Goal: Communication & Community: Answer question/provide support

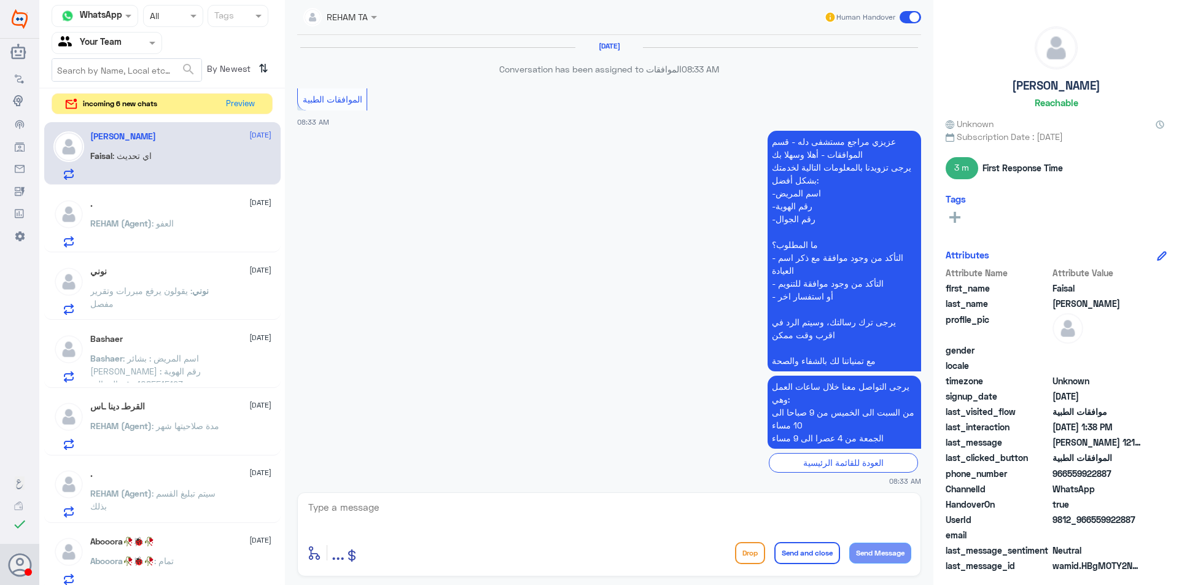
scroll to position [1056, 0]
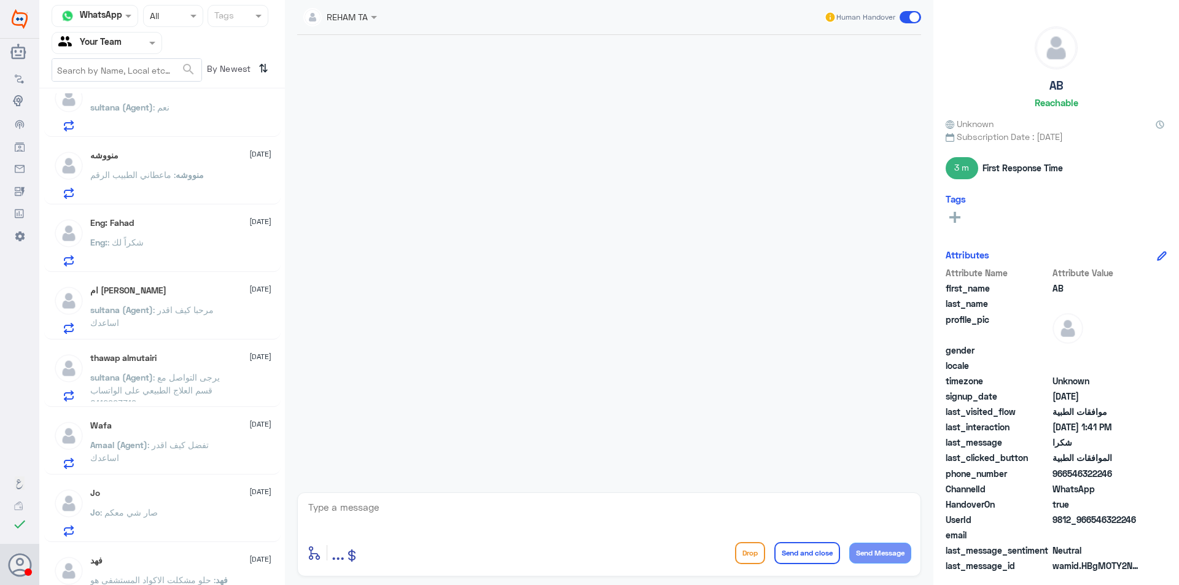
scroll to position [1738, 0]
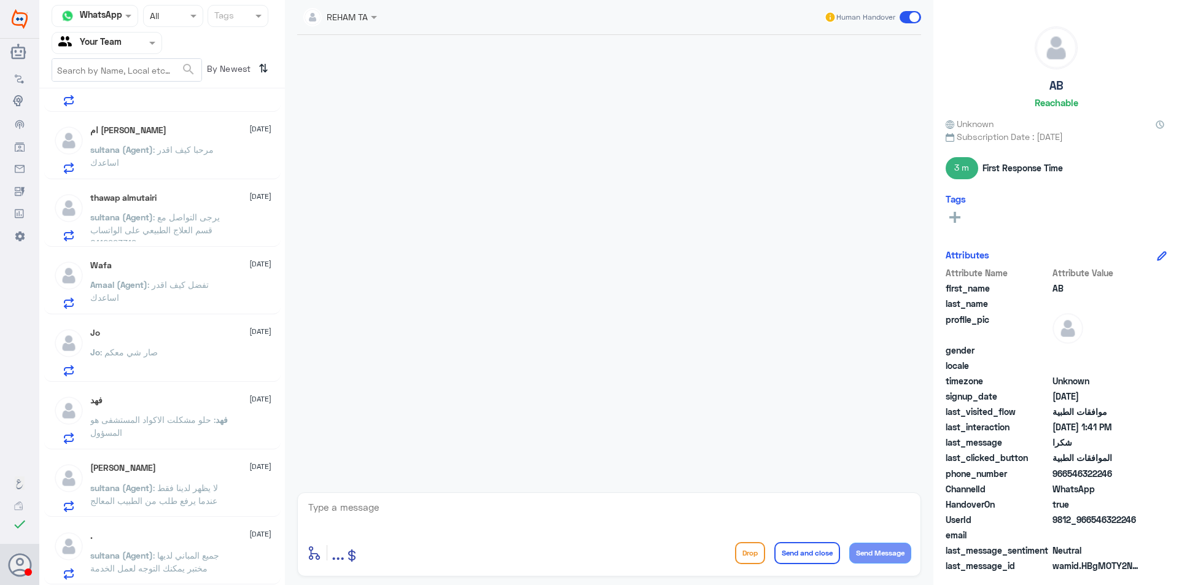
click at [225, 420] on span "فهد" at bounding box center [222, 420] width 12 height 10
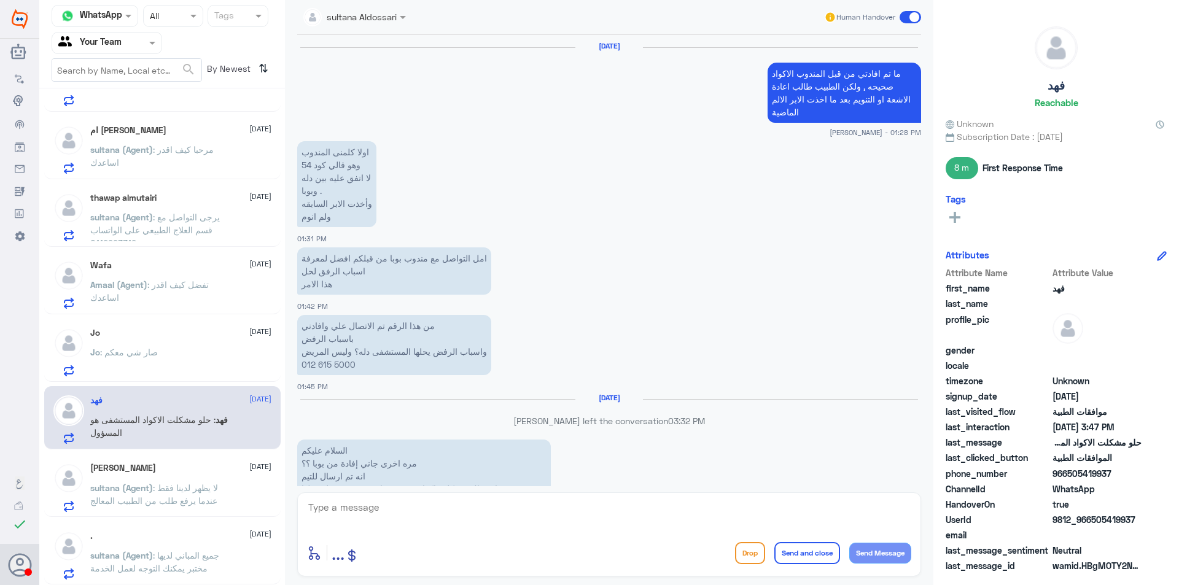
scroll to position [1399, 0]
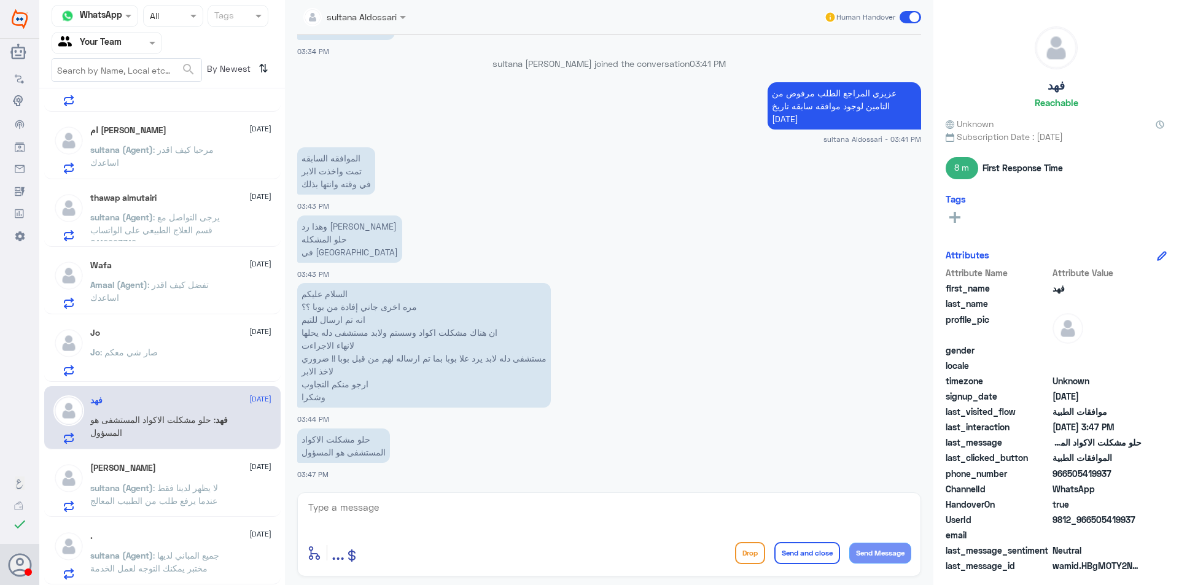
click at [222, 362] on div "Jo : صار شي معكم" at bounding box center [180, 363] width 181 height 28
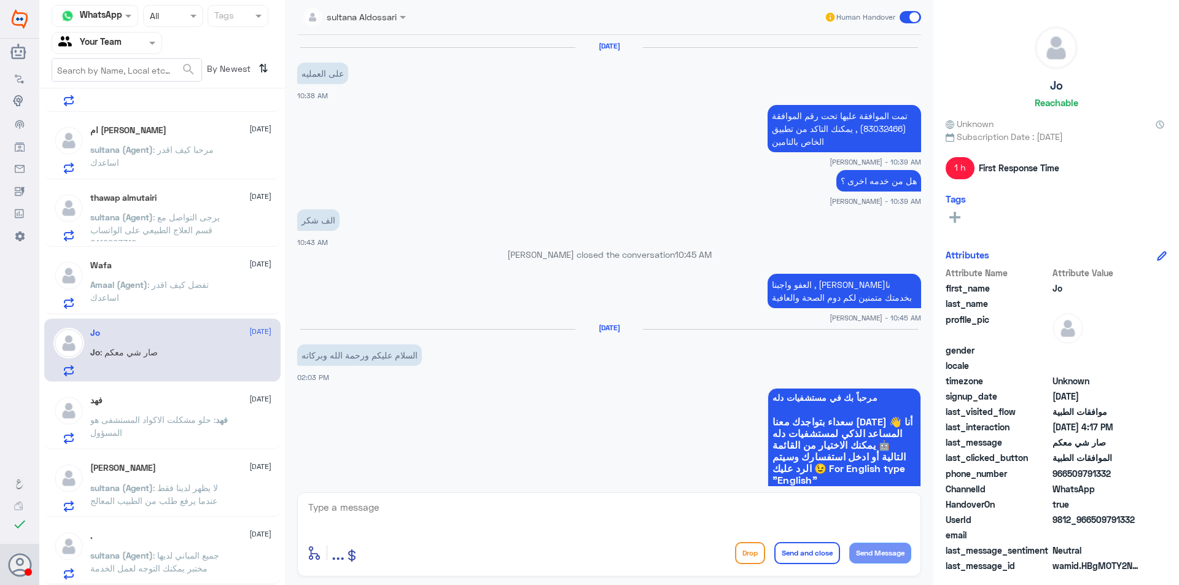
scroll to position [772, 0]
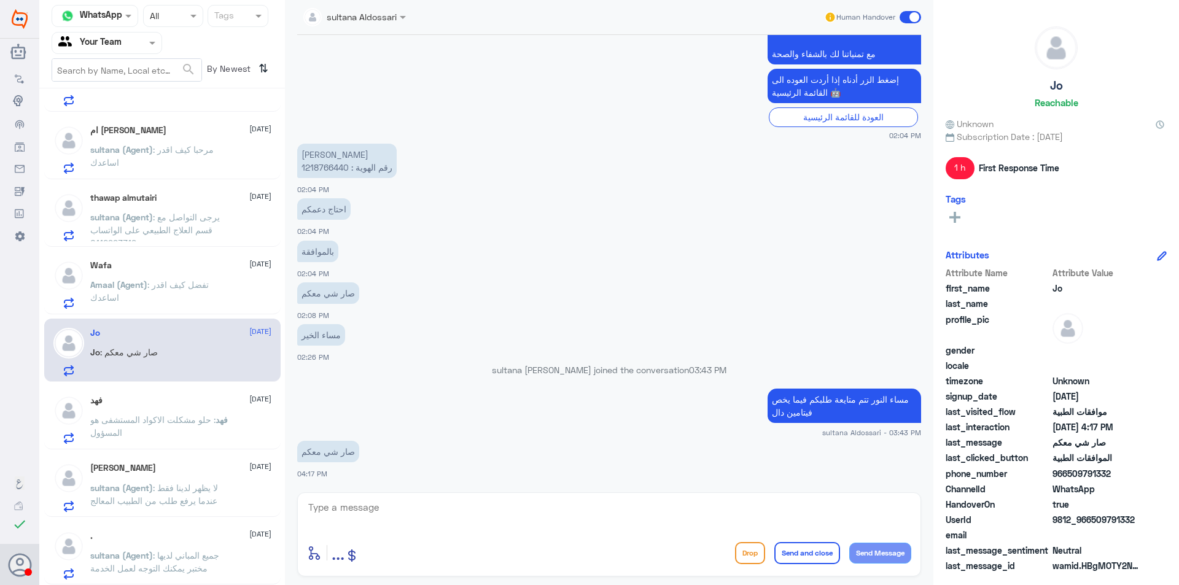
click at [226, 306] on p "Amaal (Agent) : تفضل كيف اقدر اساعدك" at bounding box center [159, 293] width 138 height 31
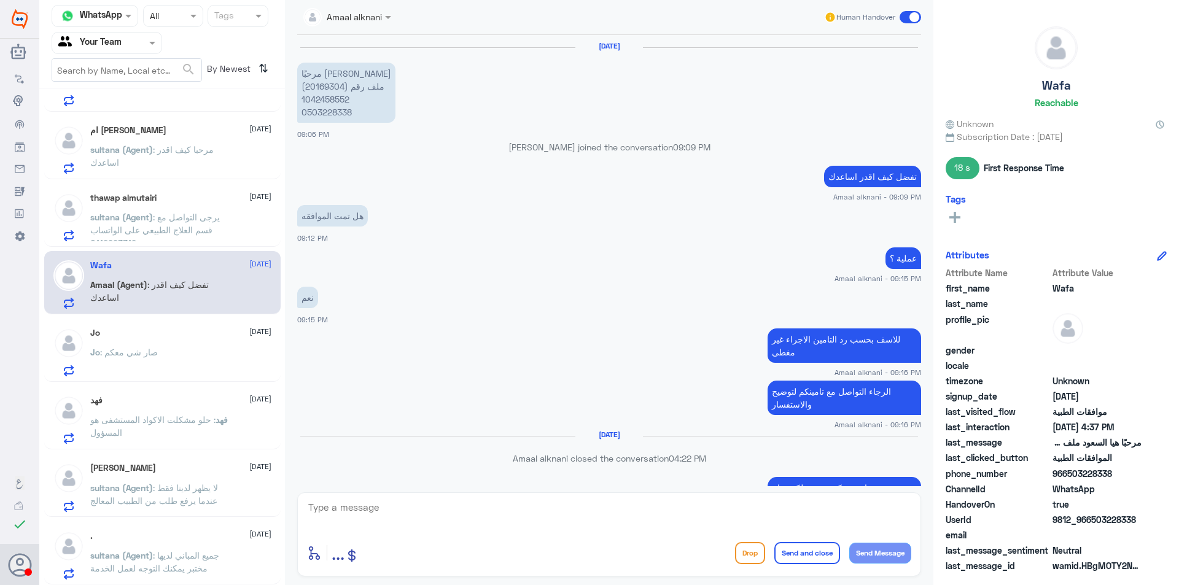
scroll to position [799, 0]
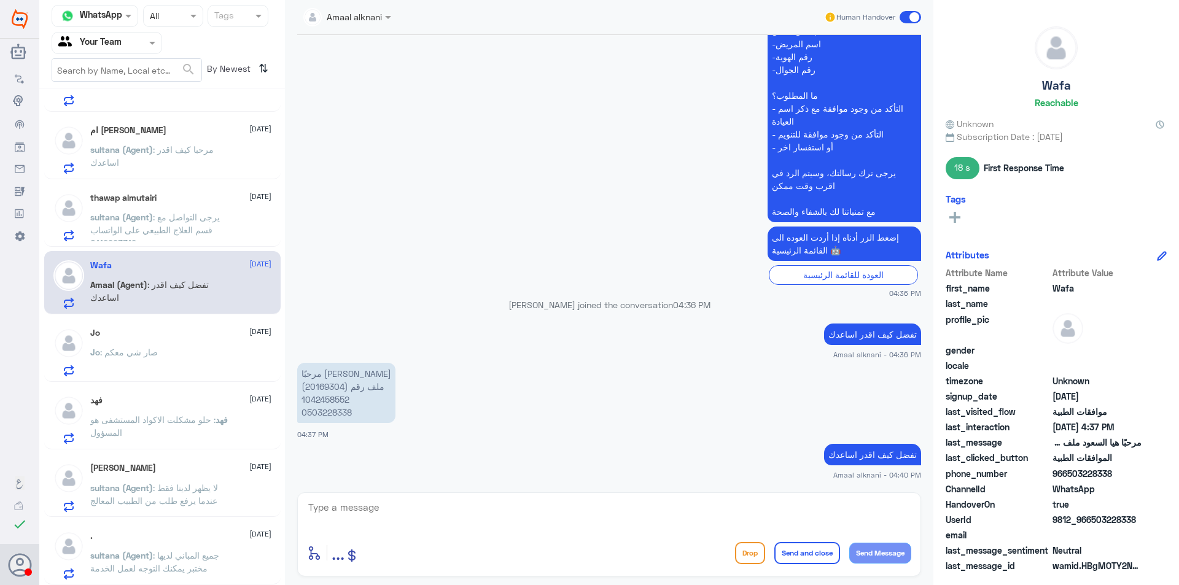
click at [205, 234] on span ": يرجى التواصل مع قسم العلاج الطبيعي على الواتساب 0112993319" at bounding box center [155, 230] width 130 height 36
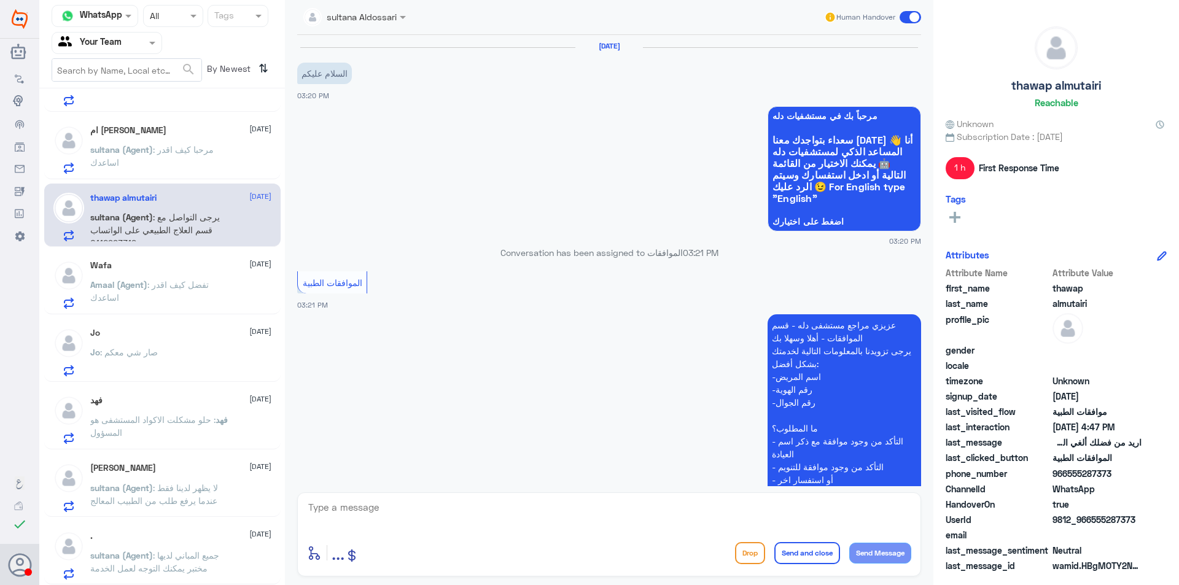
scroll to position [400, 0]
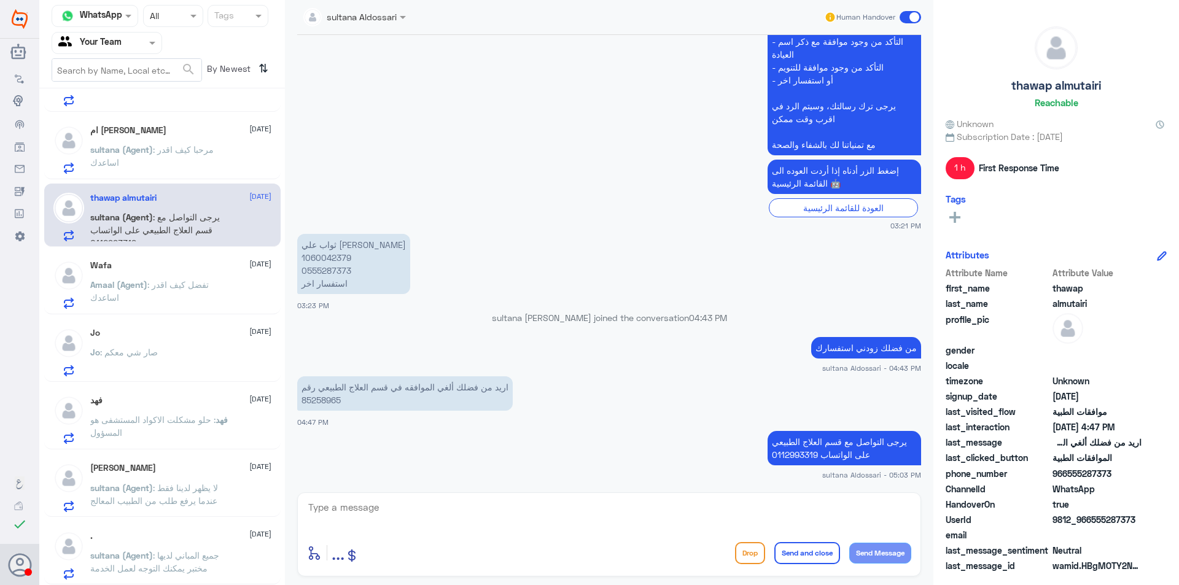
click at [204, 266] on div "Wafa 13 October" at bounding box center [180, 265] width 181 height 10
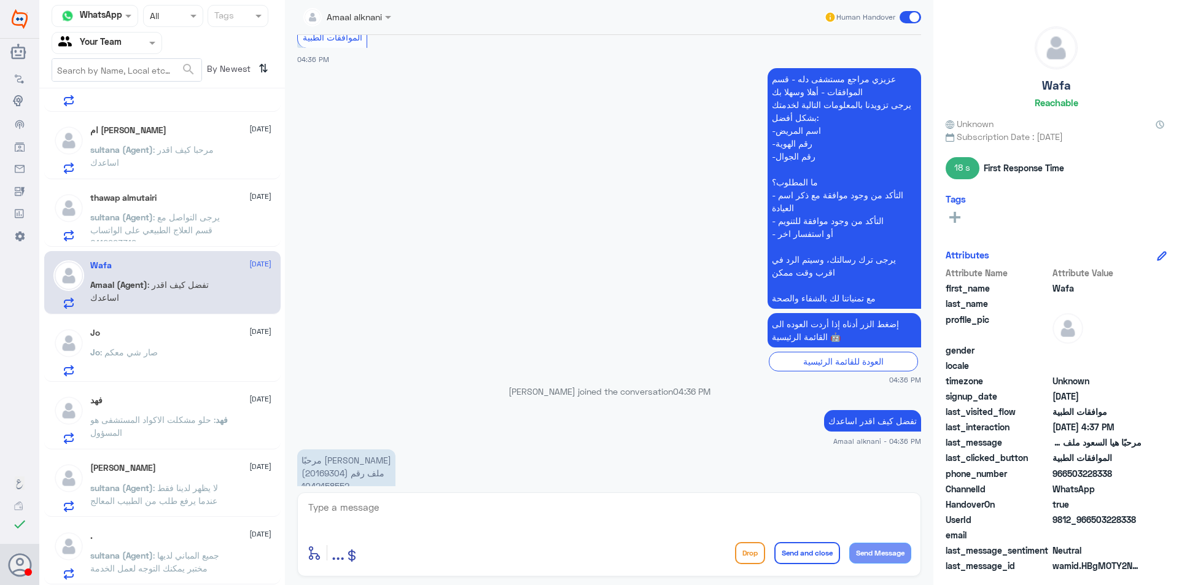
scroll to position [799, 0]
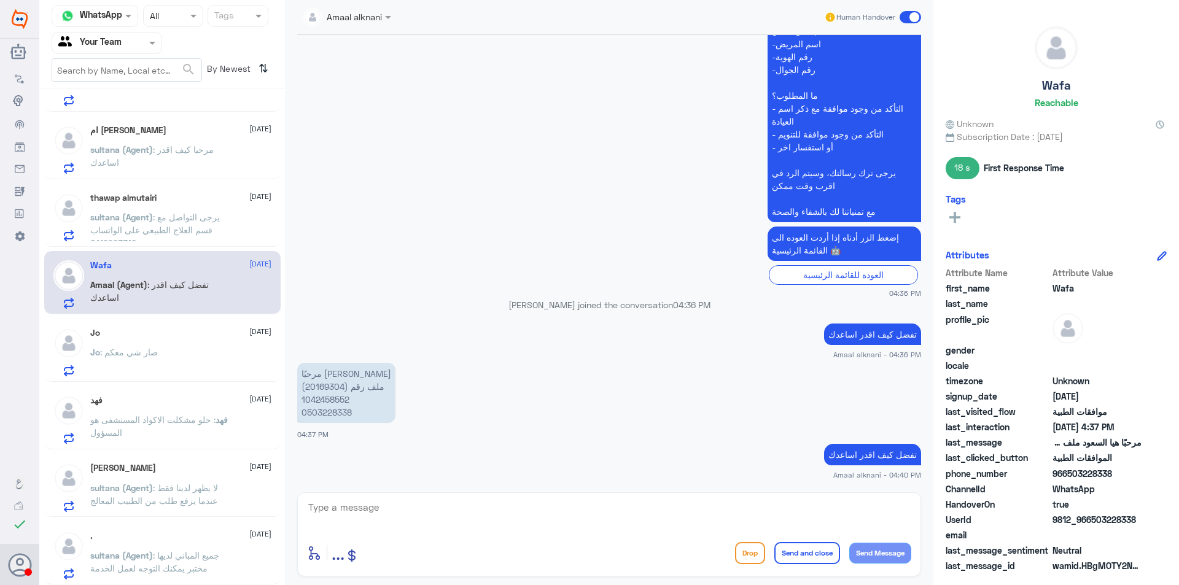
click at [316, 386] on p "مرحبًا هيا السعود ملف رقم (20169304) 1042458552 0503228338" at bounding box center [346, 393] width 98 height 60
copy p "20169304"
click at [177, 349] on div "Jo : صار شي معكم" at bounding box center [180, 363] width 181 height 28
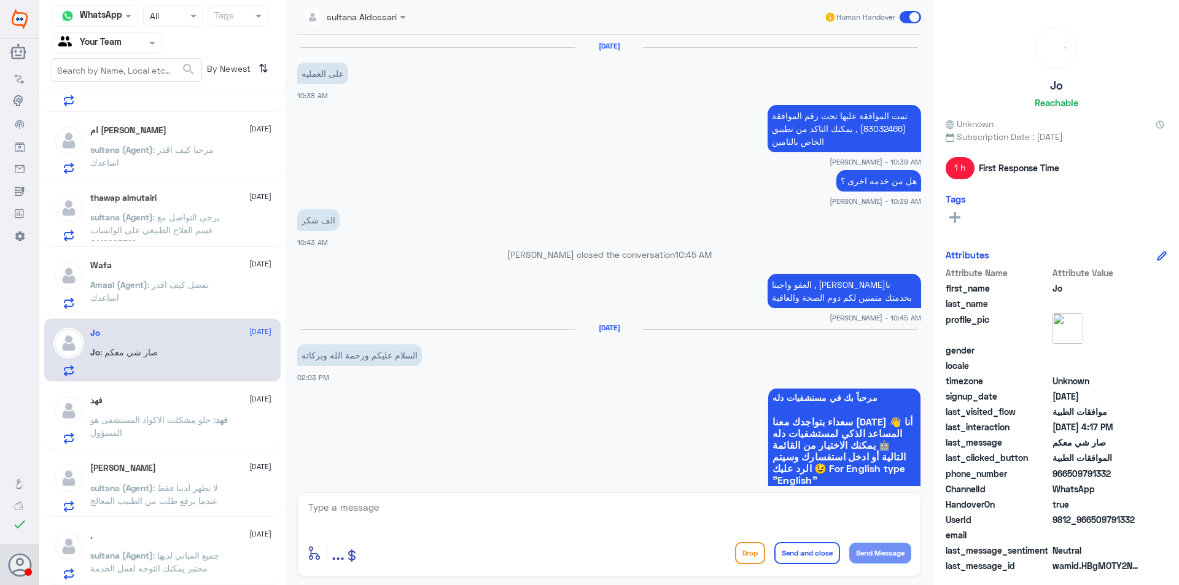
scroll to position [772, 0]
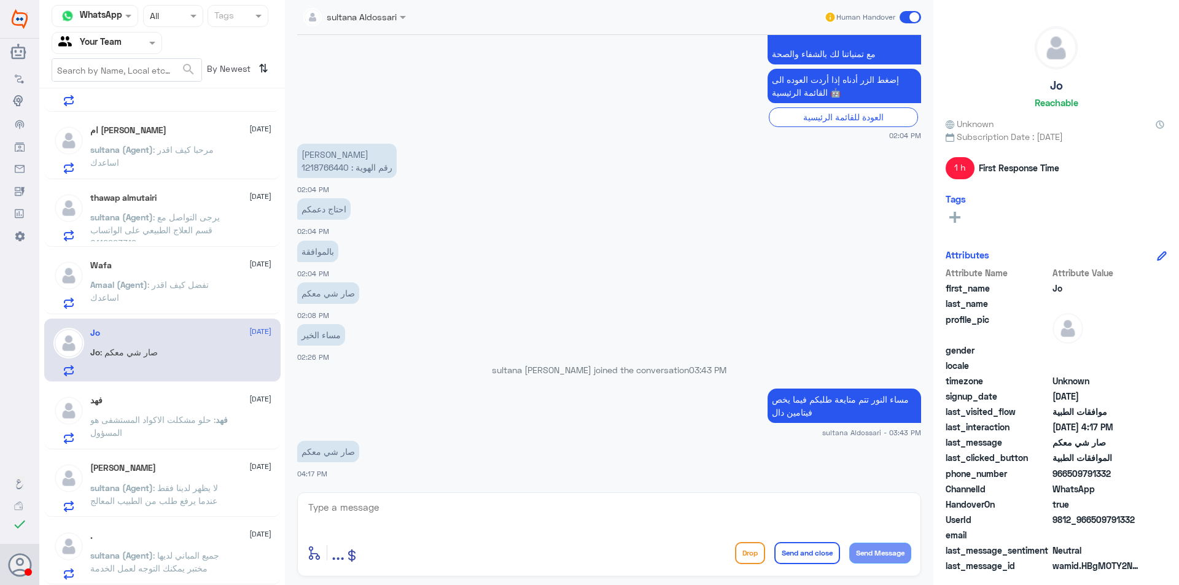
click at [332, 169] on p "محمد عبدالعزيز الشمراني رقم الهوية : 1218766440" at bounding box center [347, 161] width 100 height 34
copy p "1218766440"
click at [190, 311] on div "Wafa 13 October Amaal (Agent) : تفضل كيف اقدر اساعدك" at bounding box center [162, 282] width 236 height 63
click at [191, 293] on p "Amaal (Agent) : تفضل كيف اقدر اساعدك" at bounding box center [159, 293] width 138 height 31
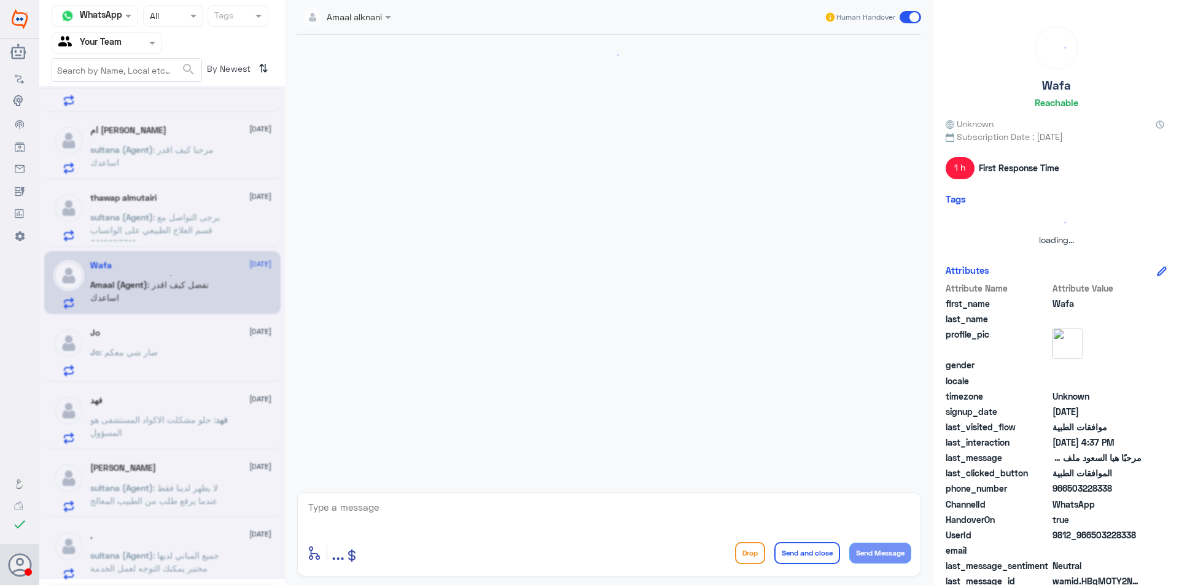
scroll to position [799, 0]
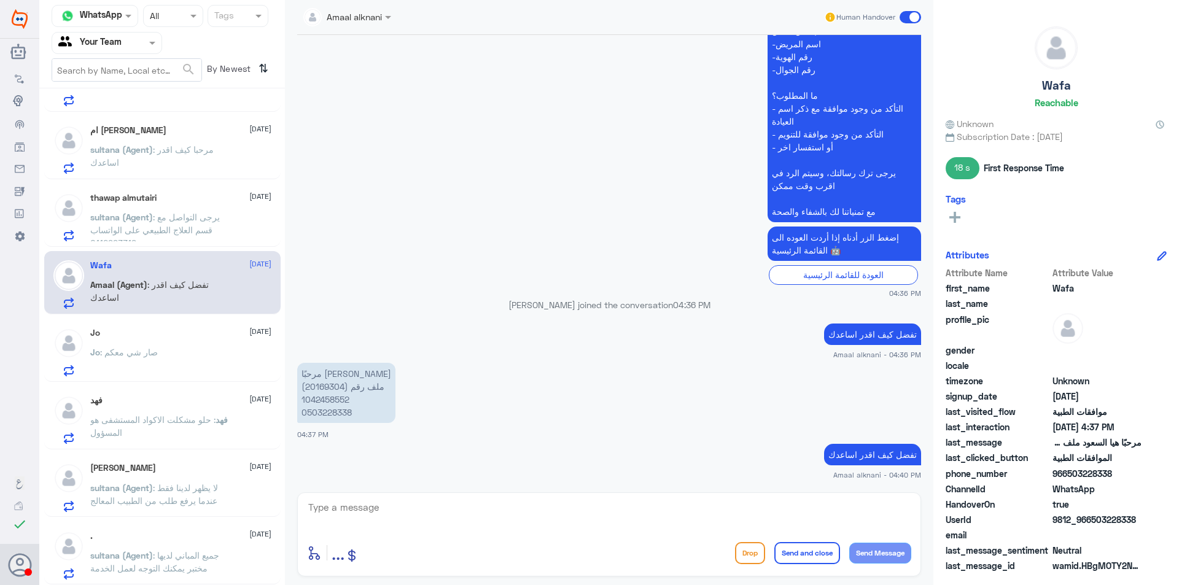
click at [324, 383] on p "مرحبًا هيا السعود ملف رقم (20169304) 1042458552 0503228338" at bounding box center [346, 393] width 98 height 60
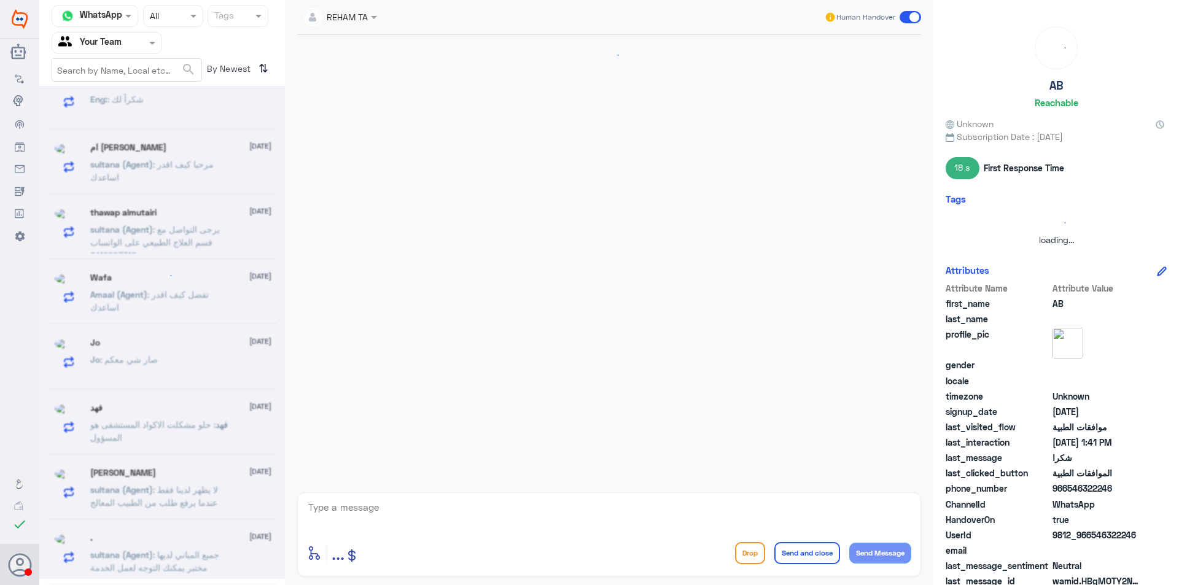
scroll to position [0, 0]
copy p "20169304"
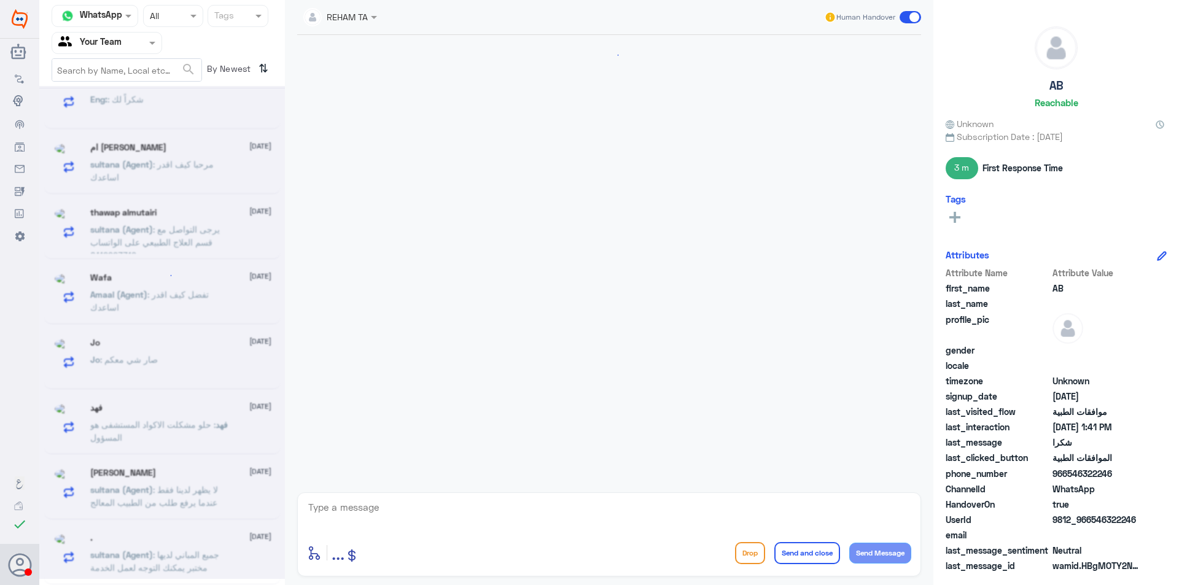
scroll to position [441, 0]
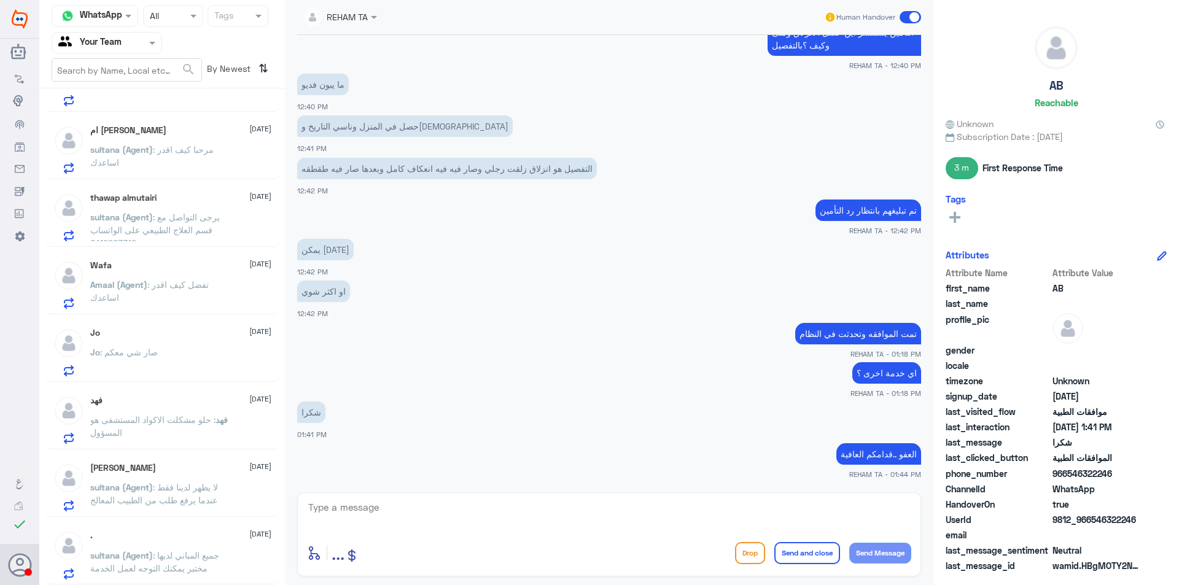
click at [162, 351] on div "Jo : صار شي معكم" at bounding box center [180, 363] width 181 height 28
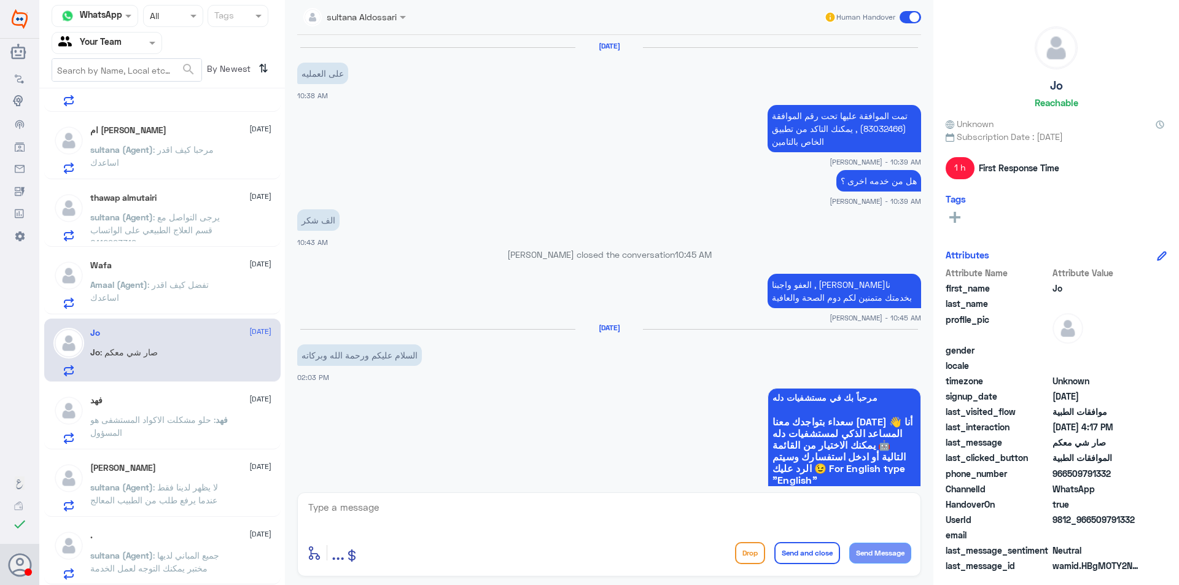
scroll to position [772, 0]
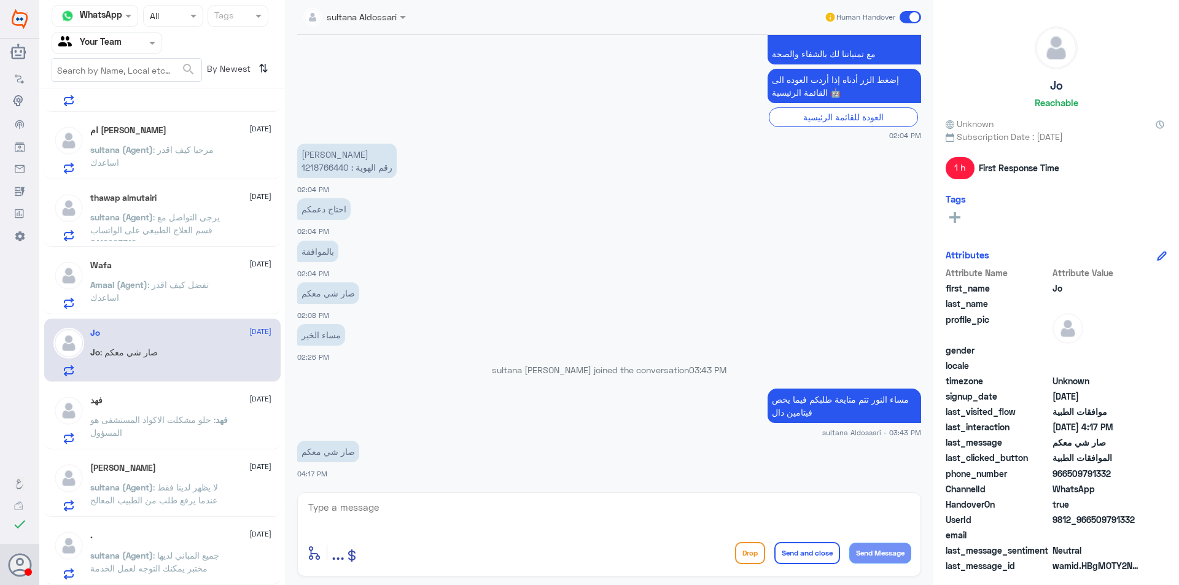
click at [134, 288] on span "Amaal (Agent)" at bounding box center [118, 284] width 57 height 10
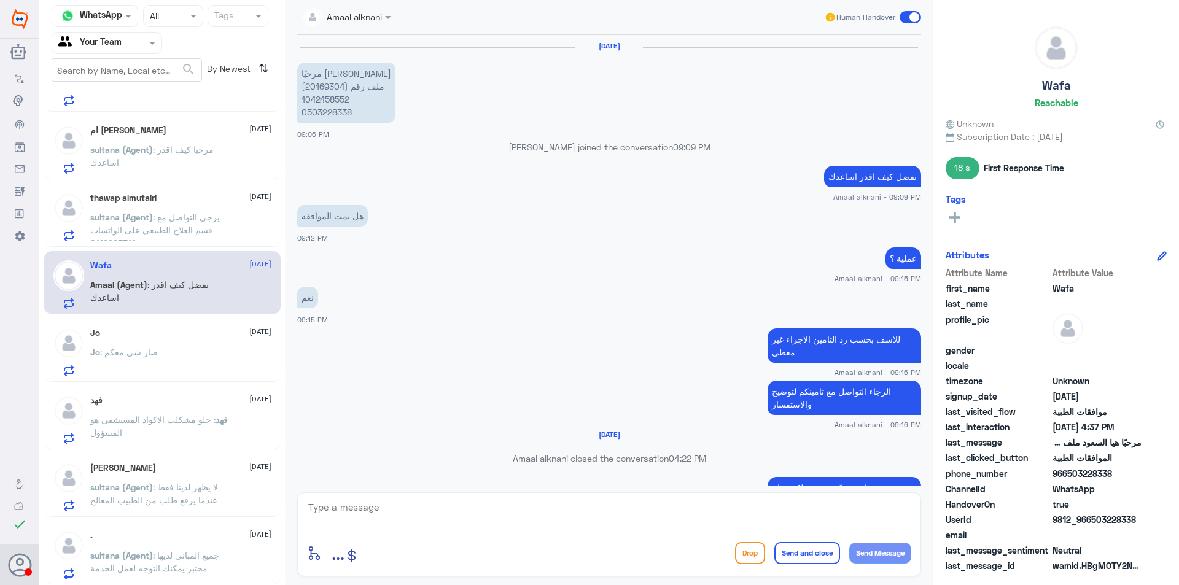
scroll to position [799, 0]
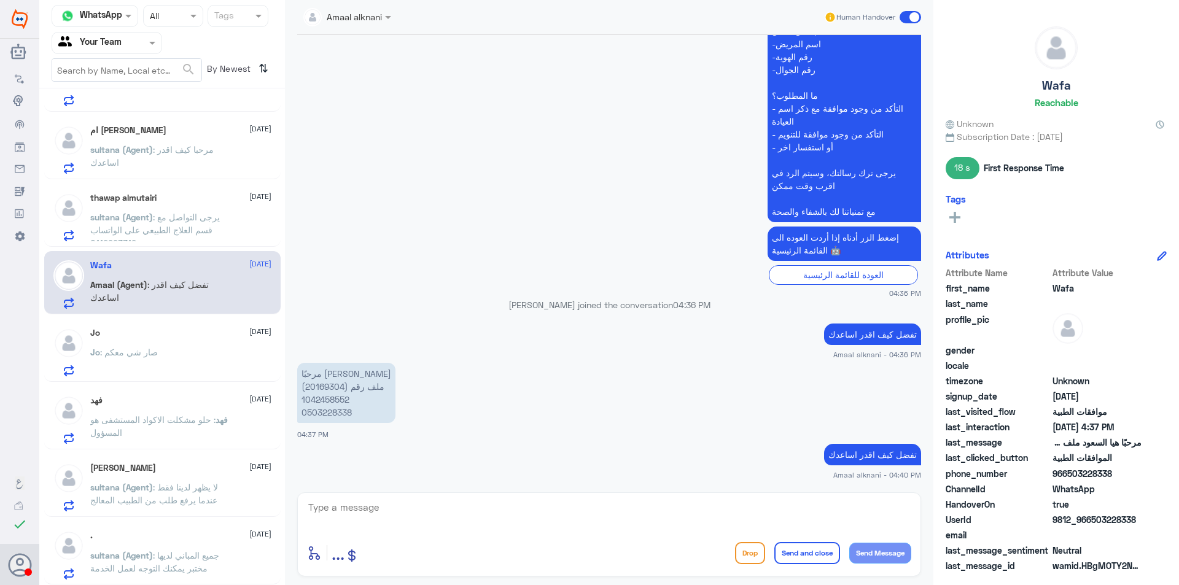
click at [321, 389] on p "مرحبًا هيا السعود ملف رقم (20169304) 1042458552 0503228338" at bounding box center [346, 393] width 98 height 60
copy p "20169304"
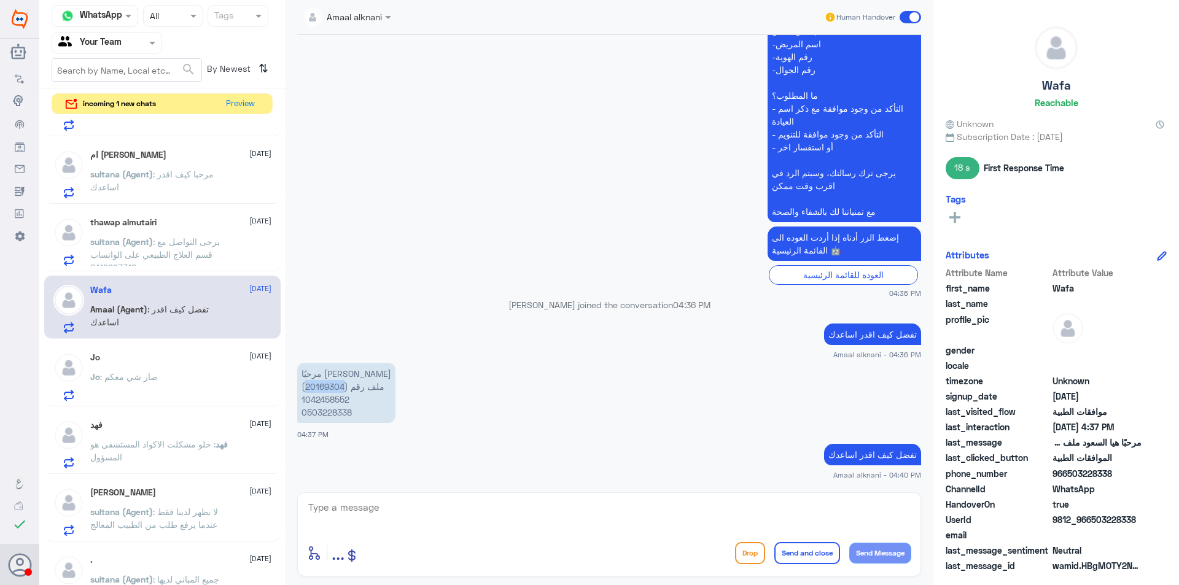
scroll to position [1695, 0]
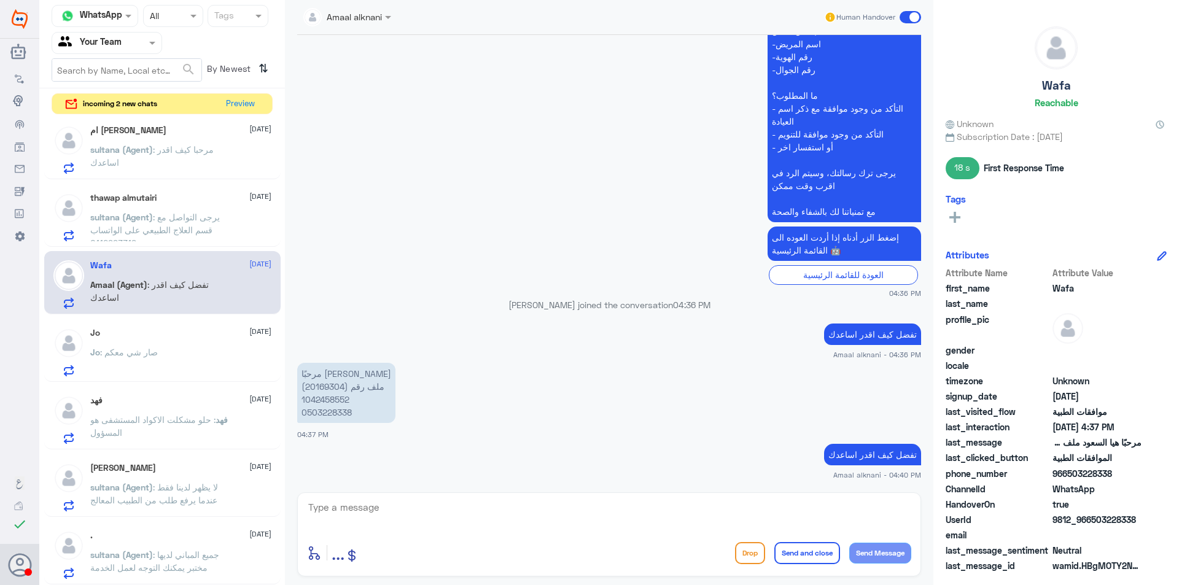
click at [227, 377] on div "Jo 13 October Jo : صار شي معكم" at bounding box center [162, 350] width 236 height 63
click at [216, 354] on div "Jo : صار شي معكم" at bounding box center [180, 363] width 181 height 28
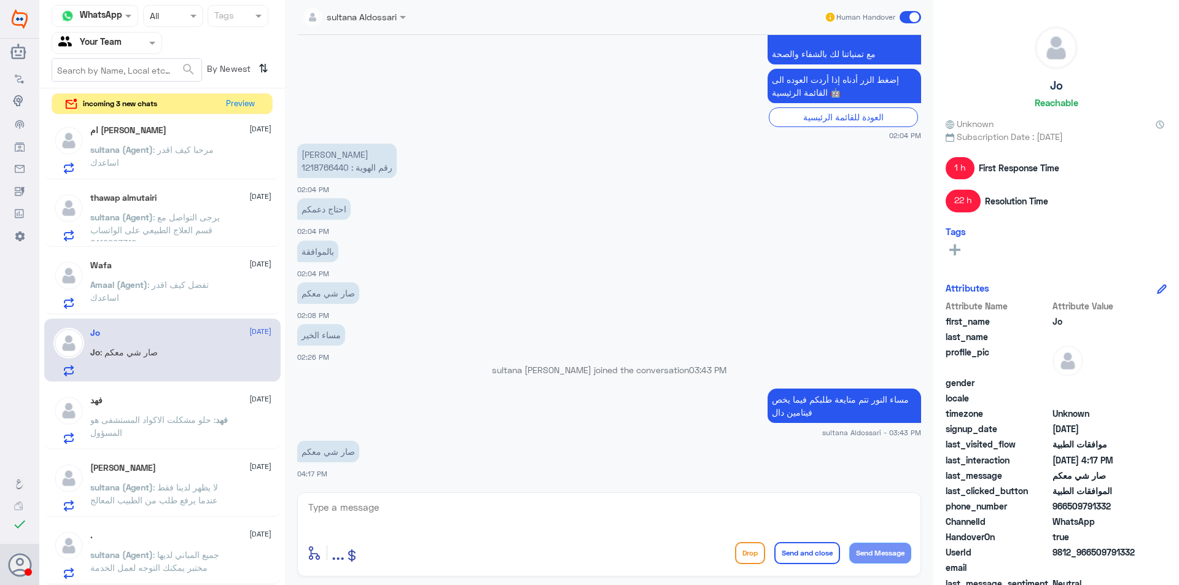
scroll to position [711, 0]
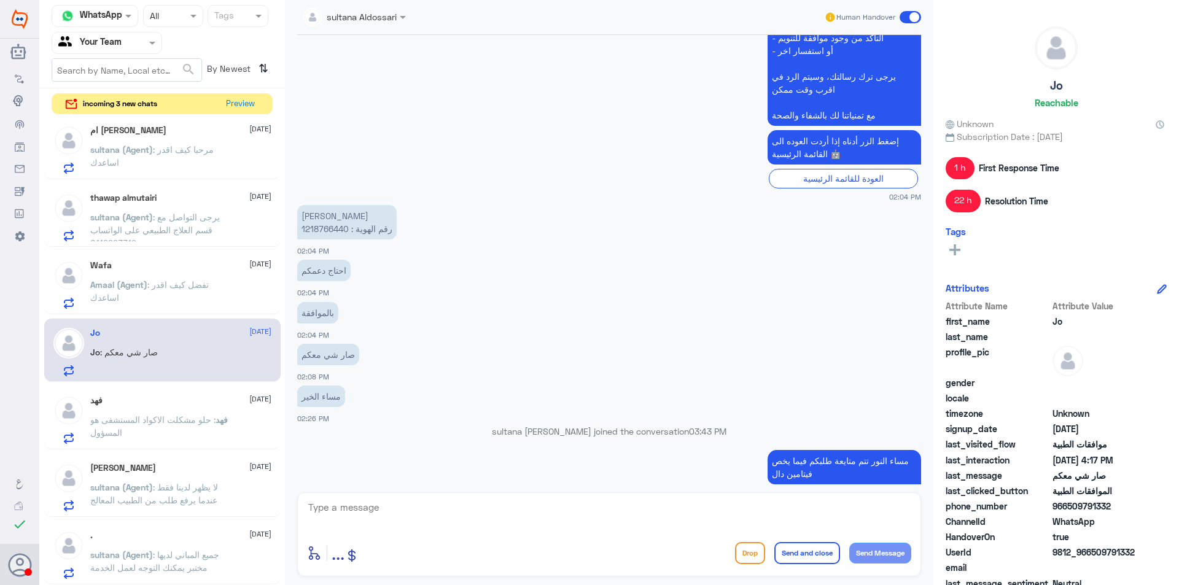
click at [329, 228] on p "محمد عبدالعزيز الشمراني رقم الهوية : 1218766440" at bounding box center [347, 222] width 100 height 34
copy p "1218766440"
drag, startPoint x: 279, startPoint y: 496, endPoint x: 284, endPoint y: 477, distance: 18.9
click at [284, 477] on div "ابومحمد 14 October ابومحمد sent an attachment AB 14 October REHAM (Agent) : الع…" at bounding box center [162, 353] width 246 height 472
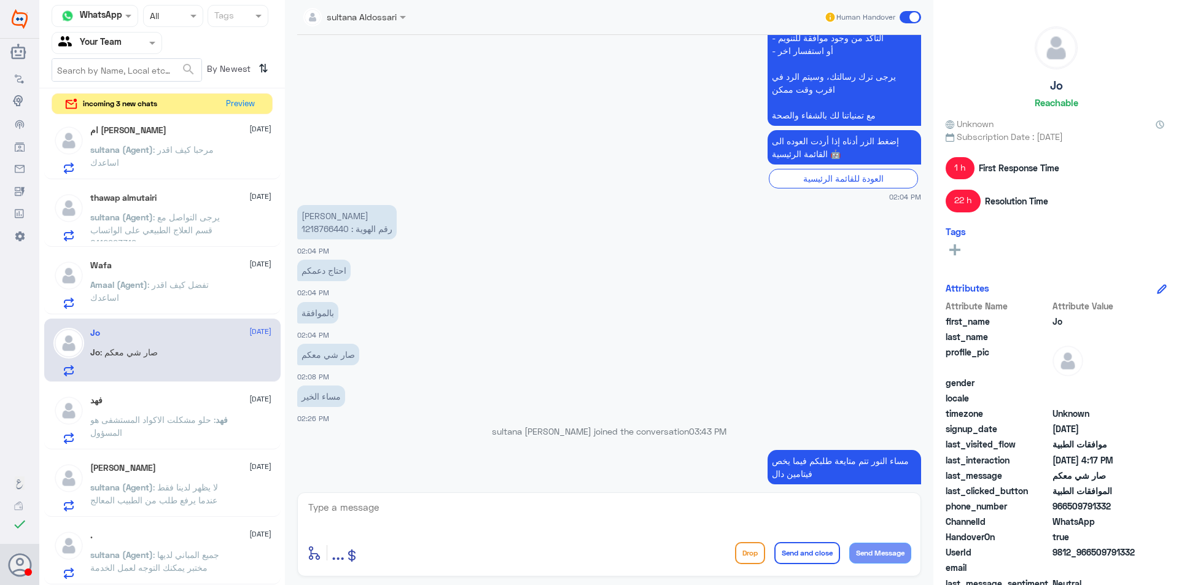
click at [357, 373] on div "صار شي معكم 02:08 PM" at bounding box center [609, 362] width 624 height 42
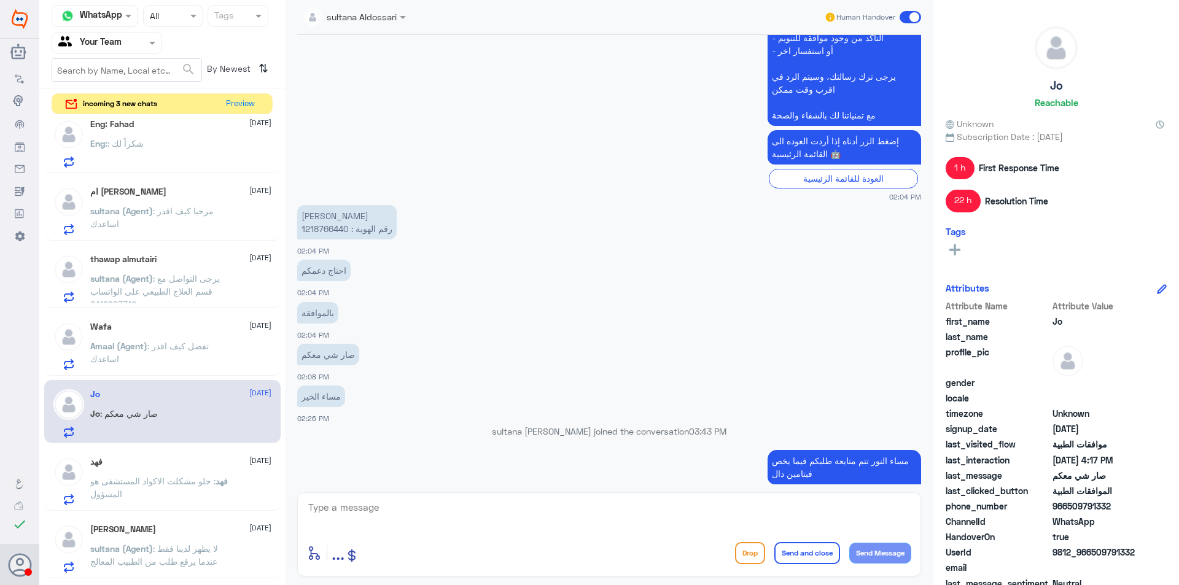
click at [206, 345] on span ": تفضل كيف اقدر اساعدك" at bounding box center [149, 352] width 119 height 23
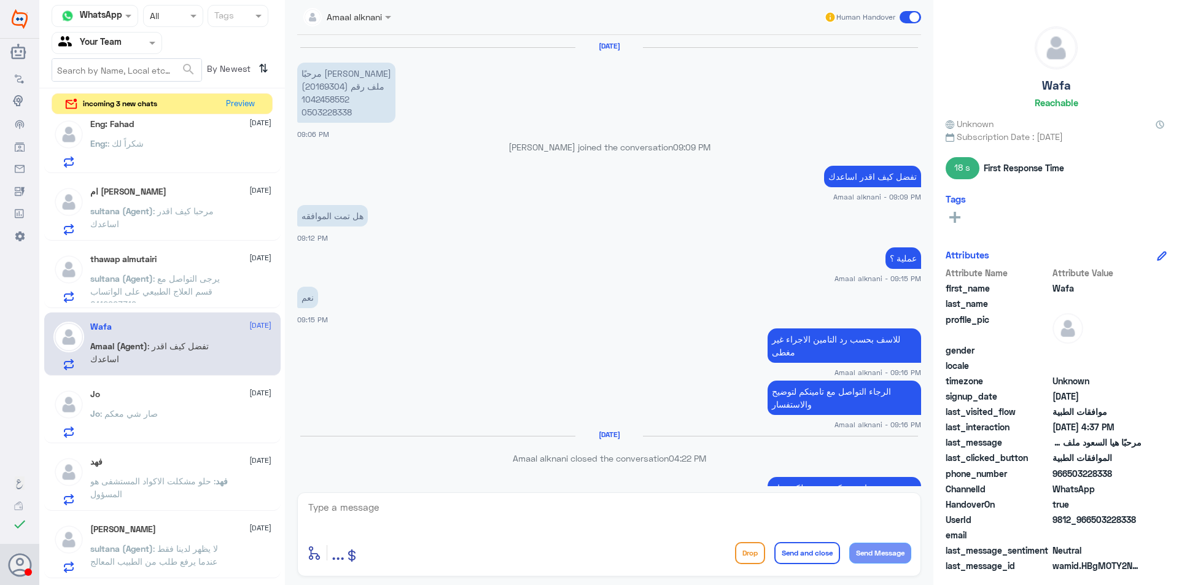
scroll to position [799, 0]
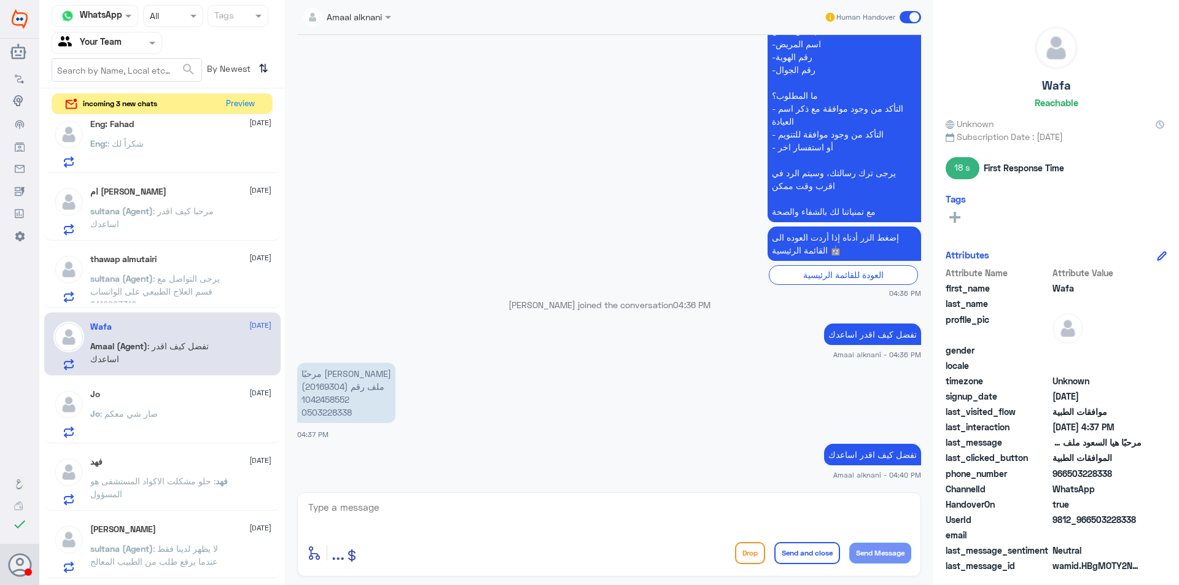
click at [320, 385] on p "مرحبًا هيا السعود ملف رقم (20169304) 1042458552 0503228338" at bounding box center [346, 393] width 98 height 60
copy p "20169304"
click at [379, 512] on textarea at bounding box center [609, 514] width 604 height 30
type textarea "عزيزي المراجع ارجوا التوضيح للمساعدة في الموافقات الطبية , متمنين لكم دوم الصحة…"
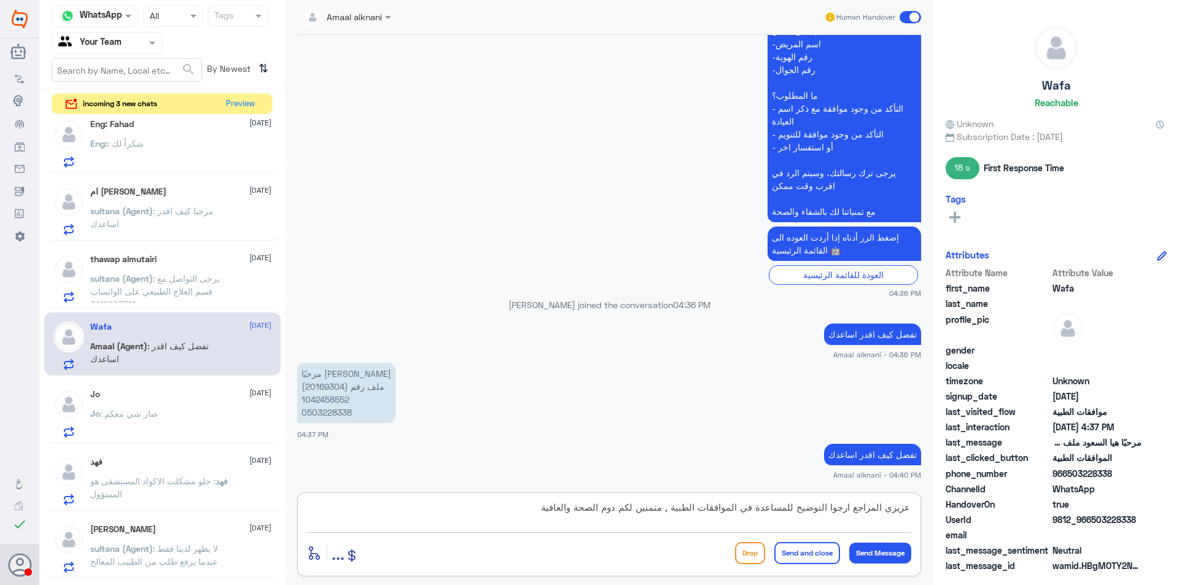
click at [801, 553] on button "Send and close" at bounding box center [808, 553] width 66 height 22
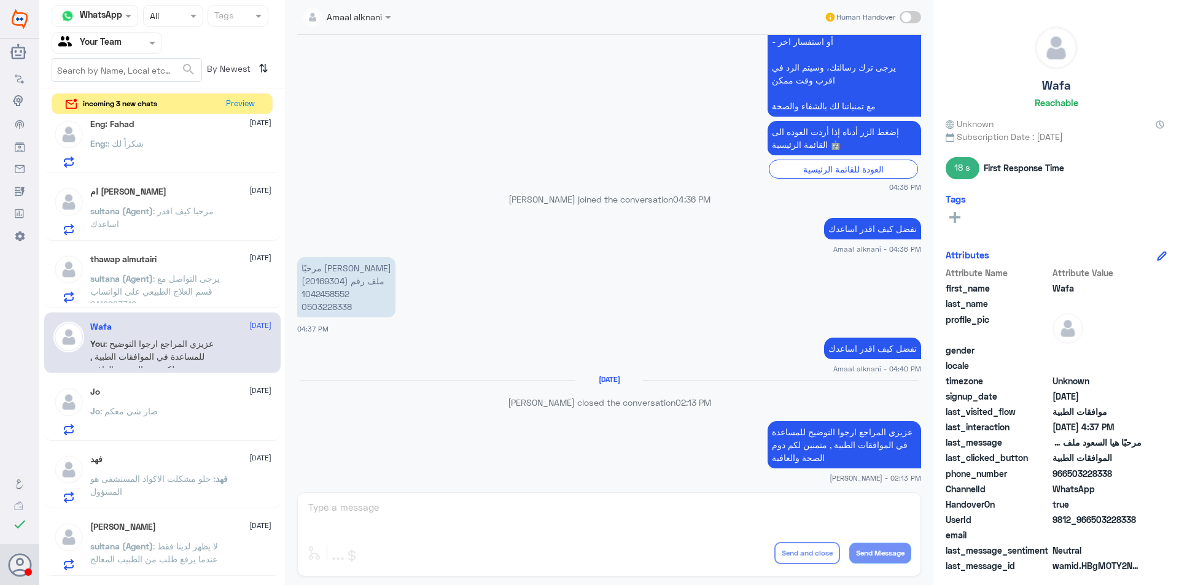
scroll to position [886, 0]
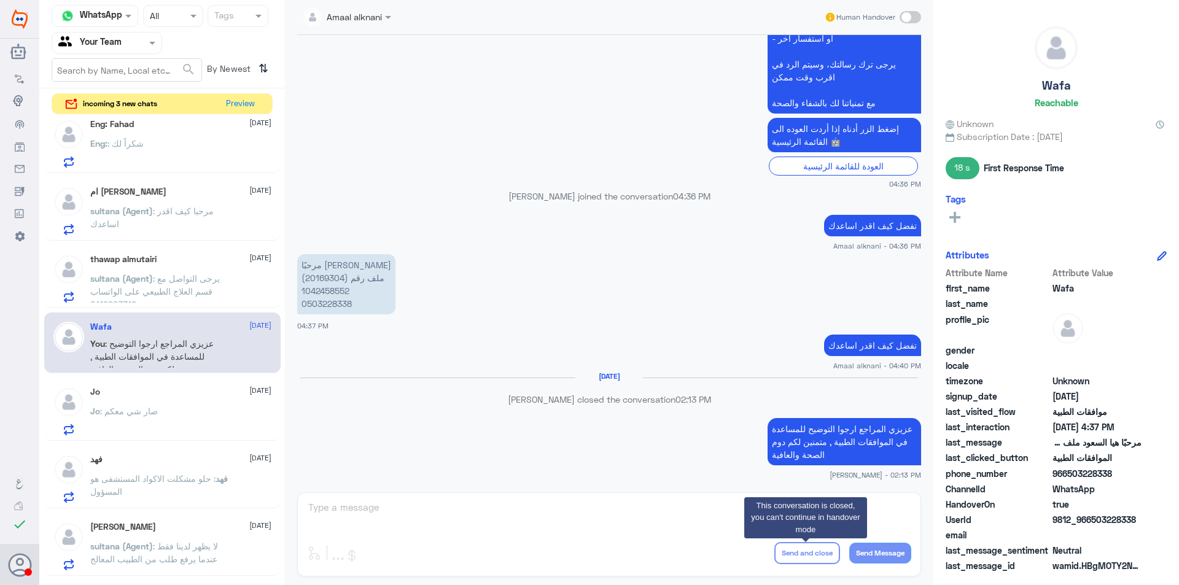
click at [193, 281] on span ": يرجى التواصل مع قسم العلاج الطبيعي على الواتساب 0112993319" at bounding box center [155, 291] width 130 height 36
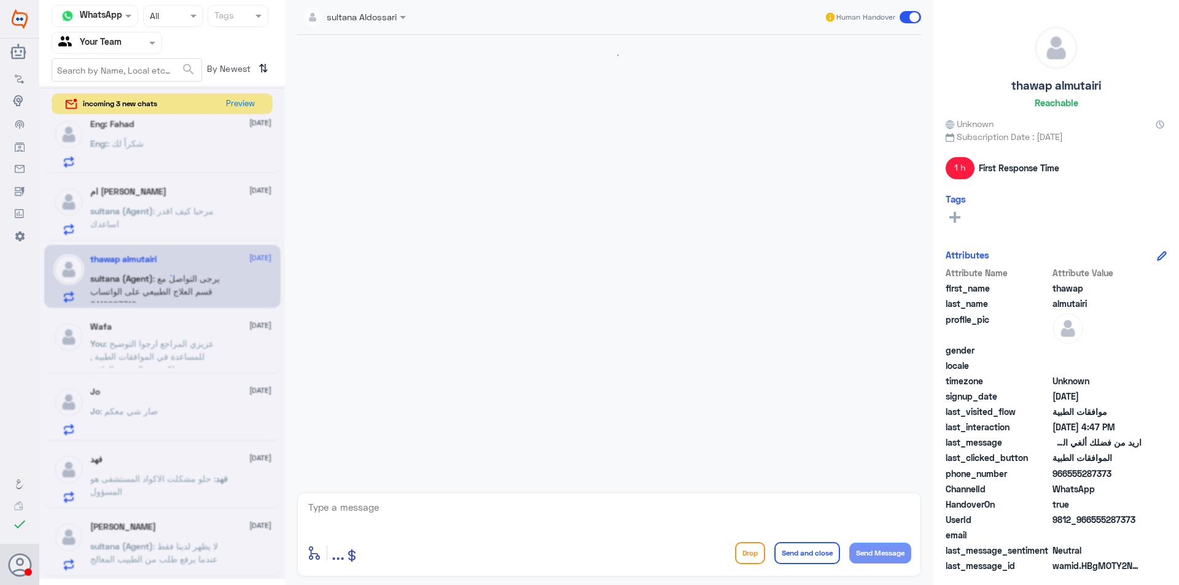
scroll to position [400, 0]
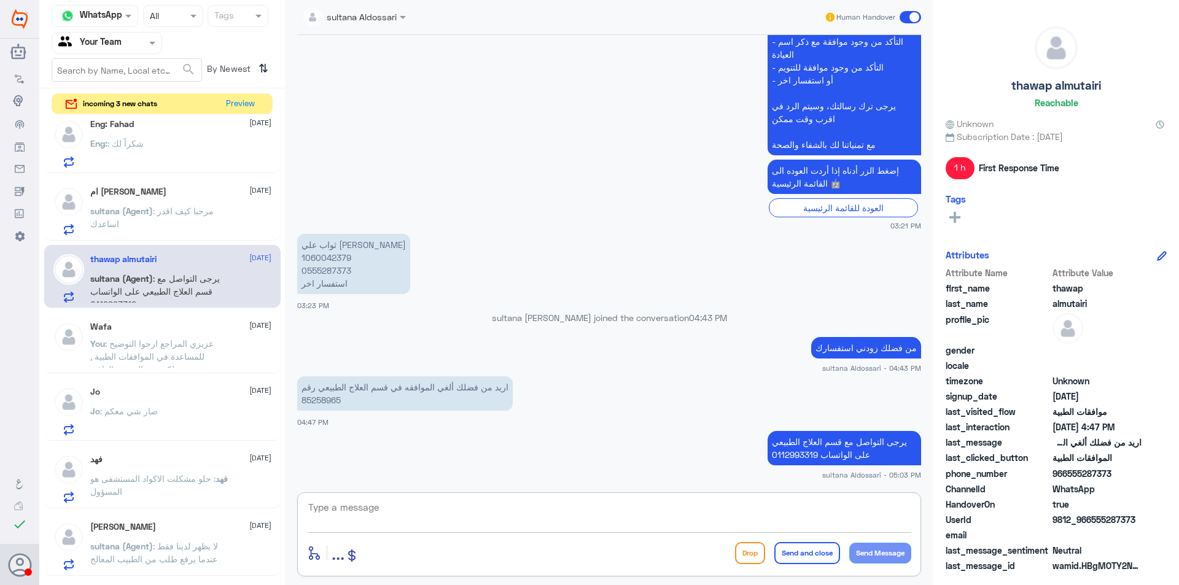
click at [568, 523] on textarea at bounding box center [609, 514] width 604 height 30
type textarea "متنين لكم دوم الصحة والعافية"
click at [783, 552] on button "Send and close" at bounding box center [808, 553] width 66 height 22
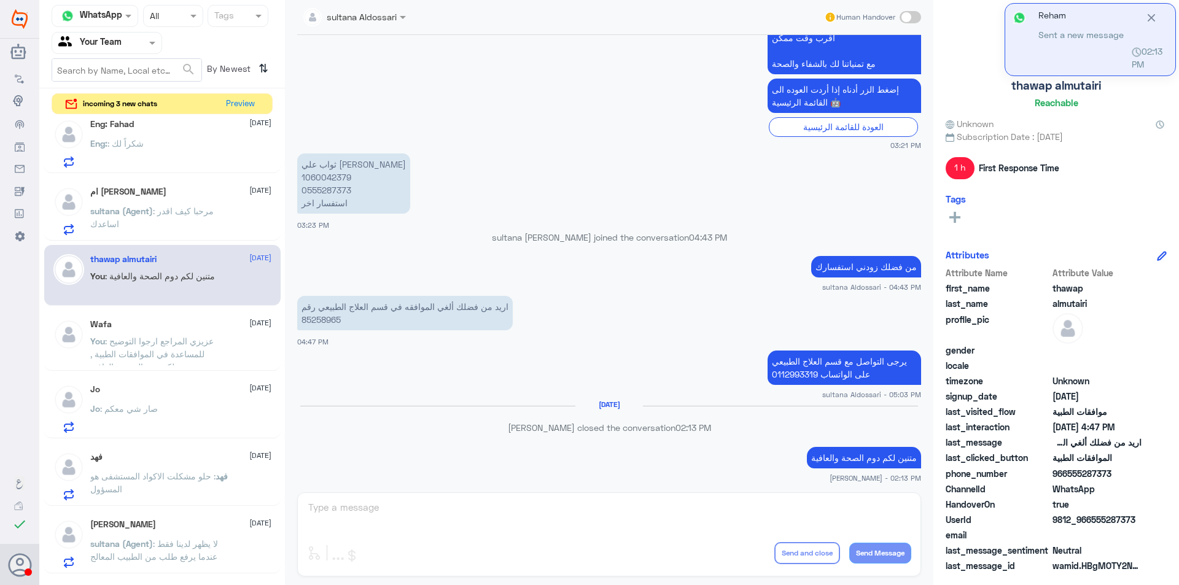
scroll to position [461, 0]
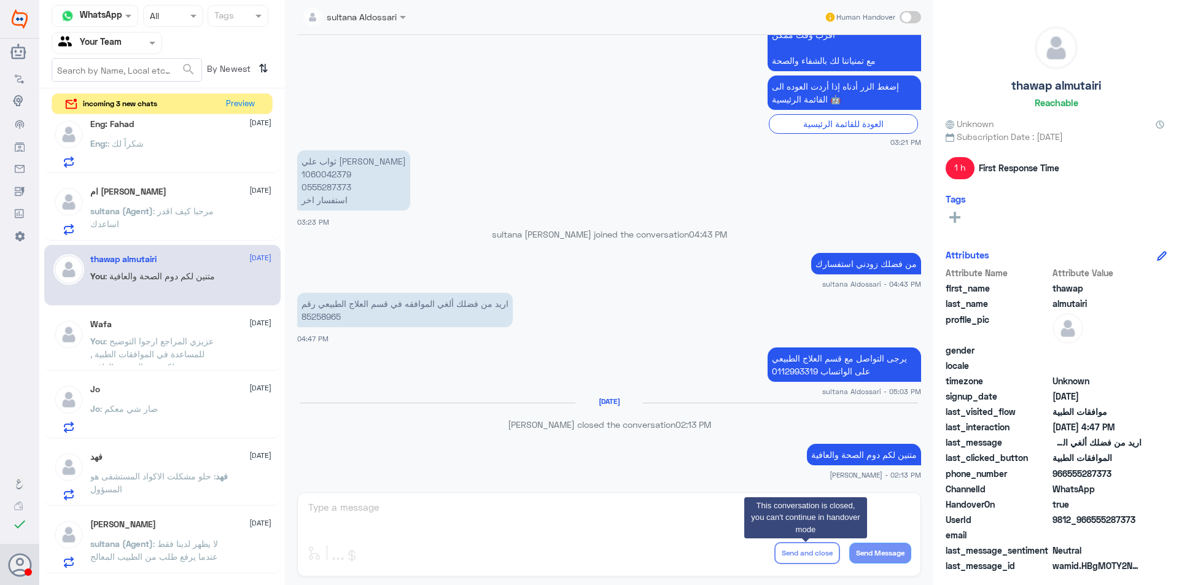
click at [141, 230] on p "sultana (Agent) : مرحبا كيف اقدر اساعدك" at bounding box center [159, 220] width 138 height 31
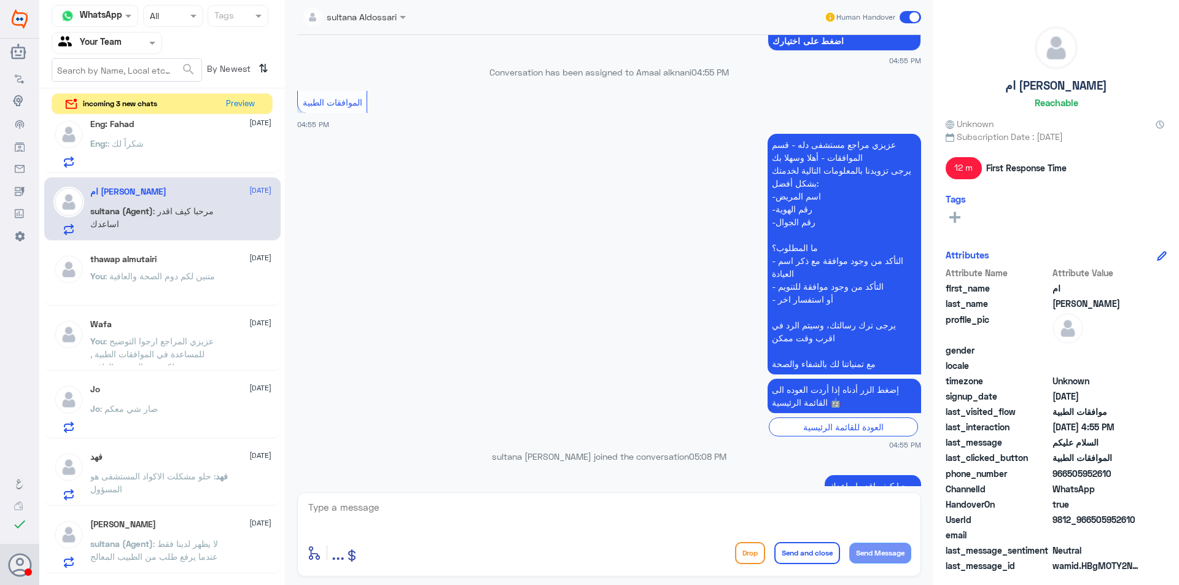
scroll to position [213, 0]
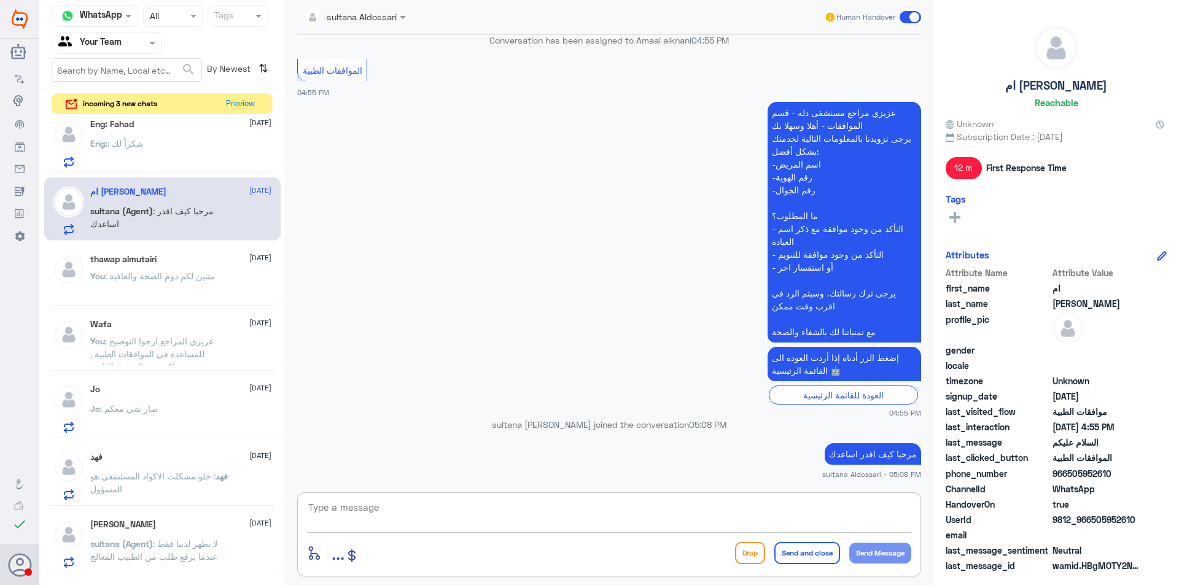
click at [556, 510] on textarea at bounding box center [609, 514] width 604 height 30
click at [716, 513] on textarea "عزيزي المراجع ارجوا تزويدي بالملعومات مع التوضيج للمساعدة في الموافقات الطبية د…" at bounding box center [609, 514] width 604 height 30
type textarea "عزيزي المراجع ارجوا تزويدي بالملعومات مع التوضيح للمساعدة في الموافقات الطبية د…"
click at [811, 558] on button "Send and close" at bounding box center [808, 553] width 66 height 22
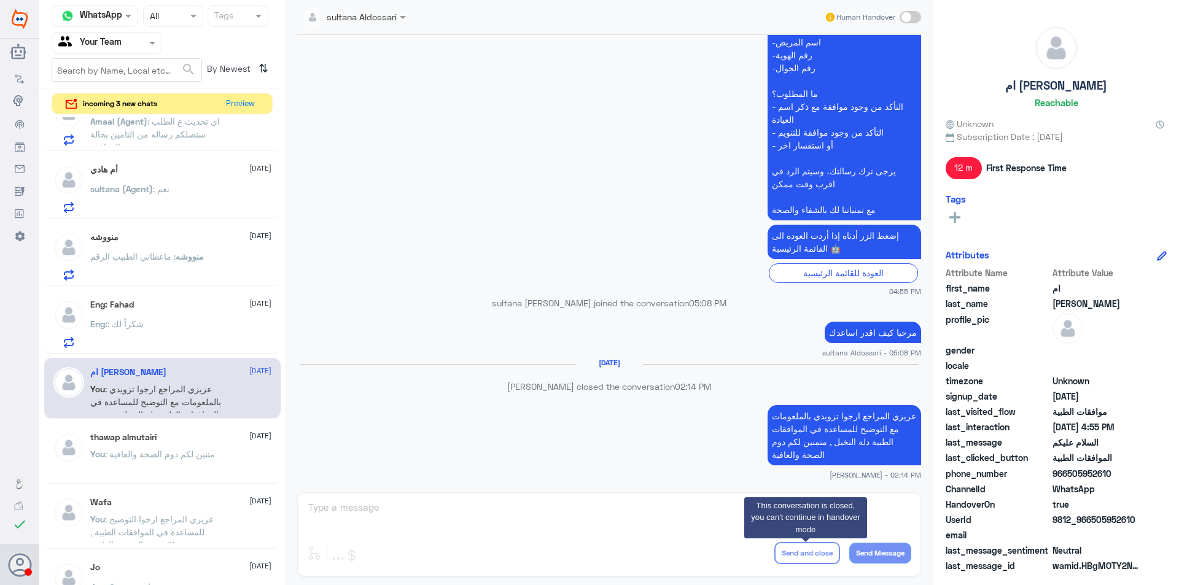
scroll to position [1450, 0]
click at [165, 329] on div "Eng: : شكراً لك" at bounding box center [180, 338] width 181 height 28
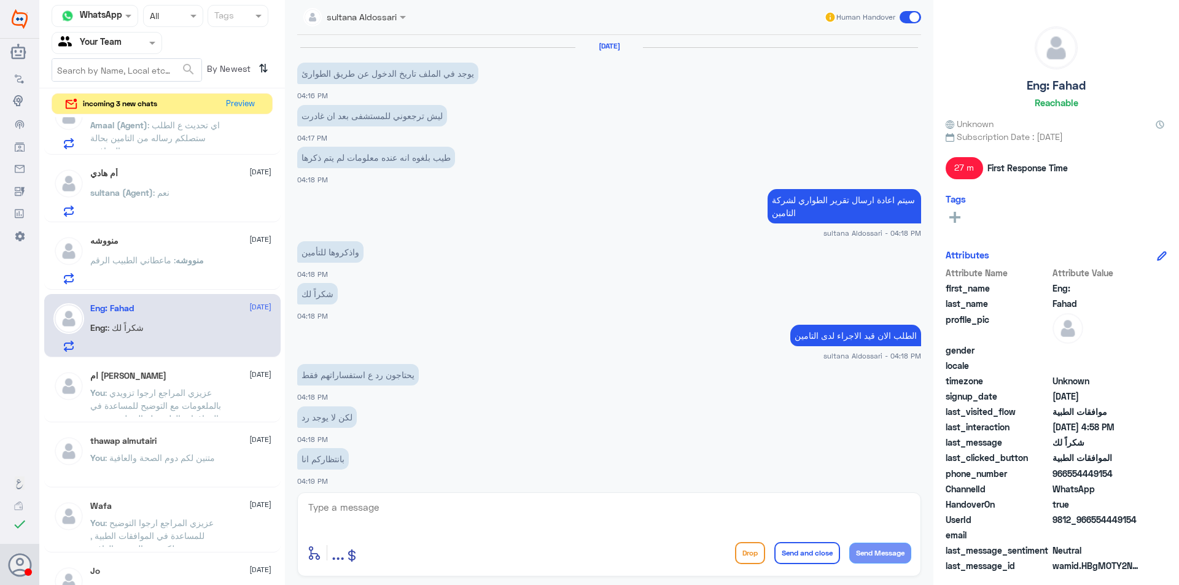
scroll to position [420, 0]
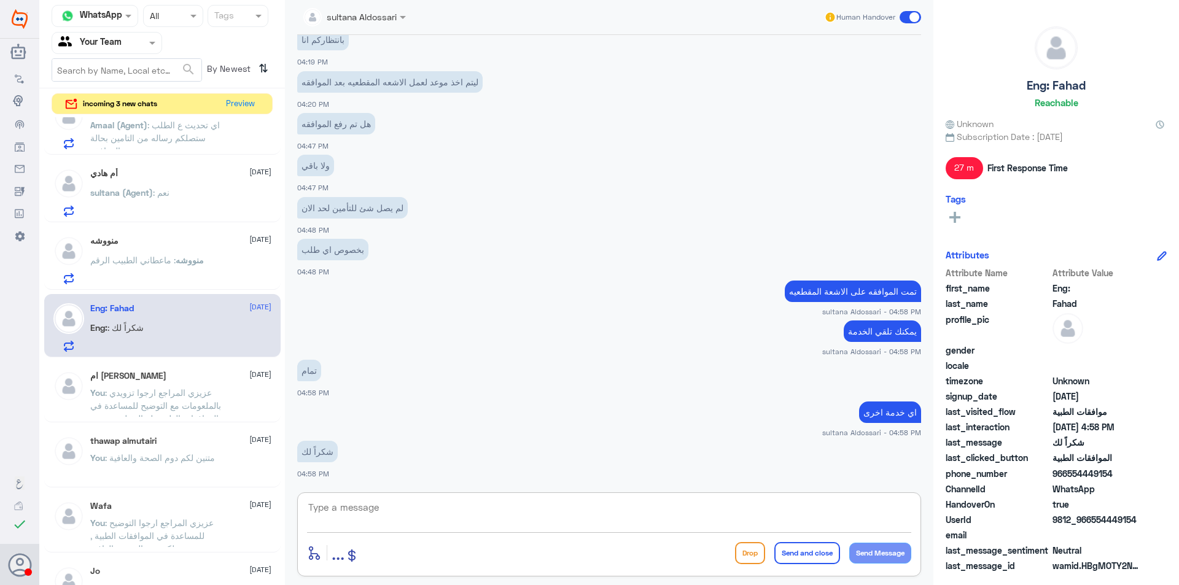
click at [427, 521] on textarea at bounding box center [609, 514] width 604 height 30
type textarea "متمنين لكم دوم الصحة والعافية"
click at [805, 551] on button "Send and close" at bounding box center [808, 553] width 66 height 22
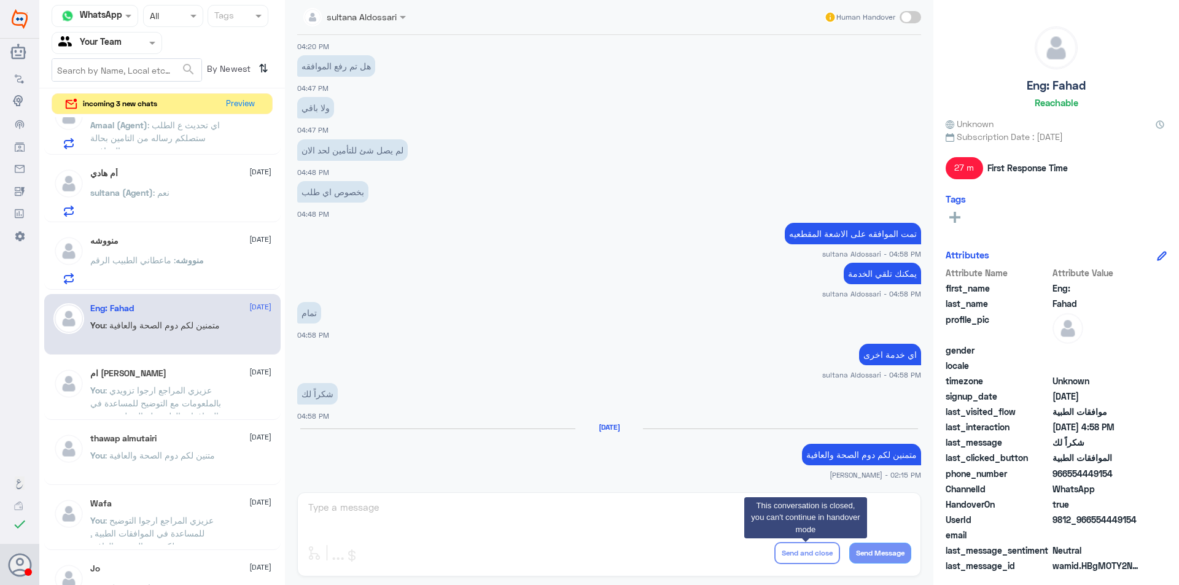
click at [160, 253] on div "منووشه 13 October منووشه : ماعطاني الطبيب الرقم" at bounding box center [180, 260] width 181 height 49
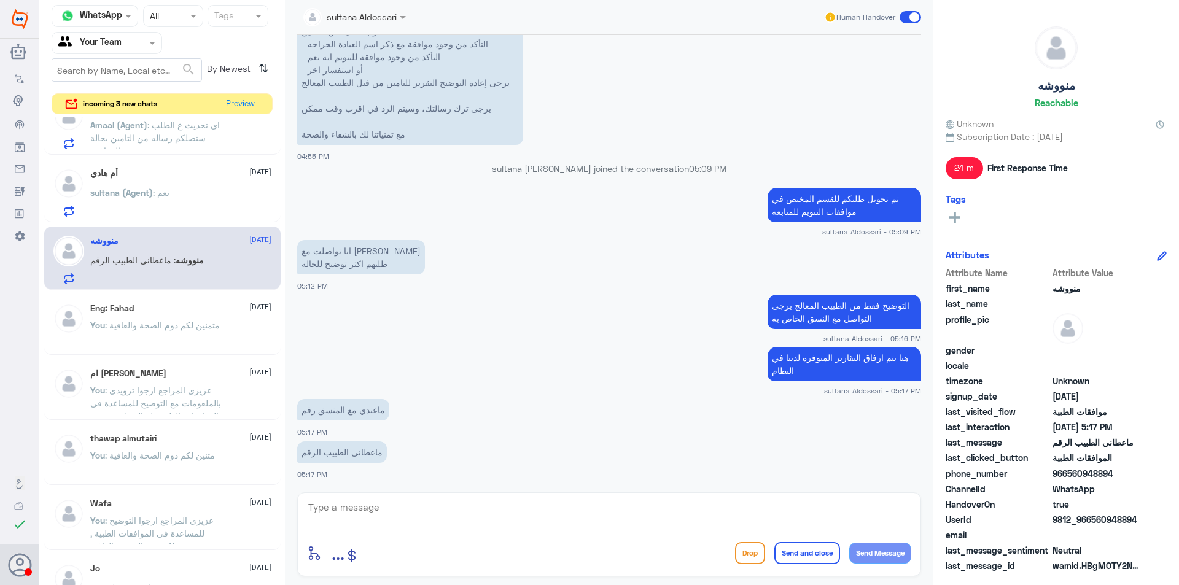
scroll to position [1327, 0]
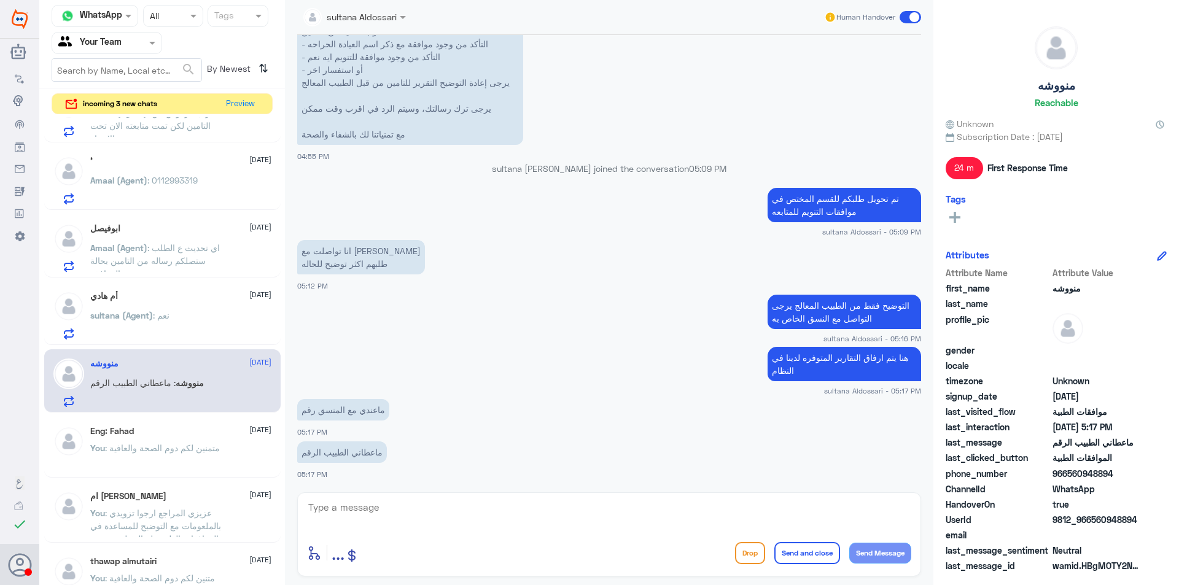
click at [168, 323] on p "sultana (Agent) : نعم" at bounding box center [129, 324] width 79 height 31
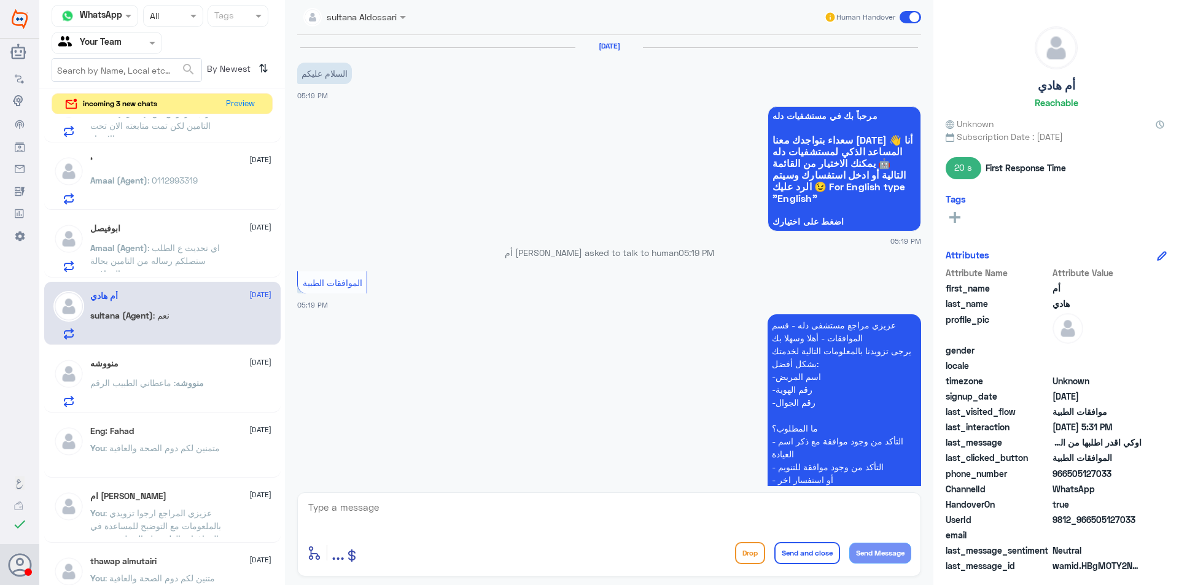
scroll to position [660, 0]
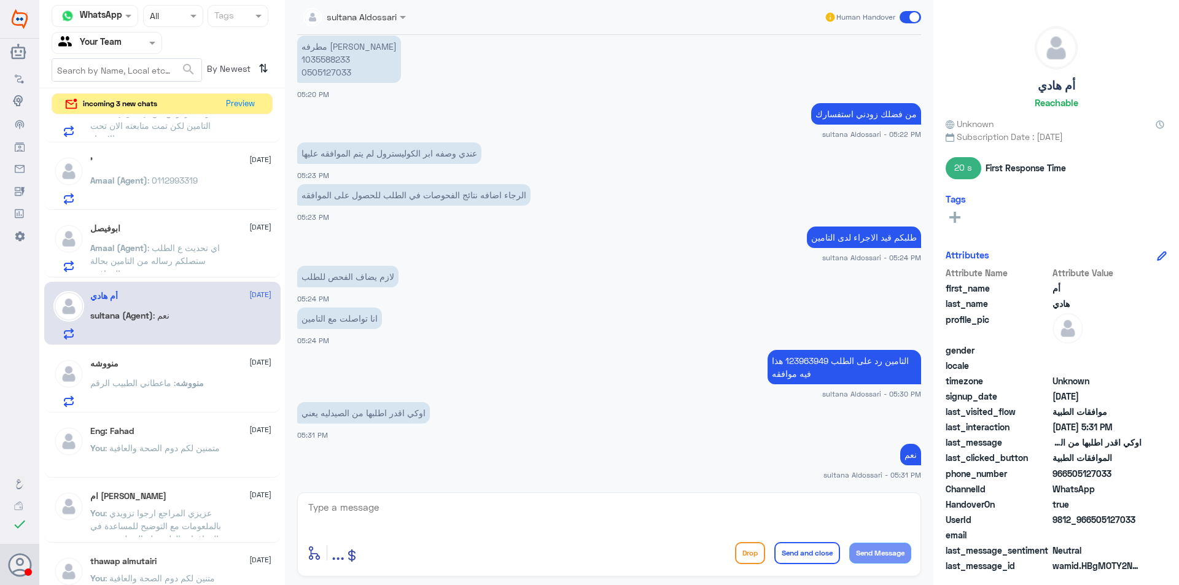
click at [483, 525] on textarea at bounding box center [609, 514] width 604 height 30
type textarea "متمنين لكم دوم الصحة والعافية"
click at [793, 553] on button "Send and close" at bounding box center [808, 553] width 66 height 22
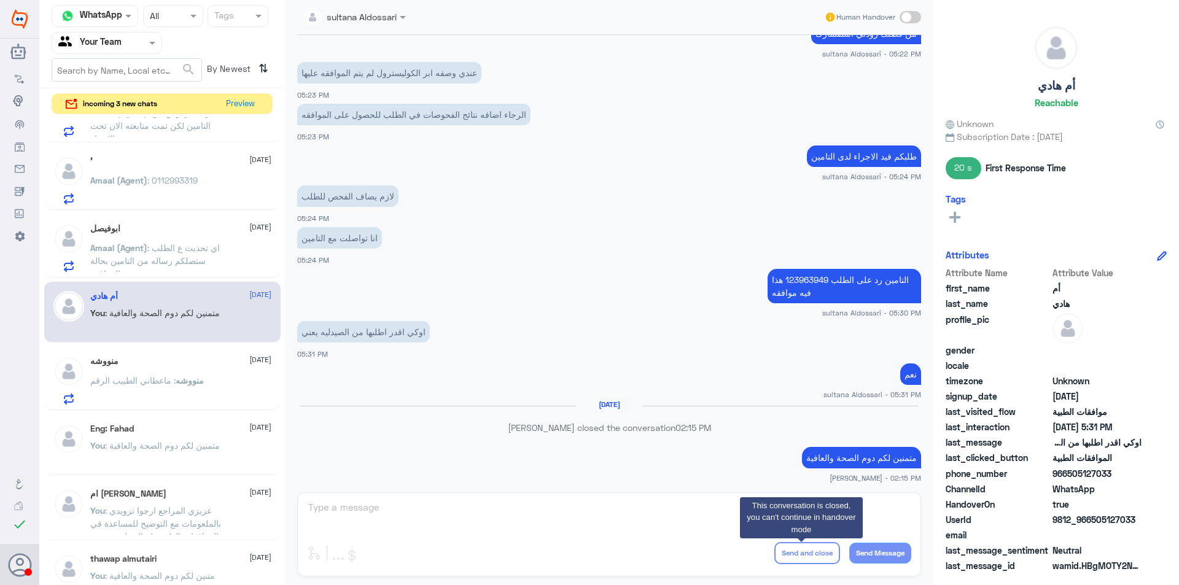
scroll to position [722, 0]
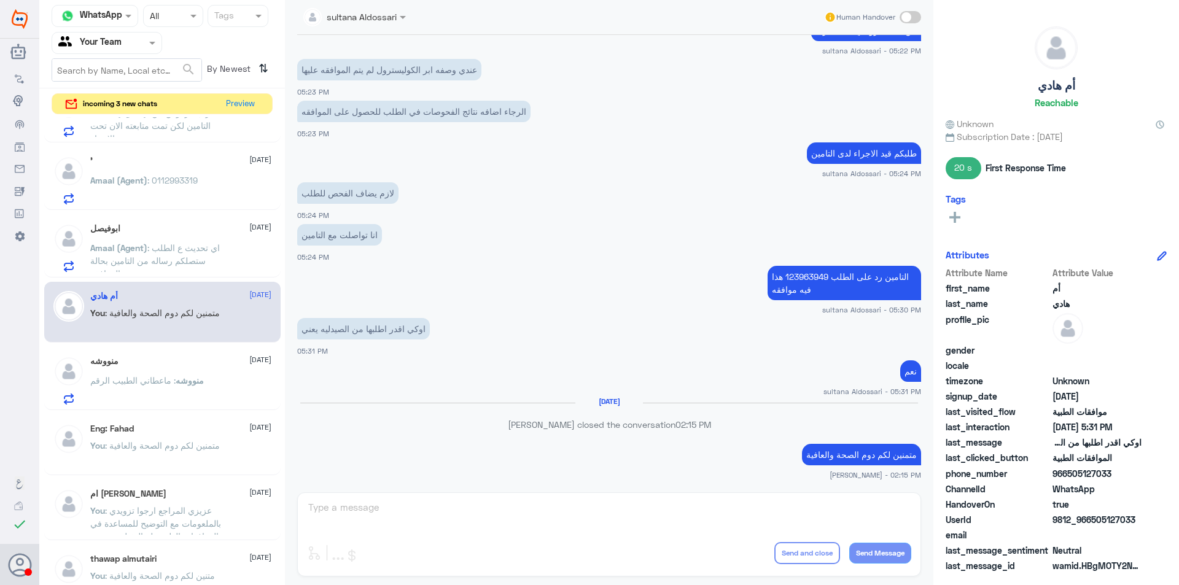
click at [171, 271] on p "Amaal (Agent) : اي تحديث ع الطلب ستصلكم رساله من التامين بحالة الموافقة" at bounding box center [159, 256] width 138 height 31
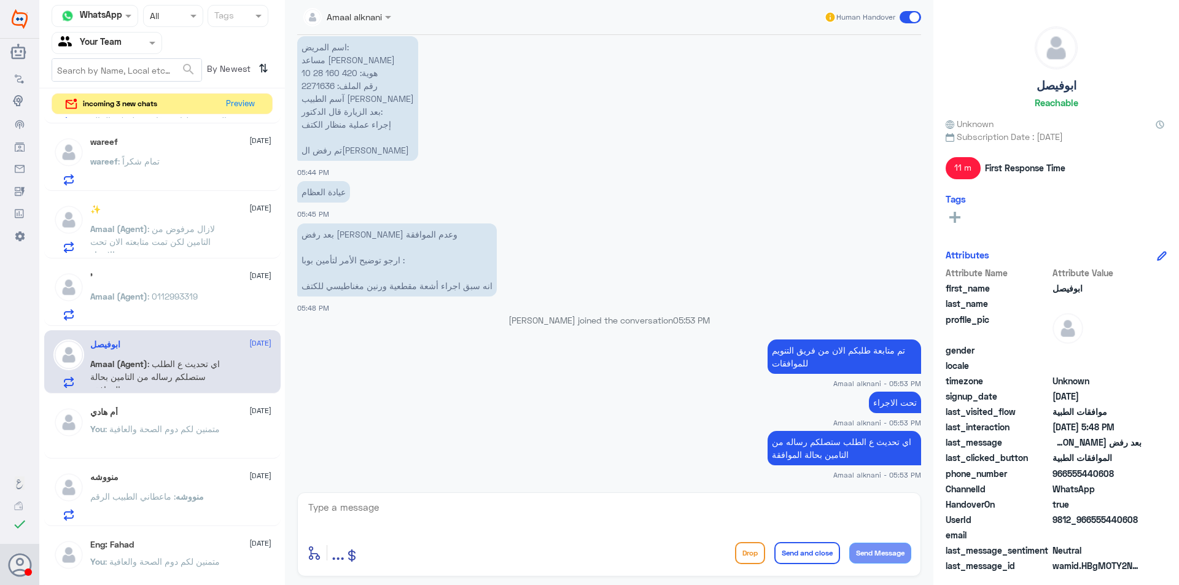
scroll to position [1204, 0]
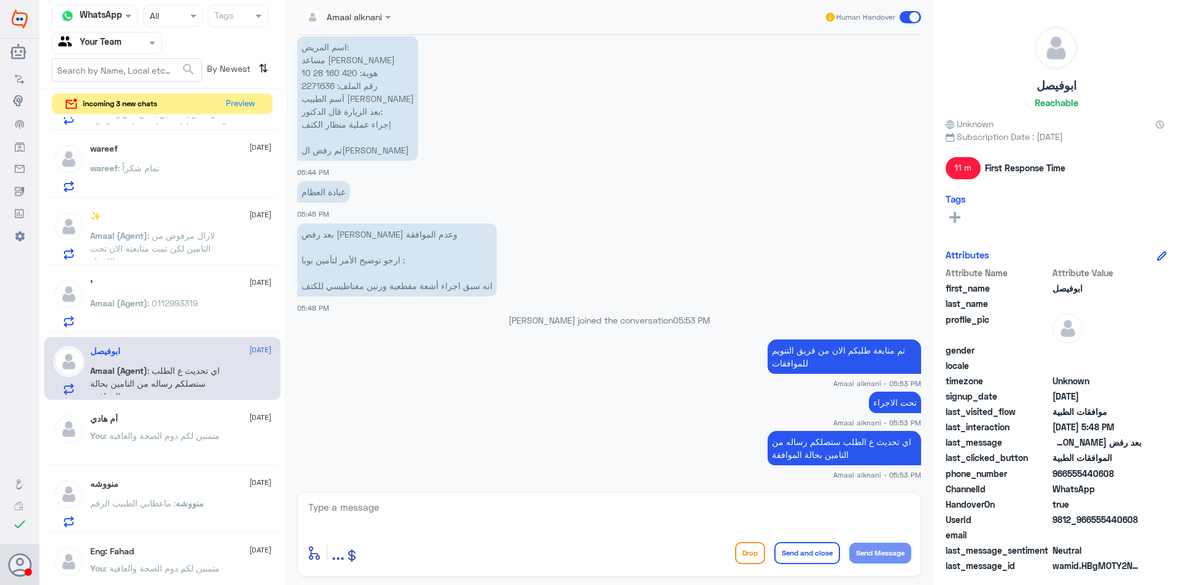
click at [324, 86] on p "‏اسم المريض: مساعد عبد العزيز اليوسف ‏هوية: 420 160 28 10 ‏رقم الملف: 2271636 ‏…" at bounding box center [357, 98] width 121 height 125
copy p "2271636"
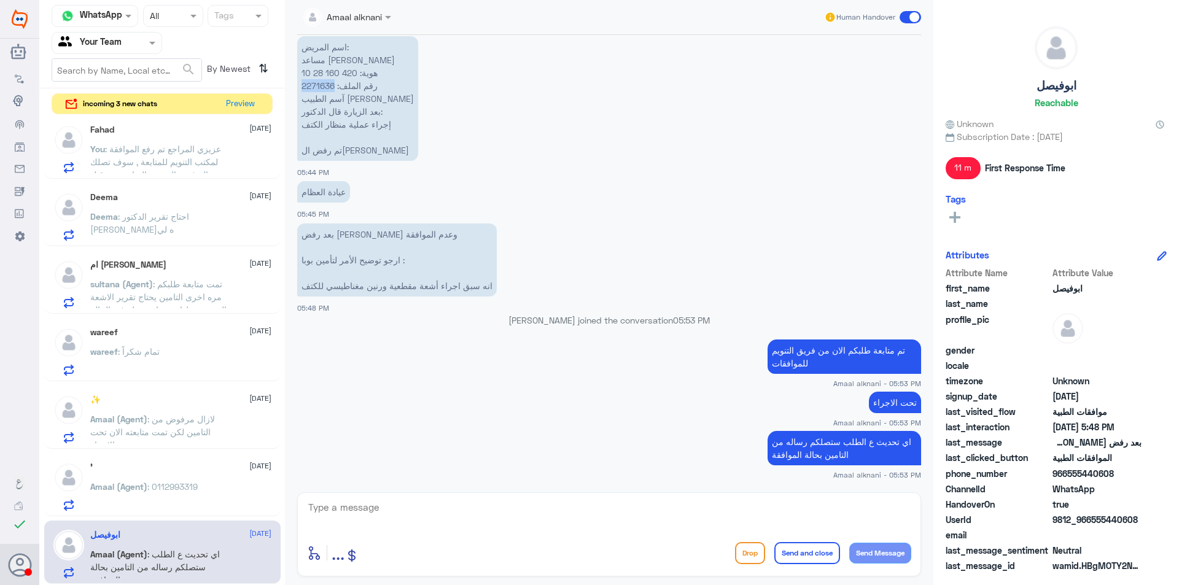
scroll to position [1020, 0]
click at [211, 362] on div "wareef : تمام شكراً" at bounding box center [180, 363] width 181 height 28
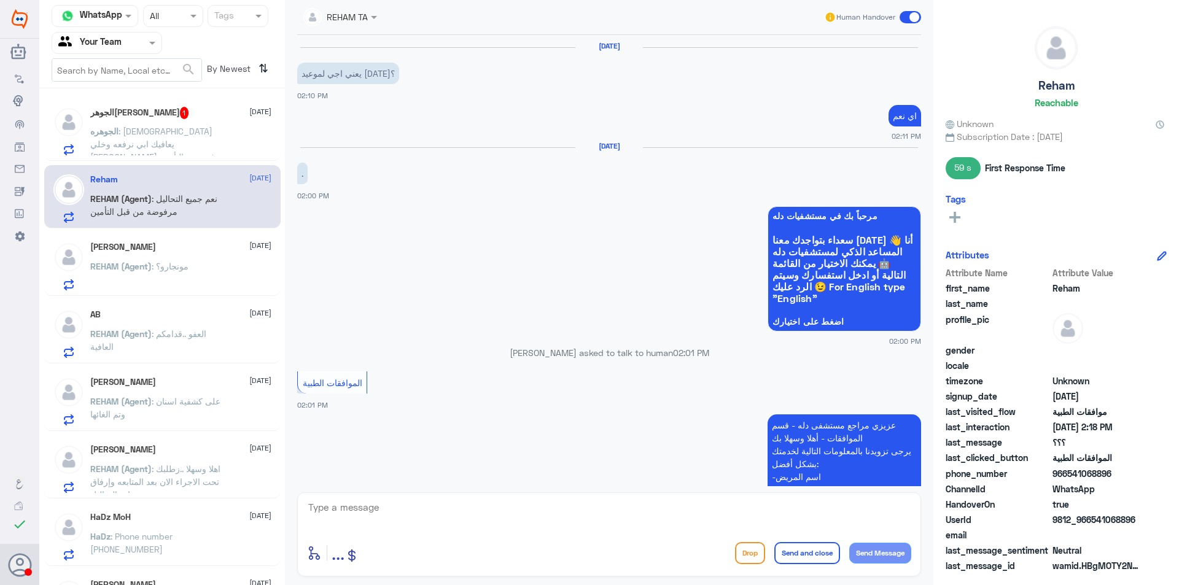
scroll to position [843, 0]
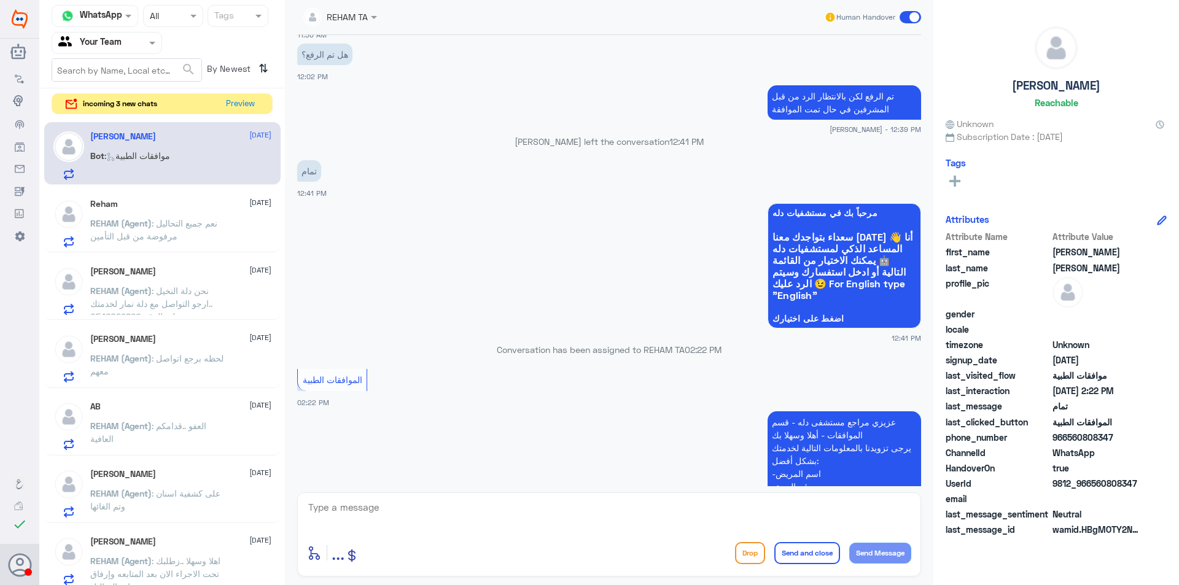
scroll to position [503, 0]
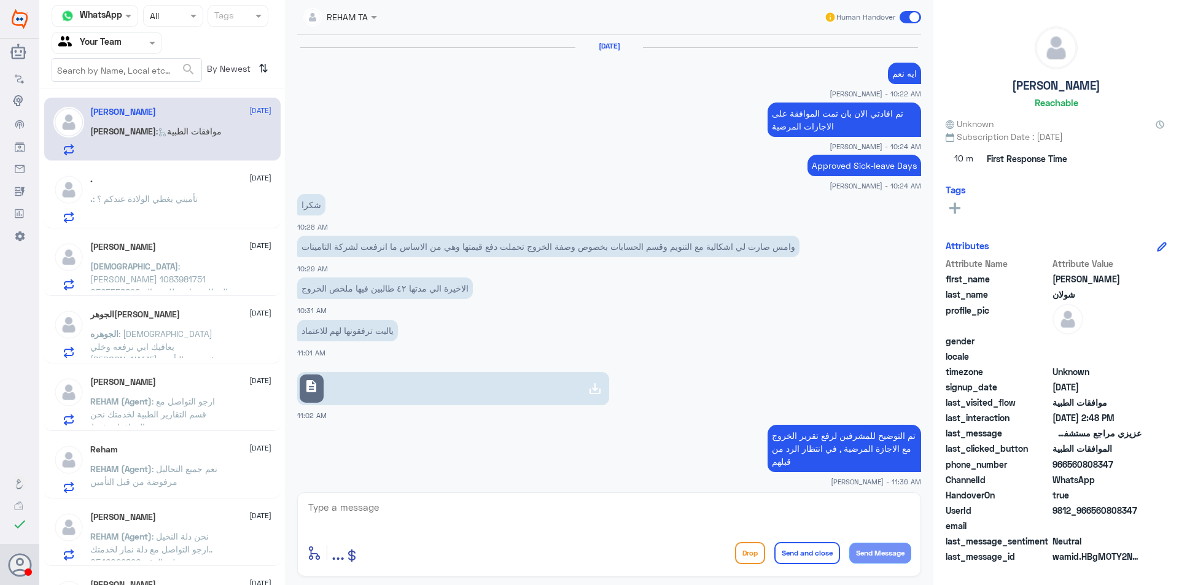
scroll to position [933, 0]
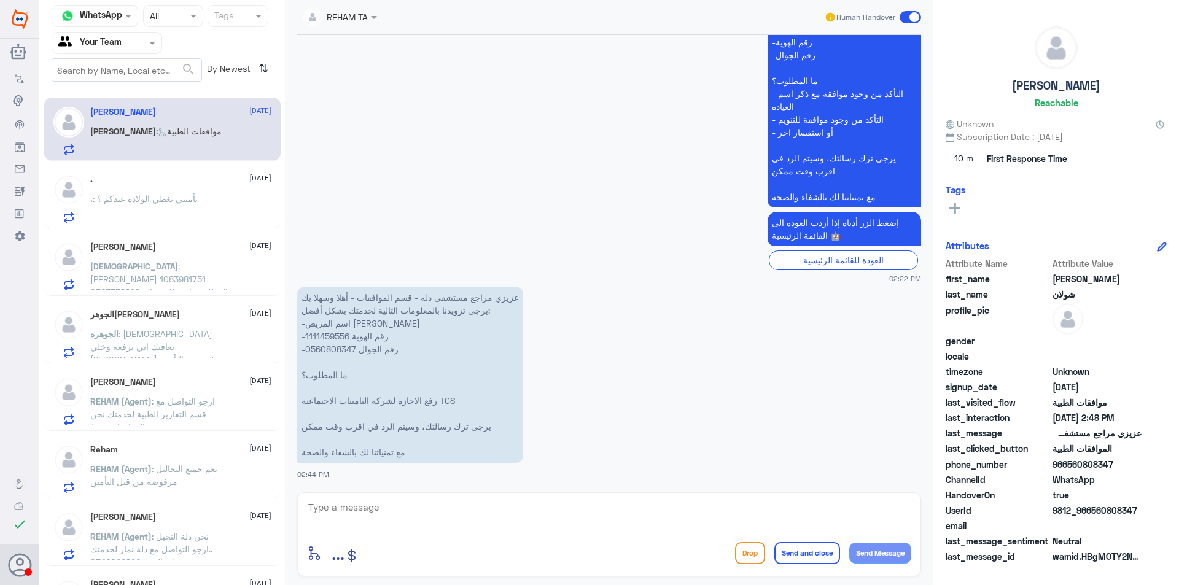
click at [244, 200] on div ". : تأميني يغطي الولادة عندكم ؟" at bounding box center [180, 209] width 181 height 28
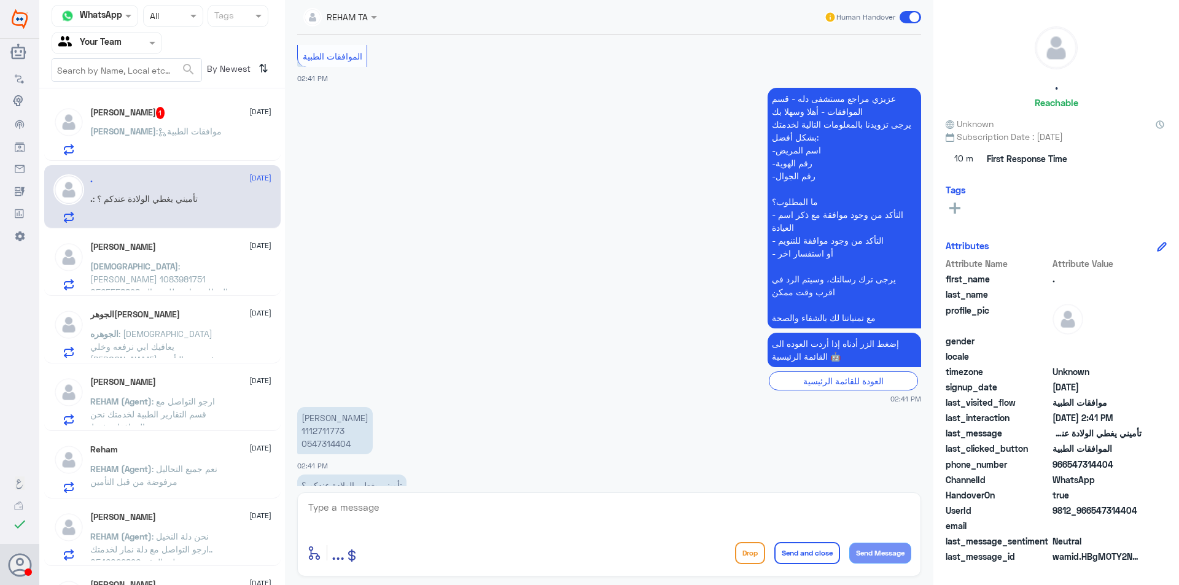
scroll to position [260, 0]
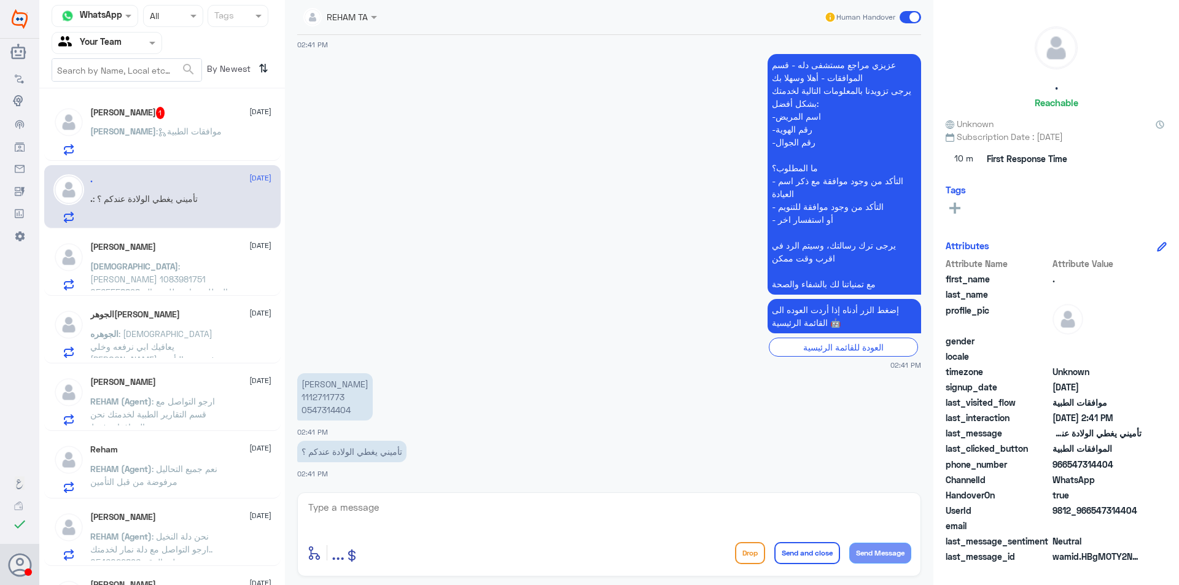
click at [156, 132] on span "[PERSON_NAME]" at bounding box center [123, 131] width 66 height 10
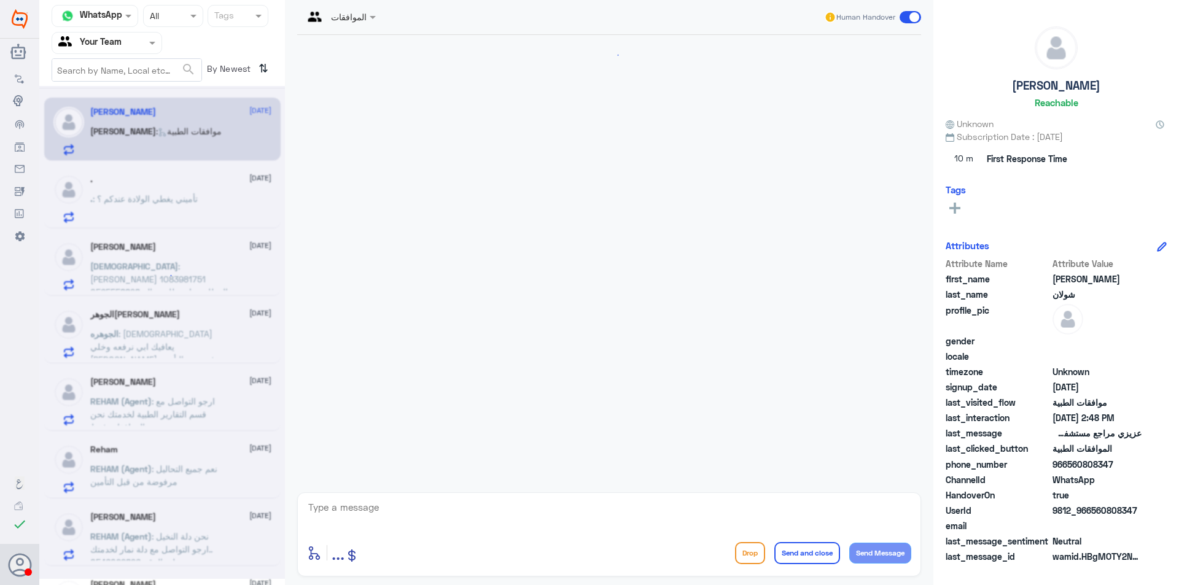
scroll to position [933, 0]
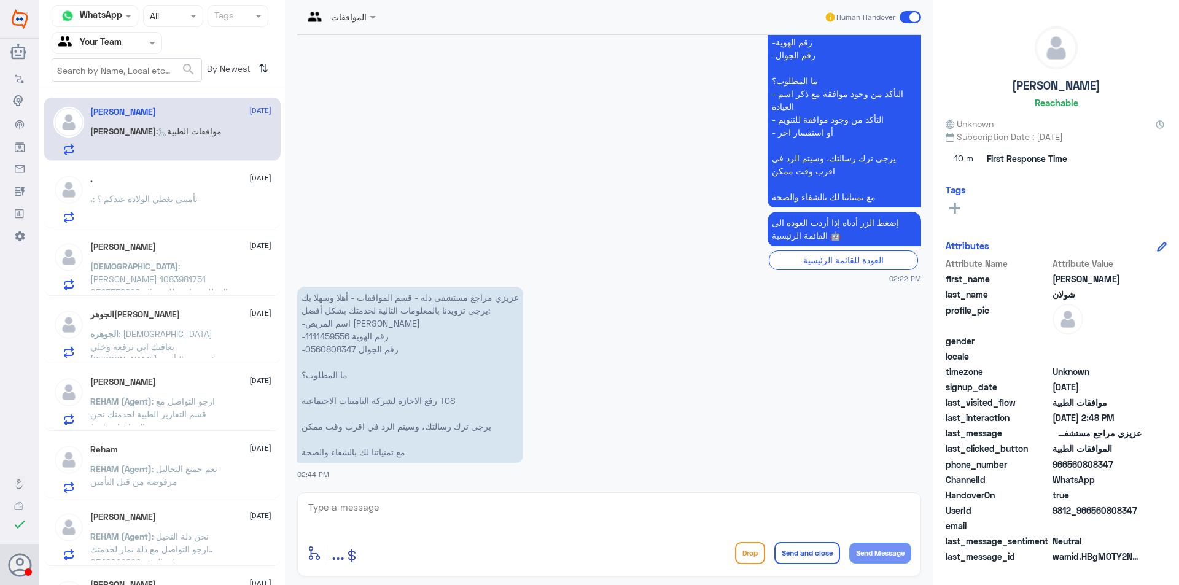
click at [211, 260] on p "Mohammed : محمد صالح بركه 1083981751 0565558898 المطلوب: اود طلب حالة الغاء طلب…" at bounding box center [159, 275] width 138 height 31
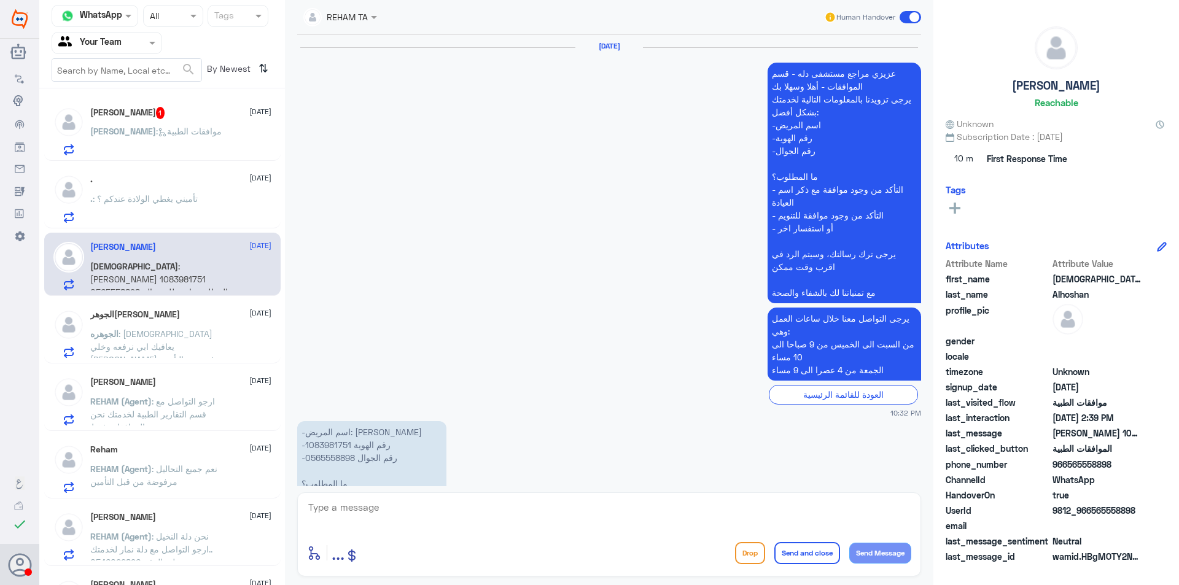
scroll to position [1205, 0]
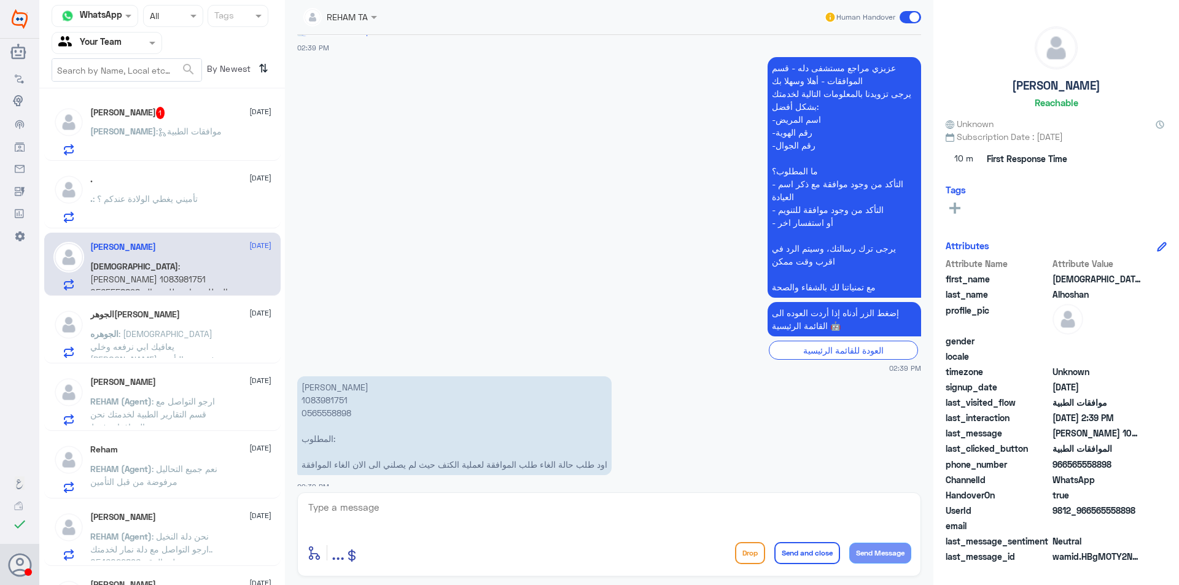
click at [328, 385] on p "محمد صالح بركه 1083981751 0565558898 المطلوب: اود طلب حالة الغاء طلب الموافقة ل…" at bounding box center [454, 426] width 314 height 99
click at [328, 386] on p "محمد صالح بركه 1083981751 0565558898 المطلوب: اود طلب حالة الغاء طلب الموافقة ل…" at bounding box center [454, 426] width 314 height 99
copy p "1083981751"
click at [440, 510] on textarea at bounding box center [609, 514] width 604 height 30
type textarea "عزيزي المراجع تم التاكيد من مندوب تامين بوبا , طلب العملية للكتف ملغاه من التام…"
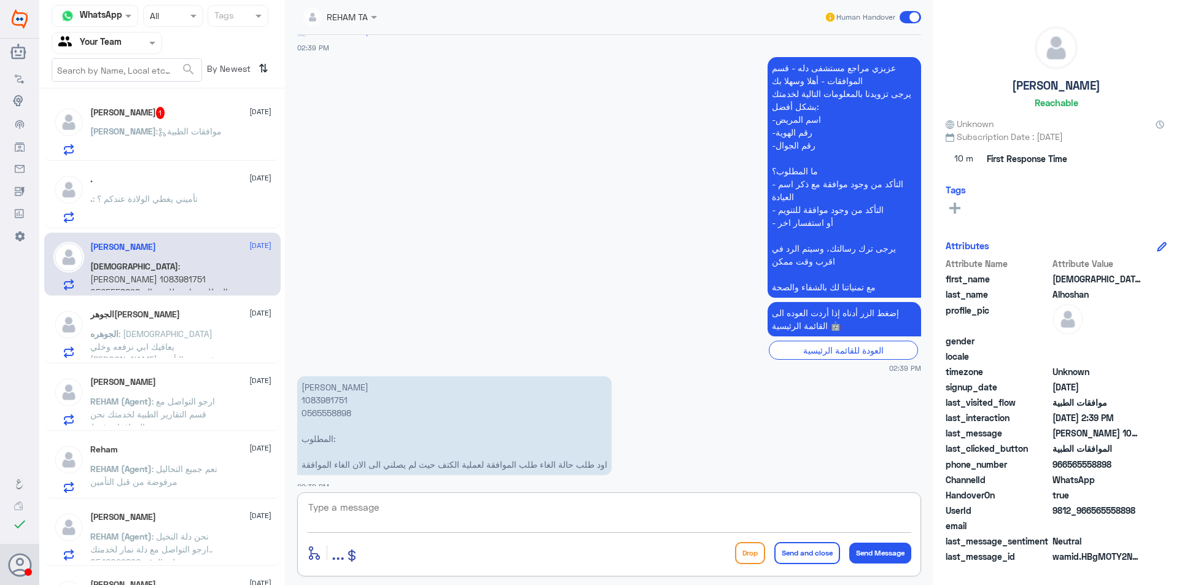
scroll to position [1270, 0]
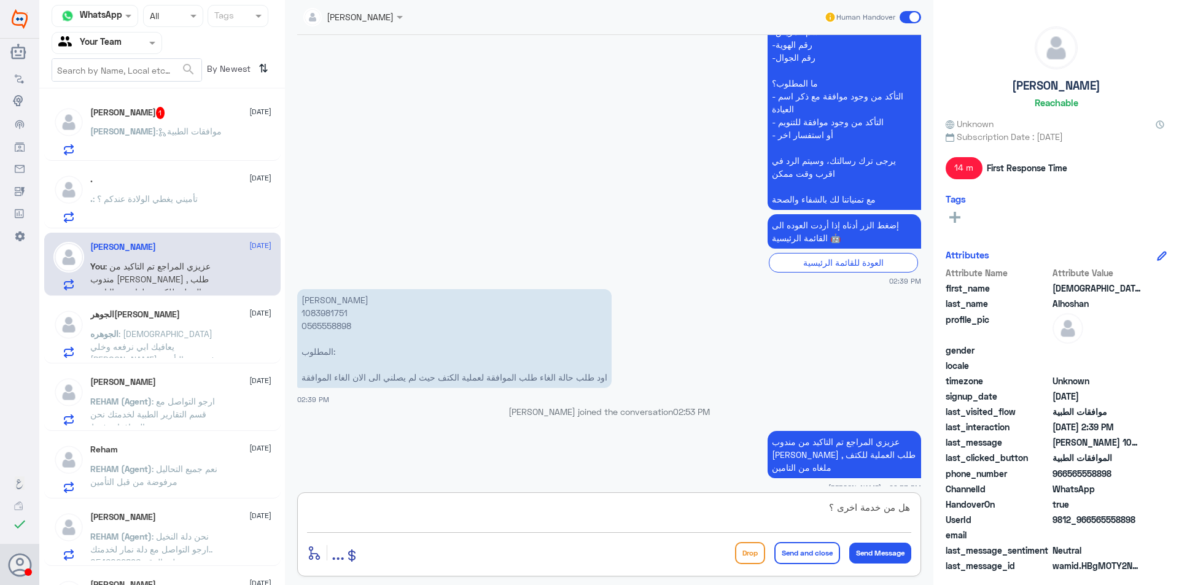
type textarea "هل من خدمة اخرى ؟"
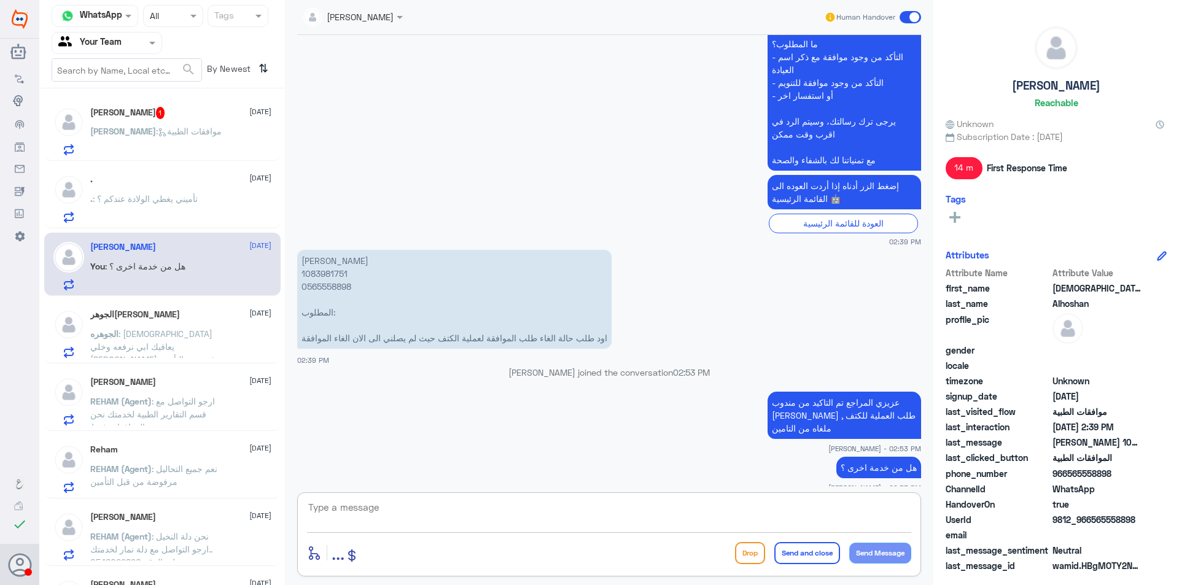
click at [183, 210] on p ". : تأميني يغطي الولادة عندكم ؟" at bounding box center [143, 207] width 107 height 31
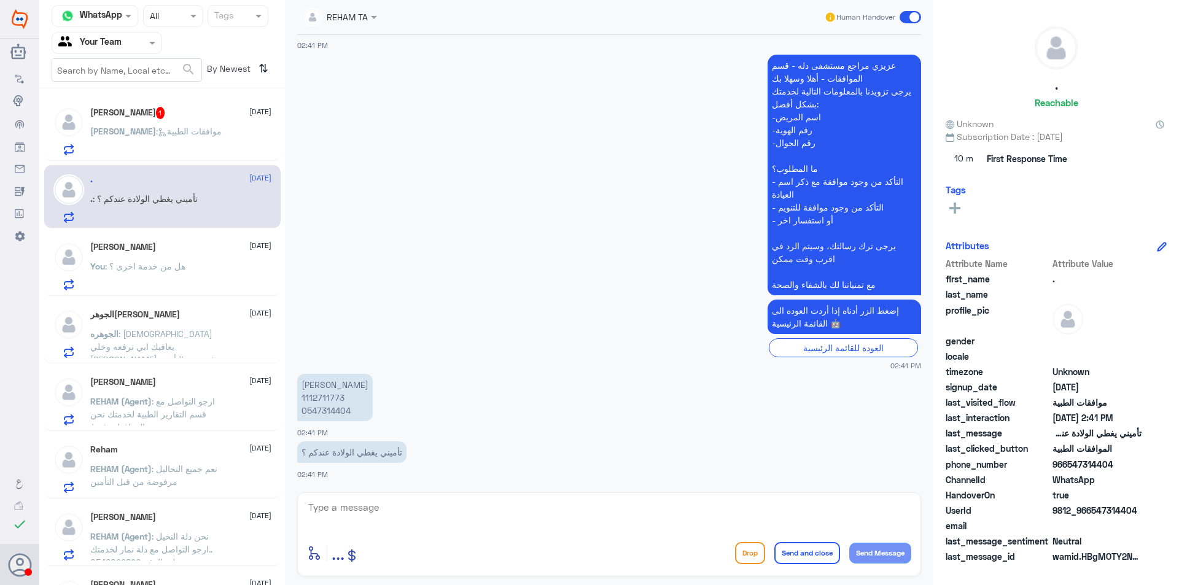
scroll to position [260, 0]
click at [417, 513] on textarea at bounding box center [609, 514] width 604 height 30
click at [692, 507] on textarea "عزيزي المراجع يجب مراجعة التامين لمعرفة المنافع لديكم , هنالك تغطيه للولادة في …" at bounding box center [609, 514] width 604 height 30
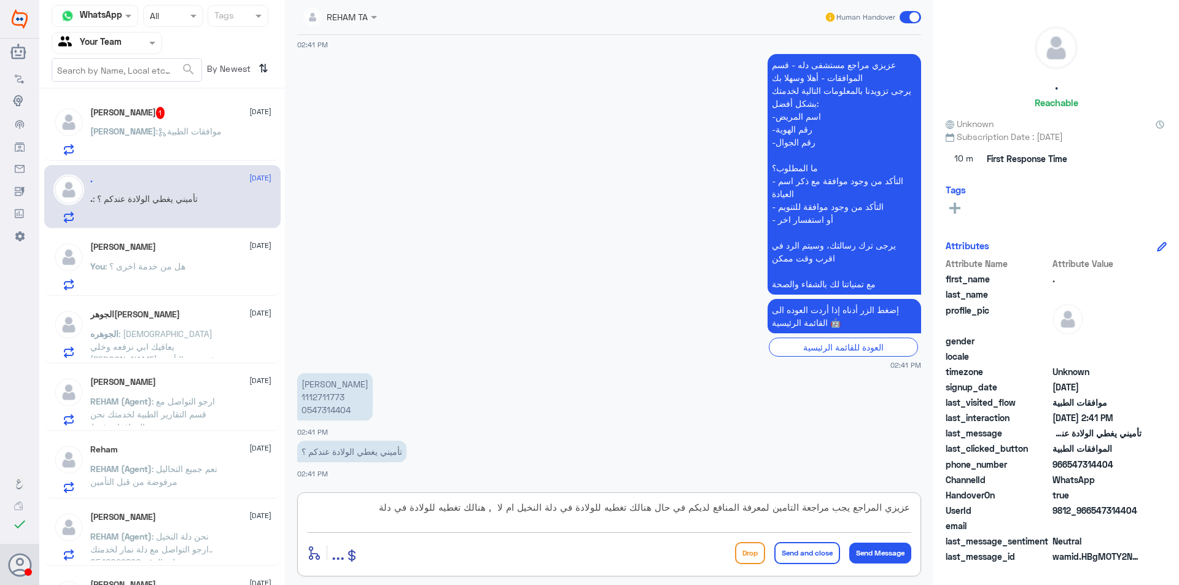
click at [364, 508] on textarea "عزيزي المراجع يجب مراجعة التامين لمعرفة المنافع لديكم في حال هنالك تغطيه للولاد…" at bounding box center [609, 514] width 604 height 30
type textarea "عزيزي المراجع يجب مراجعة التامين لمعرفة المنافع لديكم في حال هنالك تغطيه للولاد…"
click at [787, 553] on button "Send and close" at bounding box center [808, 553] width 66 height 22
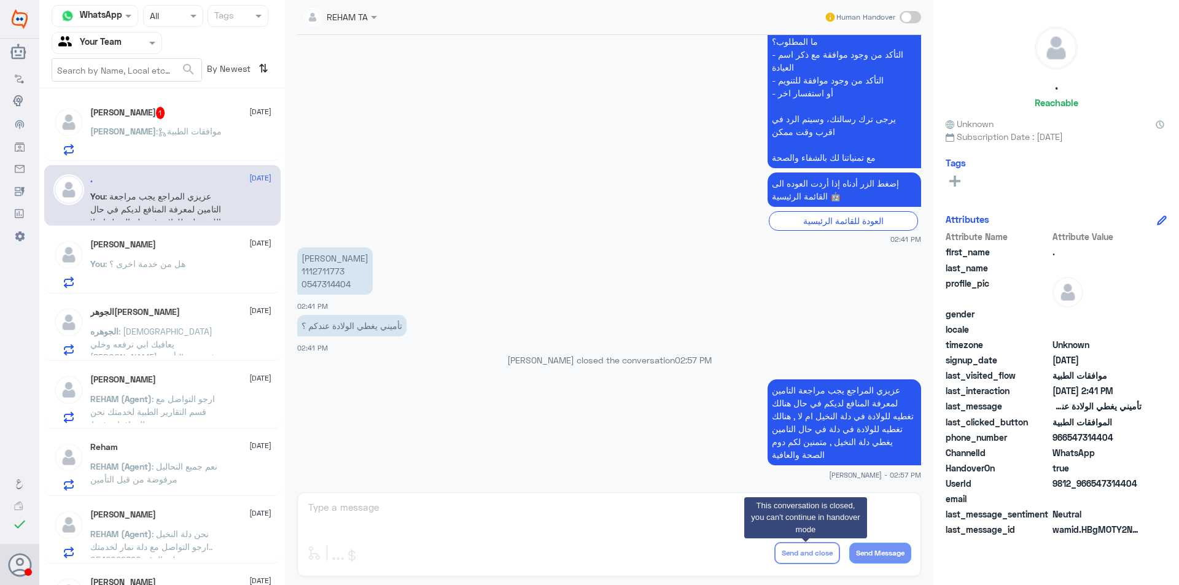
click at [172, 81] on form "search" at bounding box center [127, 69] width 150 height 23
click at [171, 103] on div "خالد شولان 1 14 October خالد : موافقات الطبية" at bounding box center [162, 129] width 236 height 63
click at [171, 101] on div "خالد شولان 1 14 October خالد : موافقات الطبية" at bounding box center [162, 129] width 236 height 63
click at [170, 116] on div "خالد شولان 1 14 October" at bounding box center [180, 113] width 181 height 12
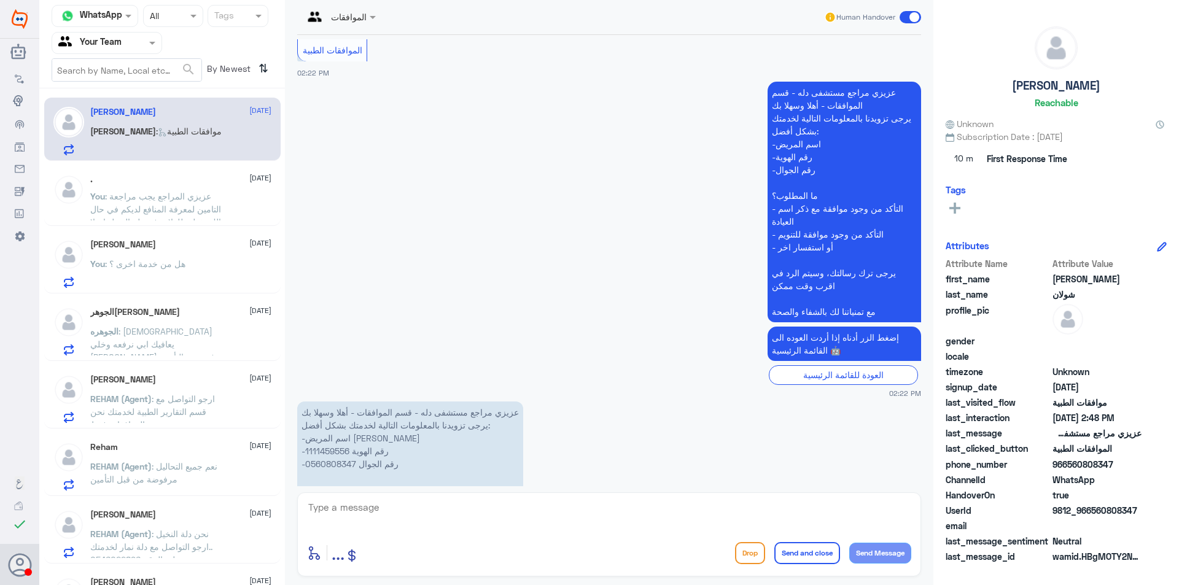
scroll to position [749, 0]
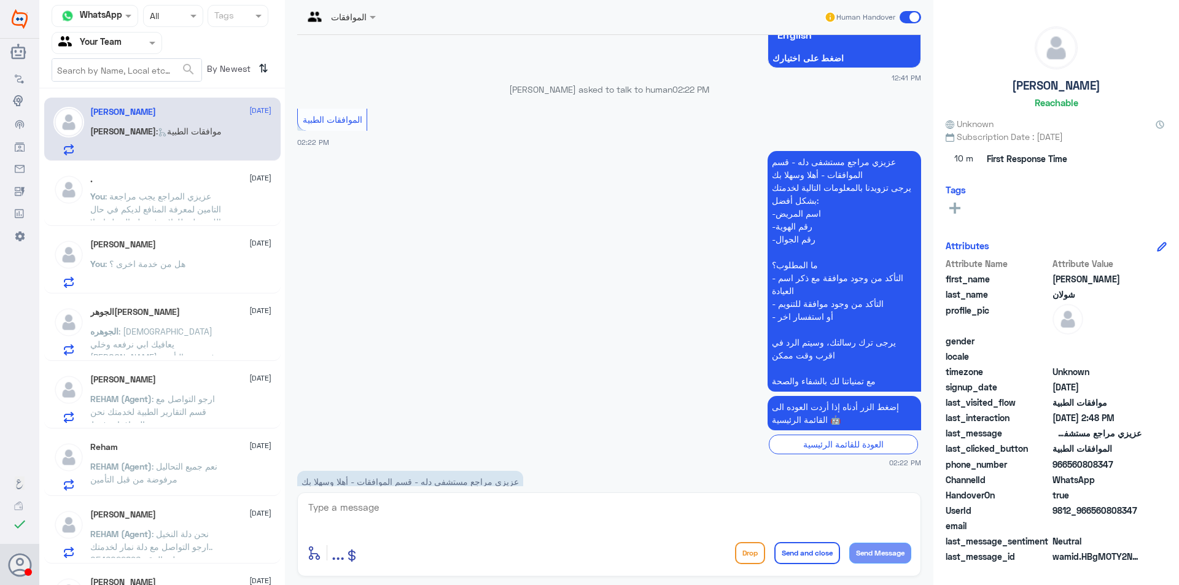
click at [176, 244] on div "Mohammed Alhoshan 14 October" at bounding box center [180, 245] width 181 height 10
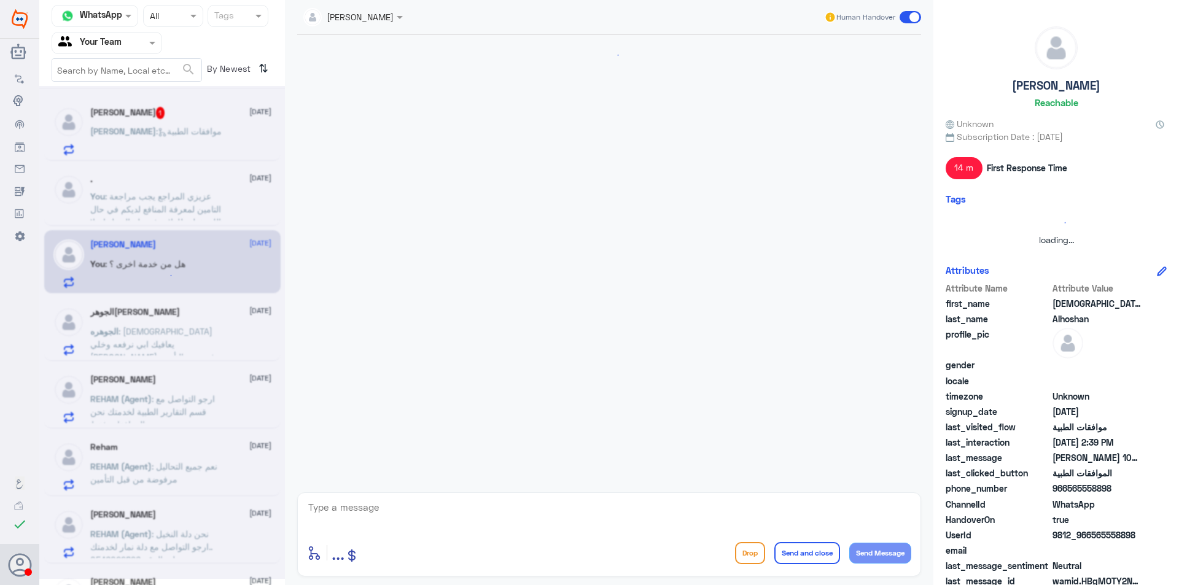
scroll to position [832, 0]
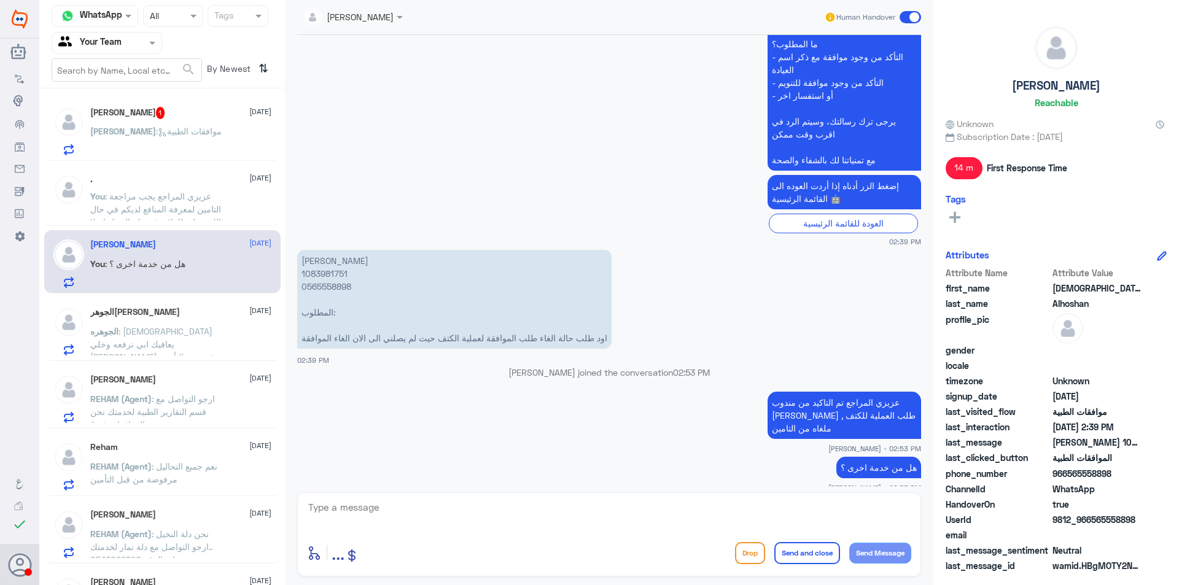
click at [178, 334] on span ": الله يعافيك ابي نرفعه وخلي يجي رفض من التأمين" at bounding box center [154, 344] width 129 height 36
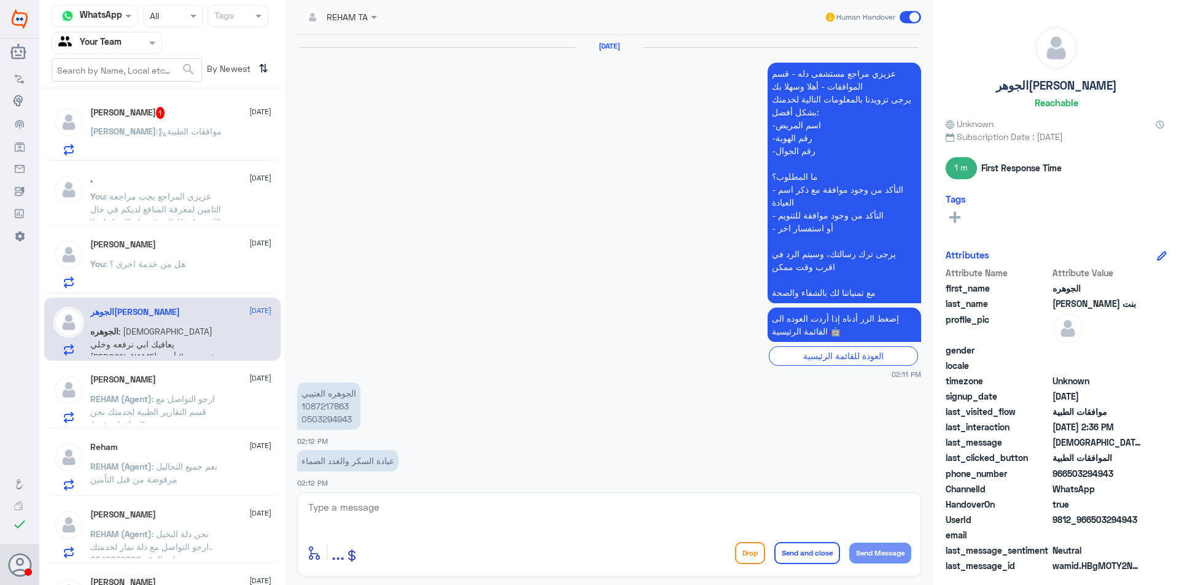
scroll to position [736, 0]
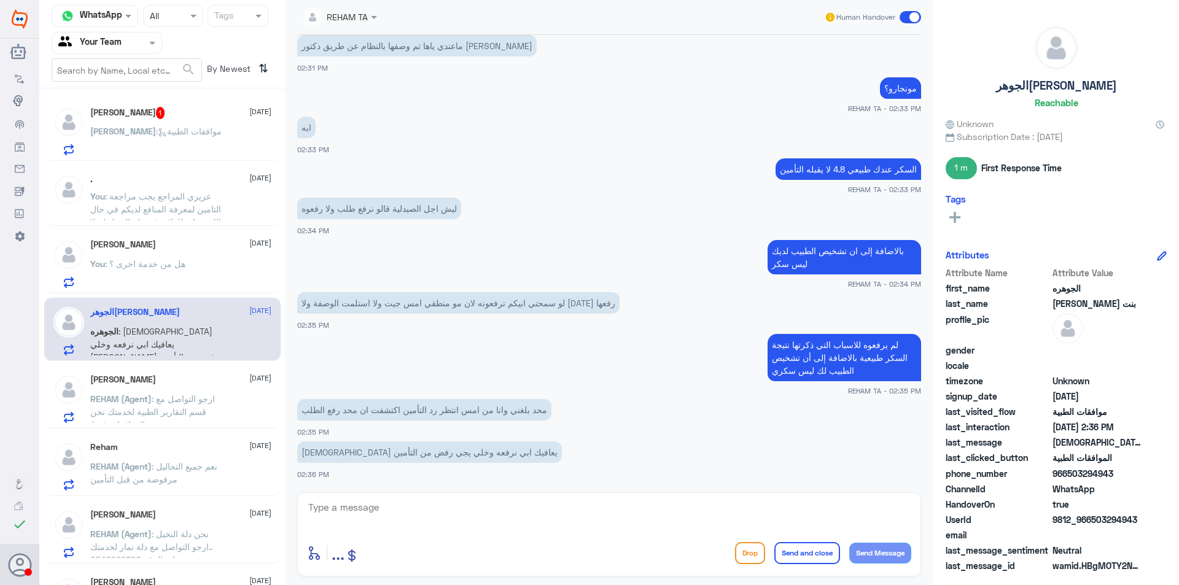
click at [149, 382] on h5 "ABDULLAH ALMULHEM" at bounding box center [123, 380] width 66 height 10
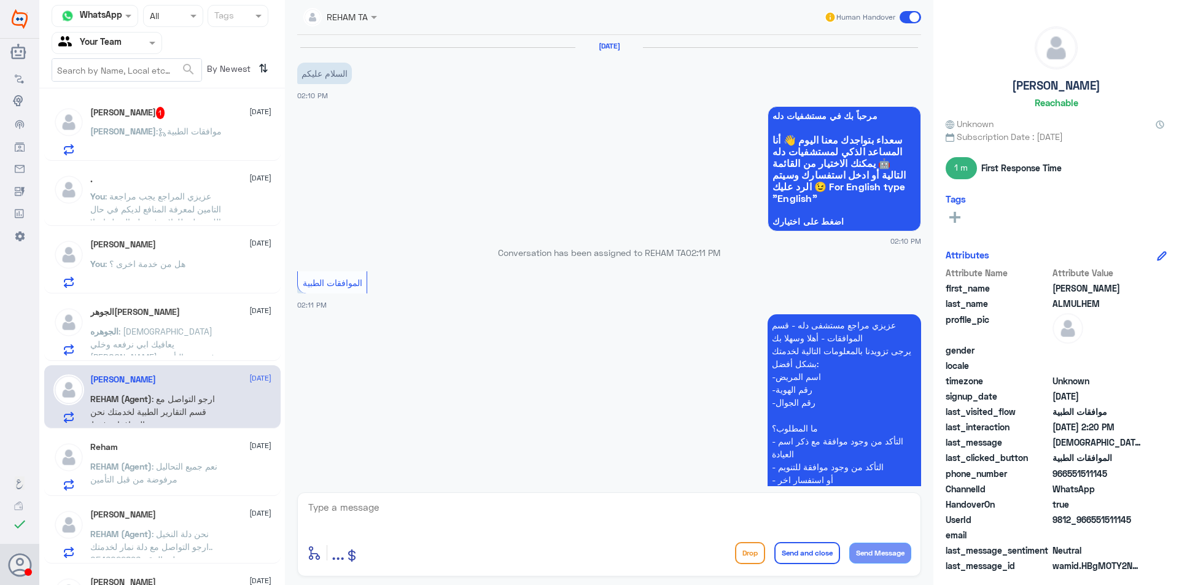
scroll to position [358, 0]
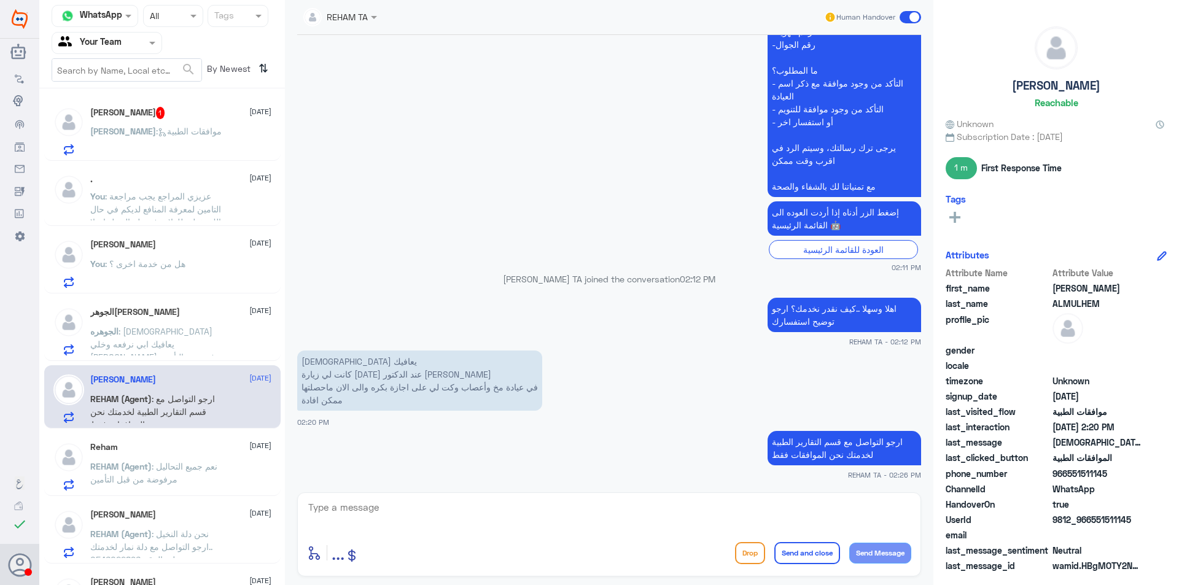
click at [179, 329] on span ": الله يعافيك ابي نرفعه وخلي يجي رفض من التأمين" at bounding box center [154, 344] width 129 height 36
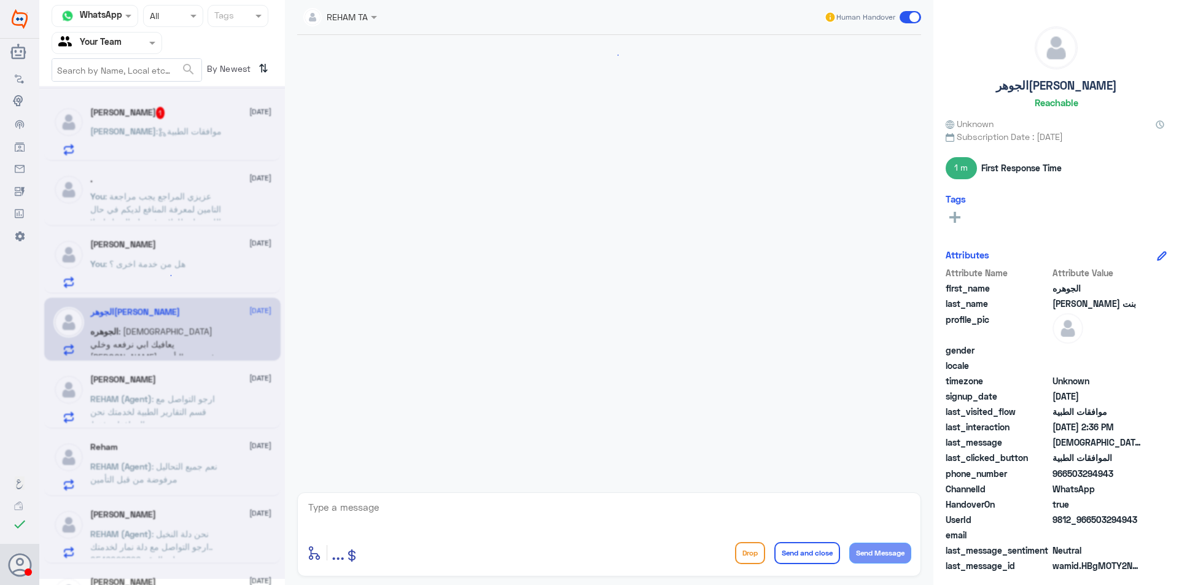
scroll to position [736, 0]
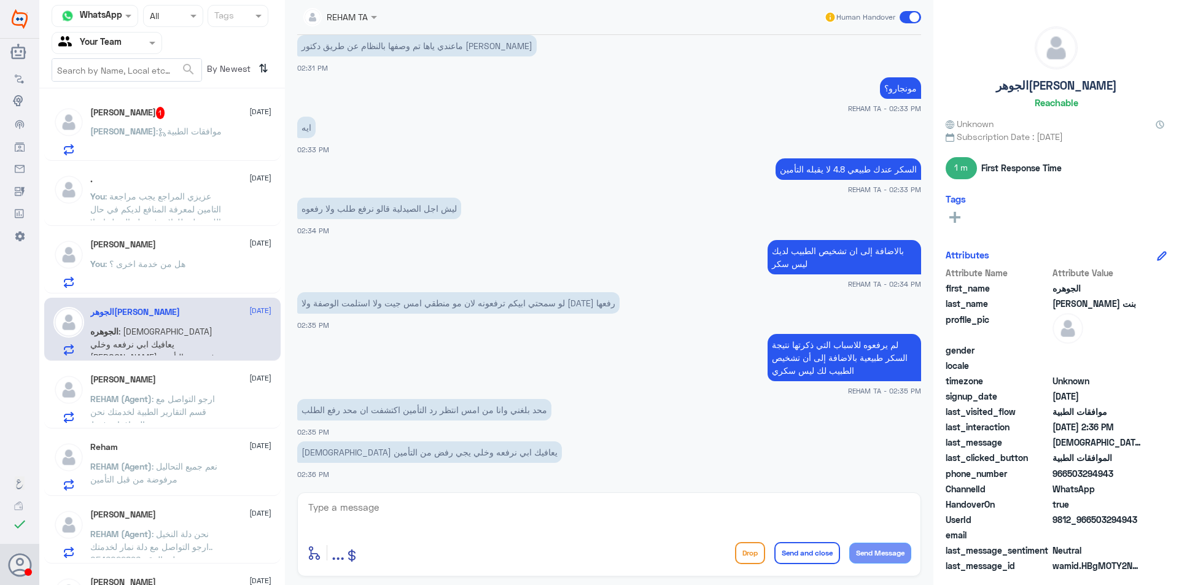
click at [182, 386] on div "ABDULLAH ALMULHEM 14 October REHAM (Agent) : ارجو التواصل مع قسم التقارير الطبي…" at bounding box center [180, 399] width 181 height 49
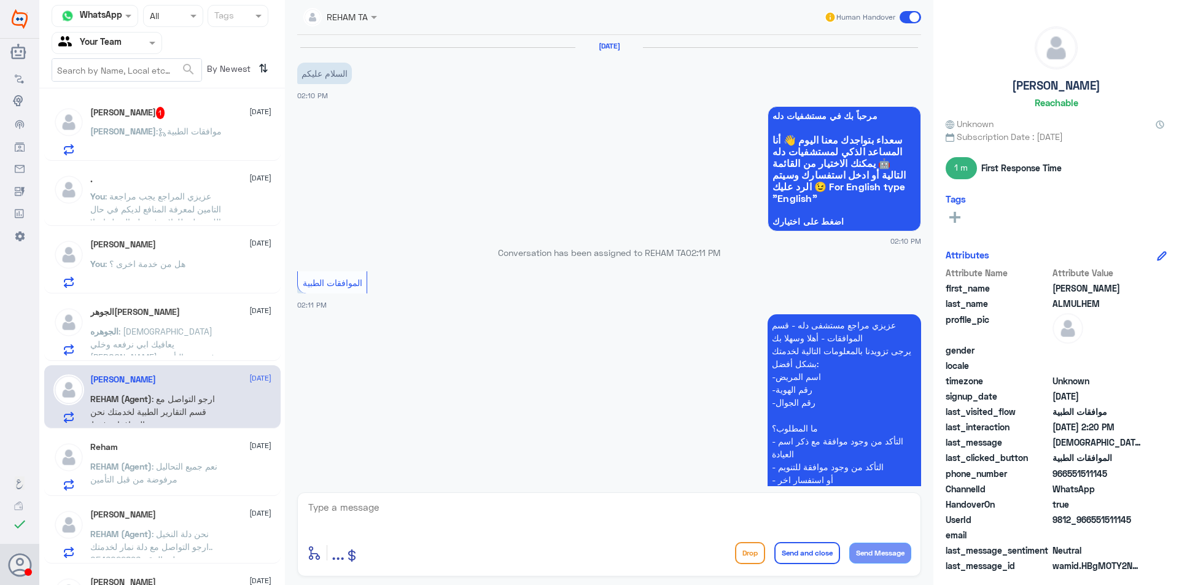
scroll to position [358, 0]
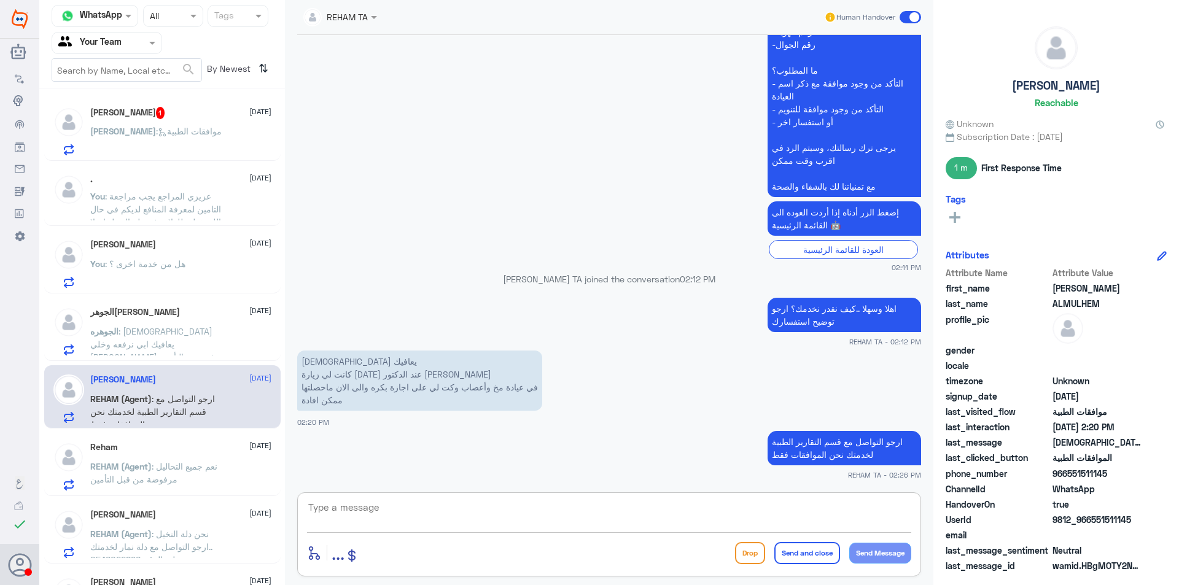
click at [434, 512] on textarea at bounding box center [609, 514] width 604 height 30
click at [541, 529] on textarea at bounding box center [609, 514] width 604 height 30
paste textarea "التقارير الطبية 0112994881"
type textarea "عزيزي المراجع ارجوا التواصل مع الرقم المخصص التقارير الطبية 0112994881 , متمنين…"
click at [808, 556] on button "Send and close" at bounding box center [808, 553] width 66 height 22
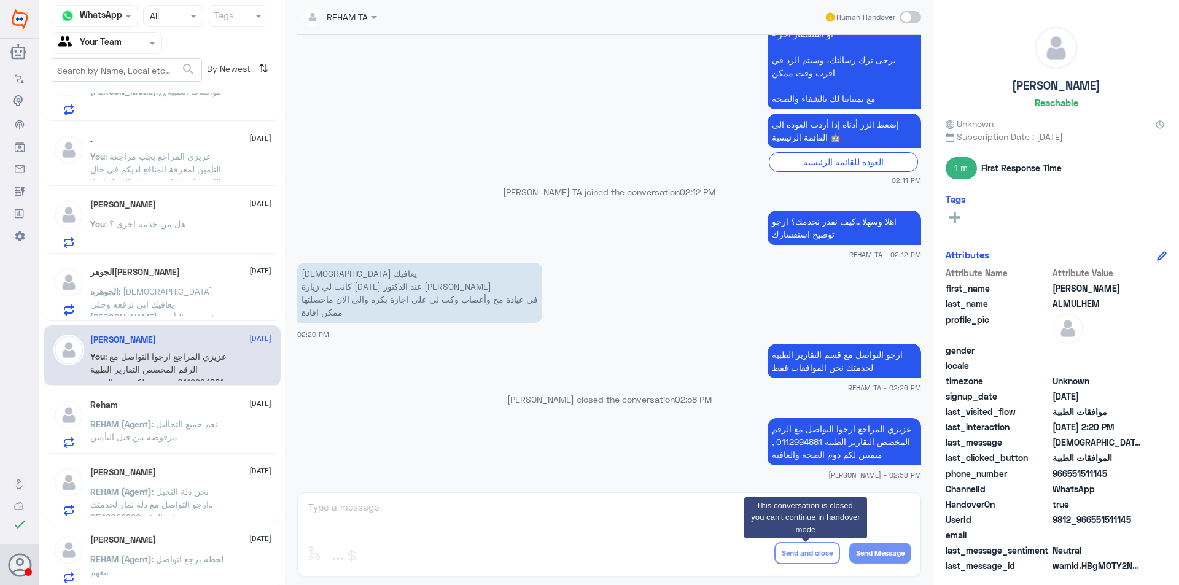
scroll to position [61, 0]
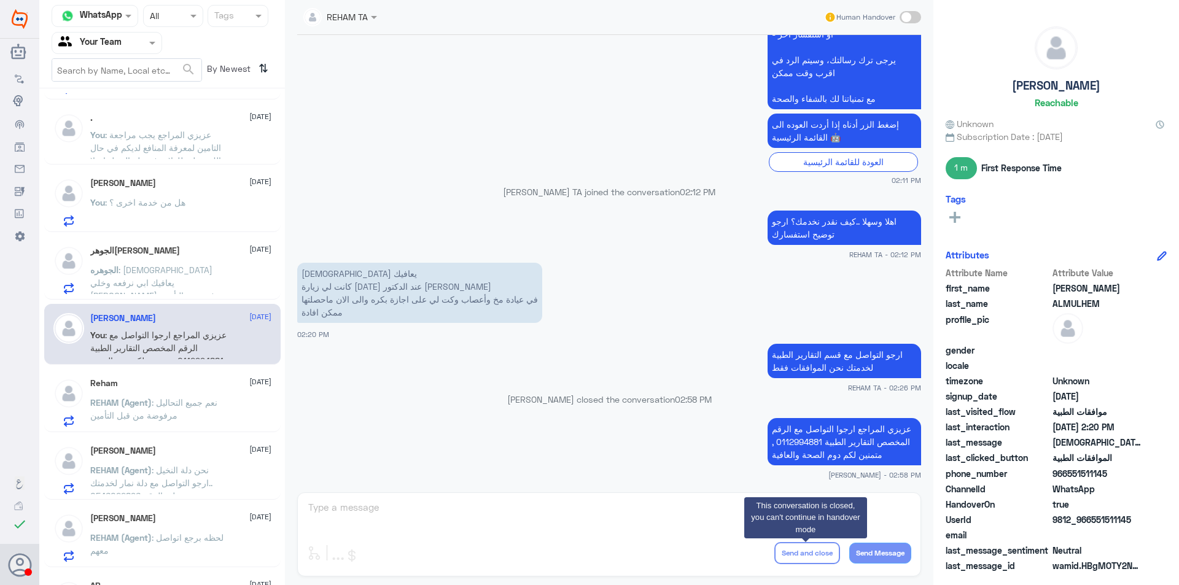
click at [179, 420] on p "REHAM (Agent) : نعم جميع التحاليل مرفوضة من قبل التأمين" at bounding box center [159, 411] width 138 height 31
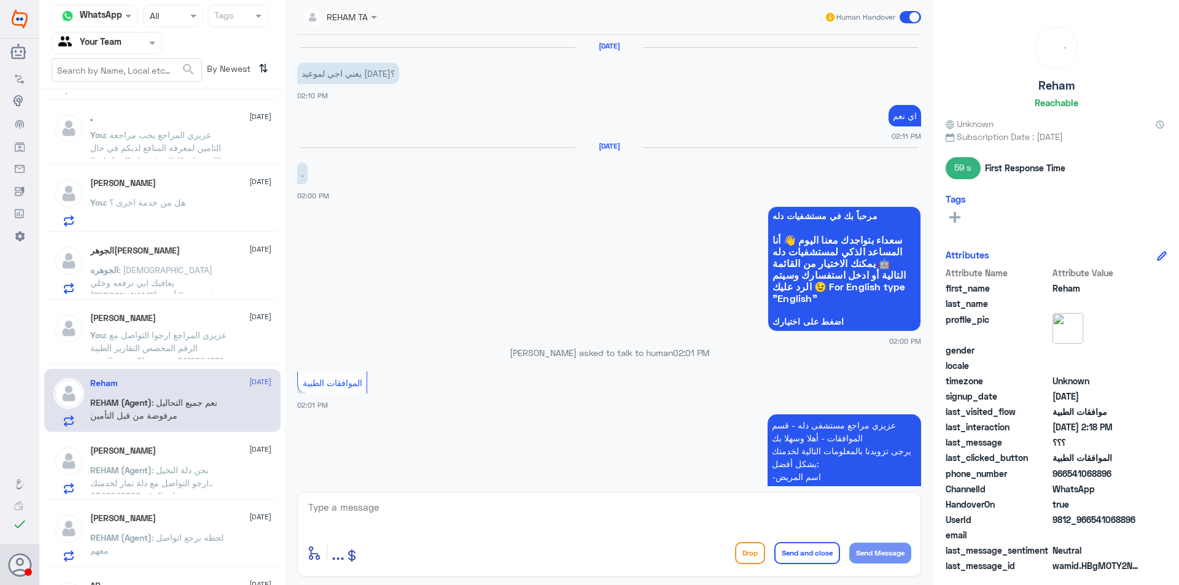
scroll to position [843, 0]
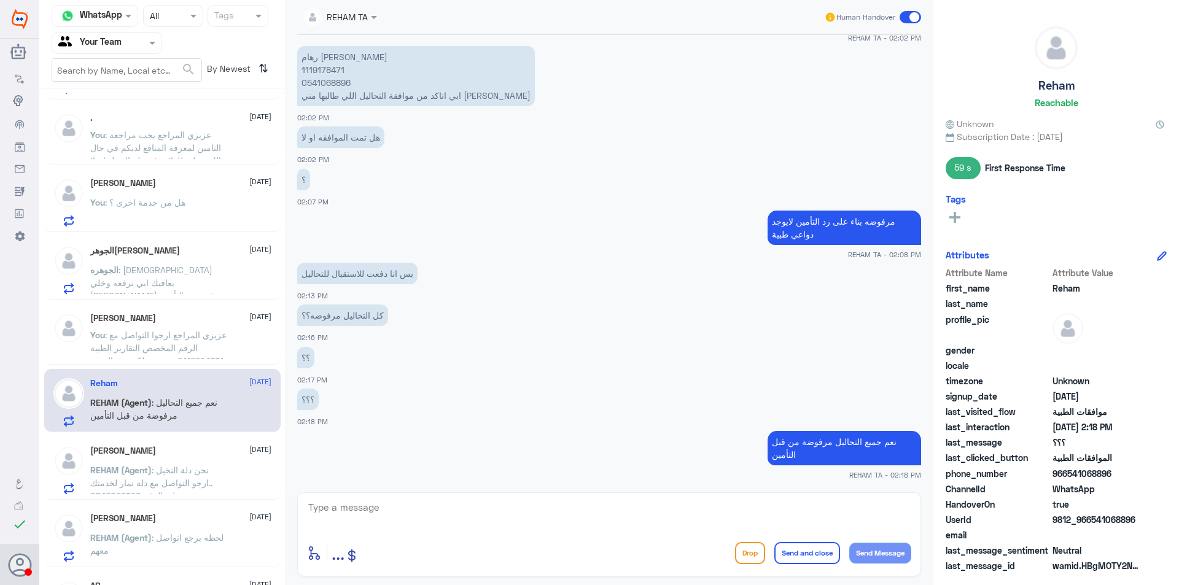
click at [157, 455] on div "ابومحمد 14 October" at bounding box center [180, 451] width 181 height 10
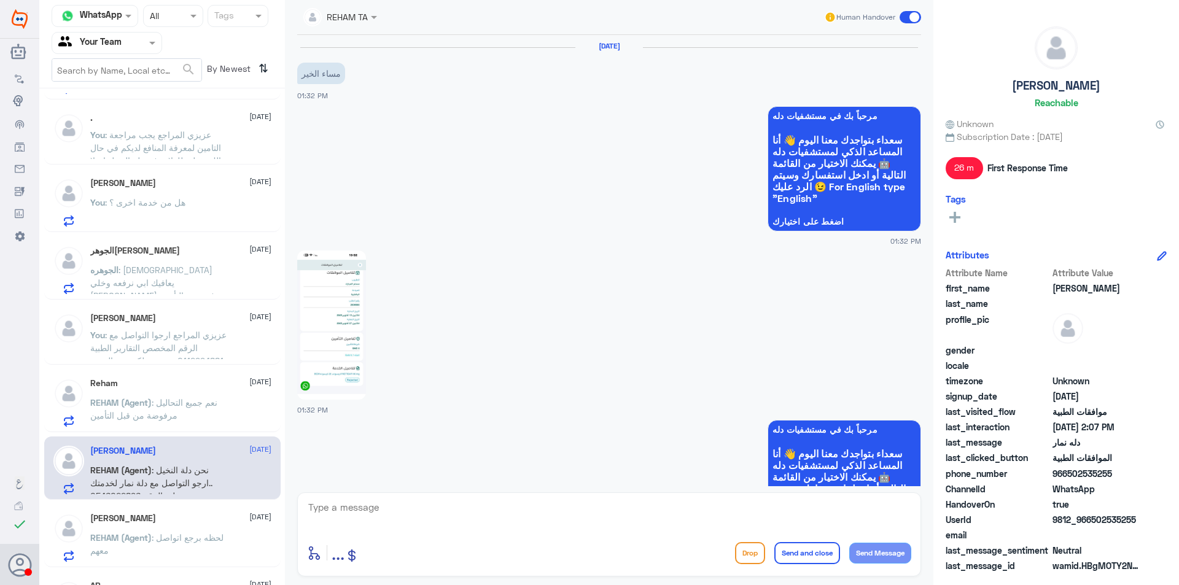
scroll to position [1008, 0]
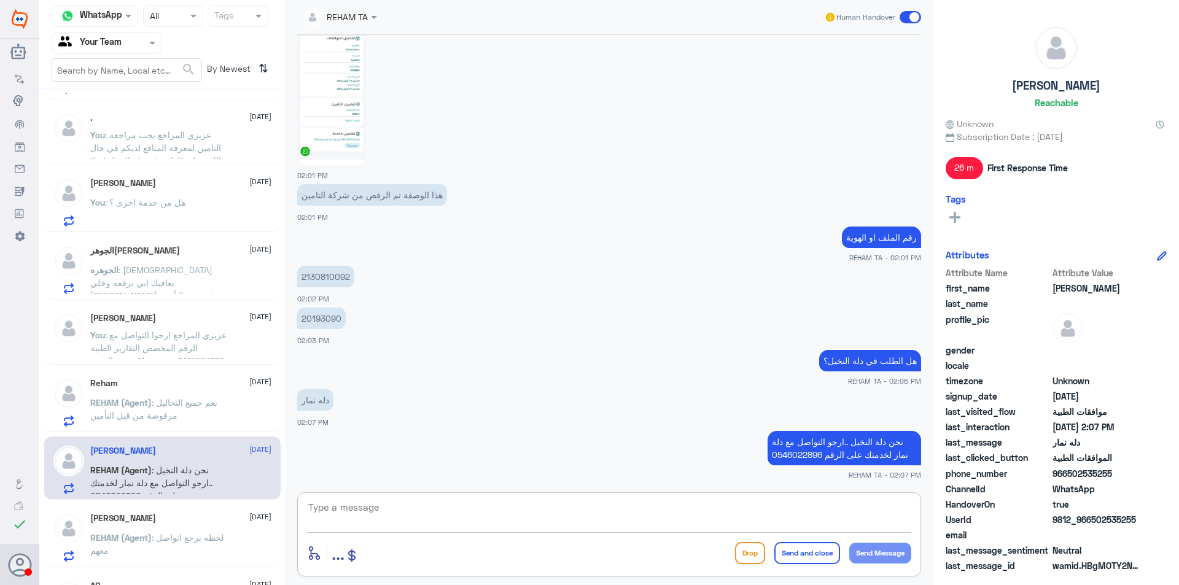
click at [741, 506] on textarea at bounding box center [609, 514] width 604 height 30
type textarea "متمنين لكم دوم الصحة والعافية"
click at [803, 552] on button "Send and close" at bounding box center [808, 553] width 66 height 22
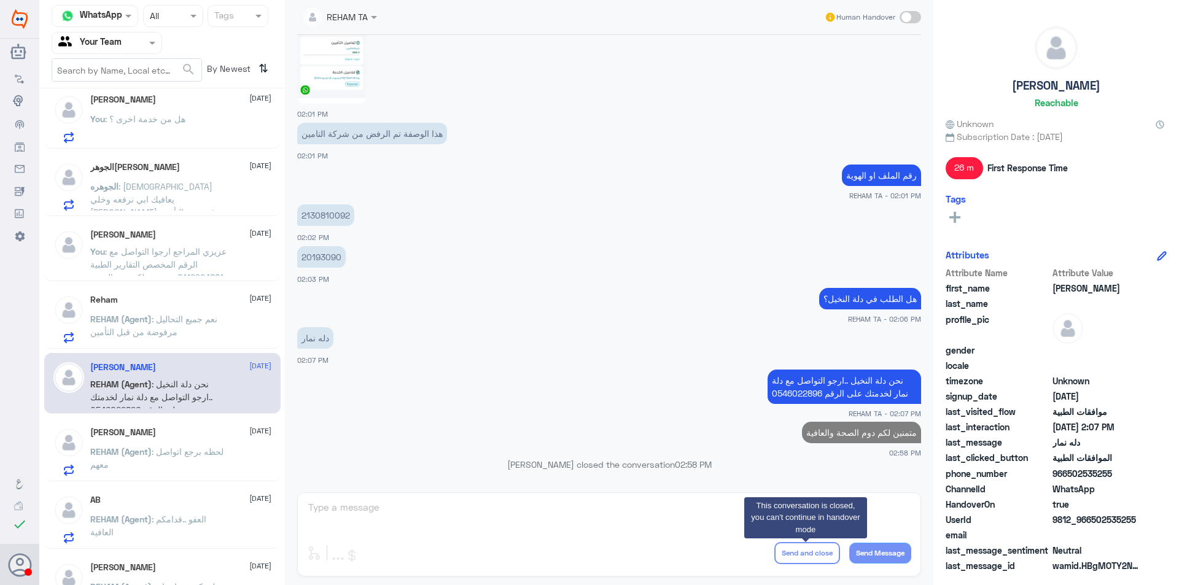
scroll to position [184, 0]
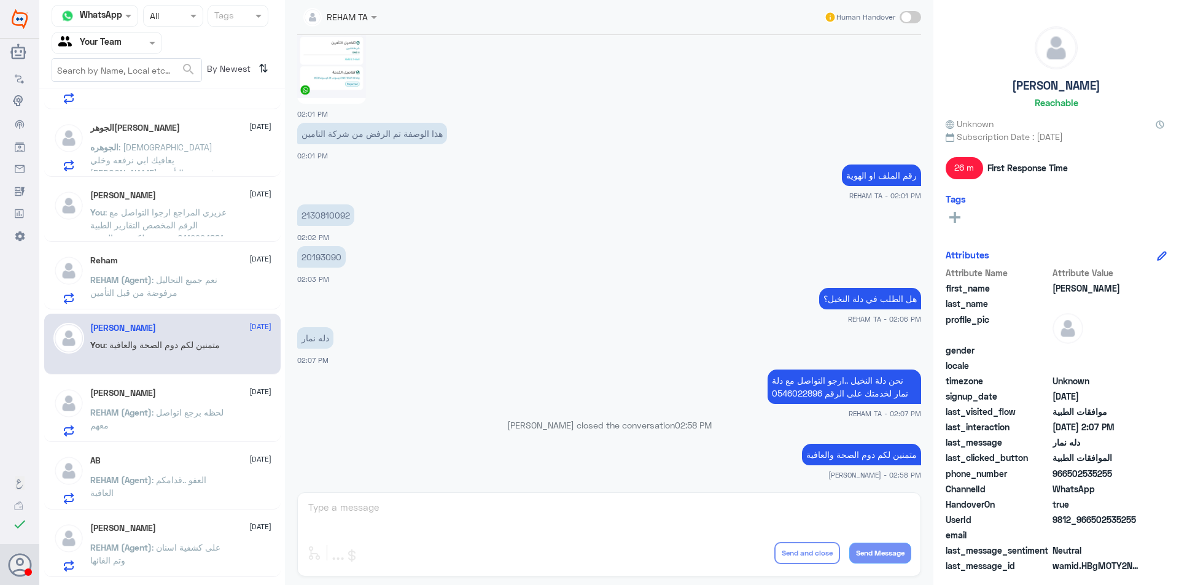
click at [132, 416] on span "REHAM (Agent)" at bounding box center [120, 412] width 61 height 10
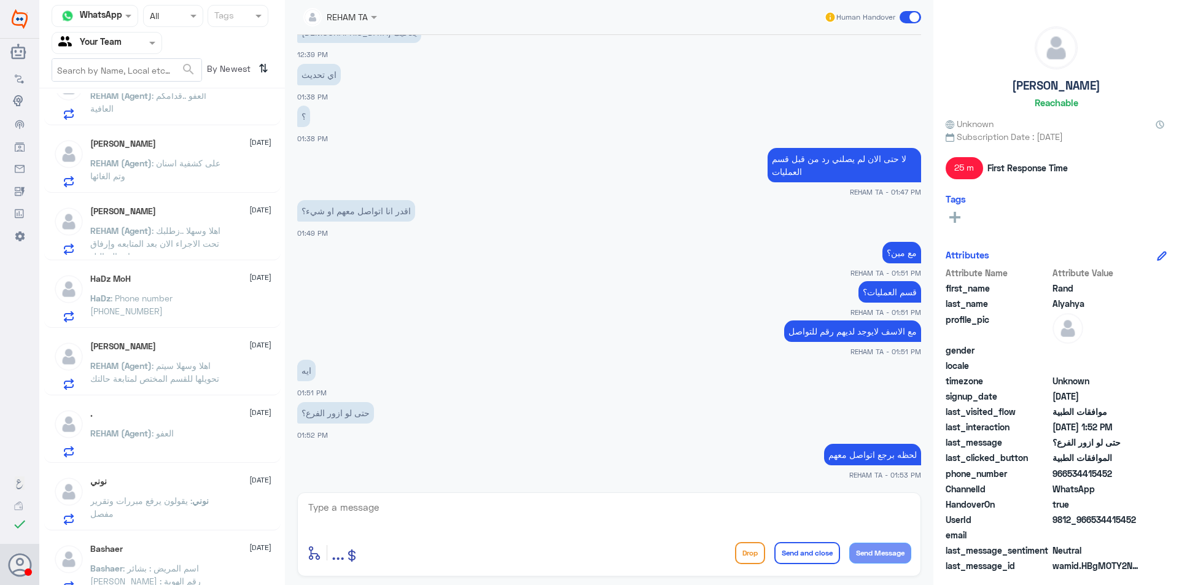
scroll to position [579, 0]
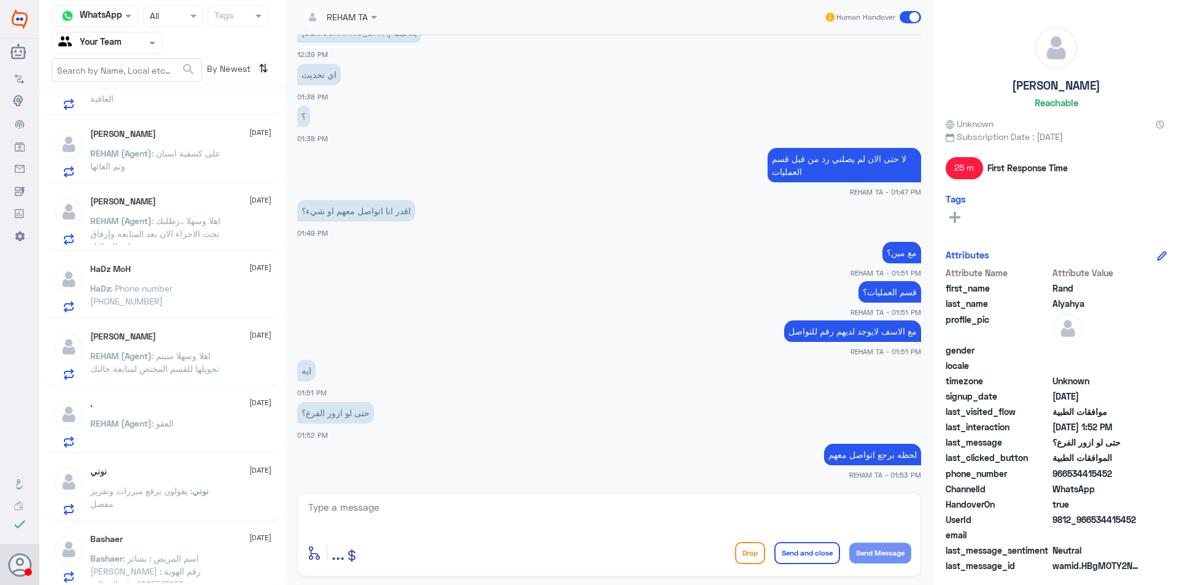
click at [163, 271] on div "HaDz MoH 14 October" at bounding box center [180, 269] width 181 height 10
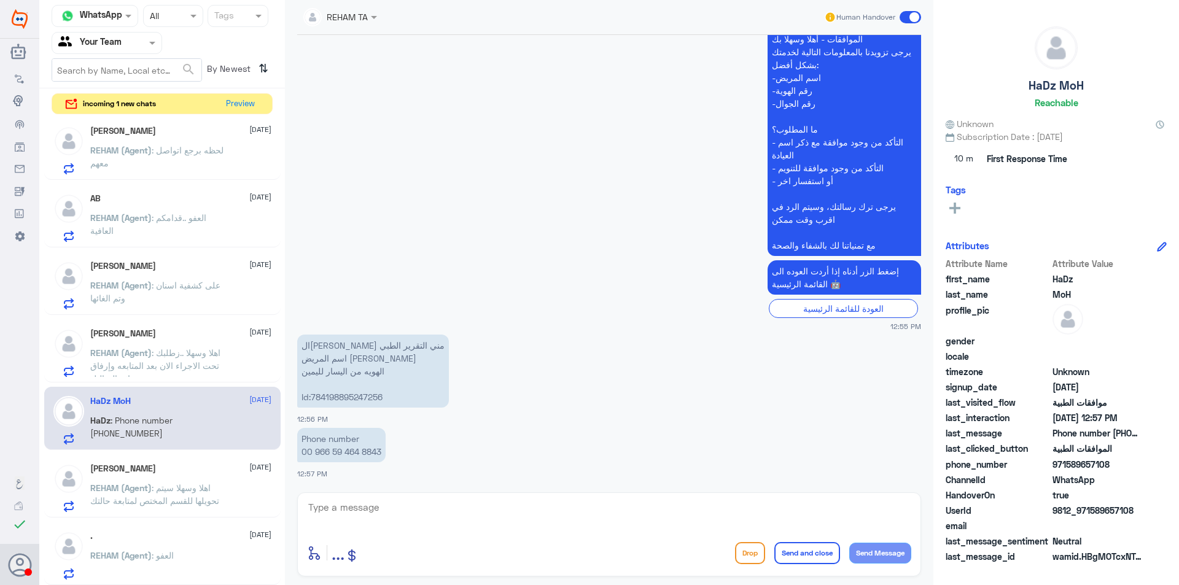
scroll to position [456, 0]
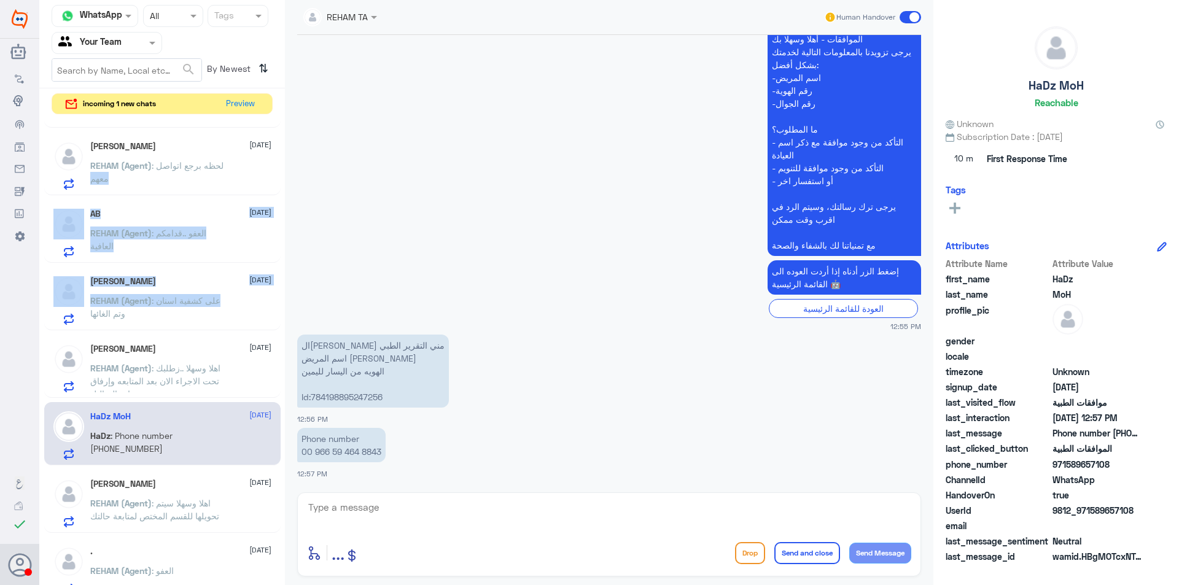
drag, startPoint x: 278, startPoint y: 311, endPoint x: 282, endPoint y: 293, distance: 18.9
click at [282, 293] on div "خالد شولان 14 October خالد sent an attachment الجوهره بنت بدر 14 October REHAM …" at bounding box center [162, 353] width 246 height 472
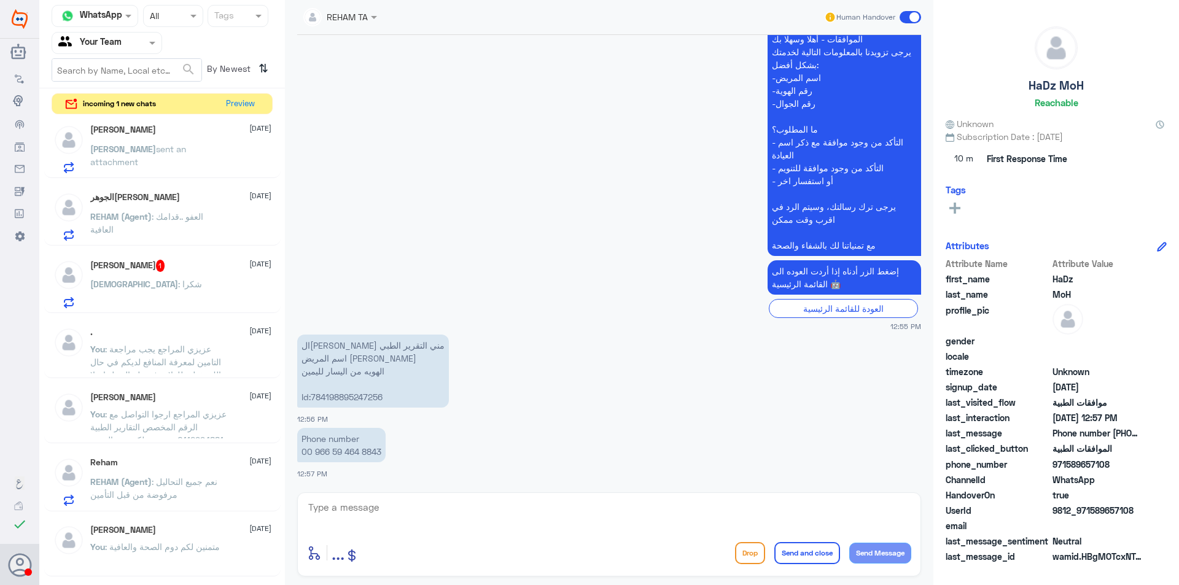
scroll to position [0, 0]
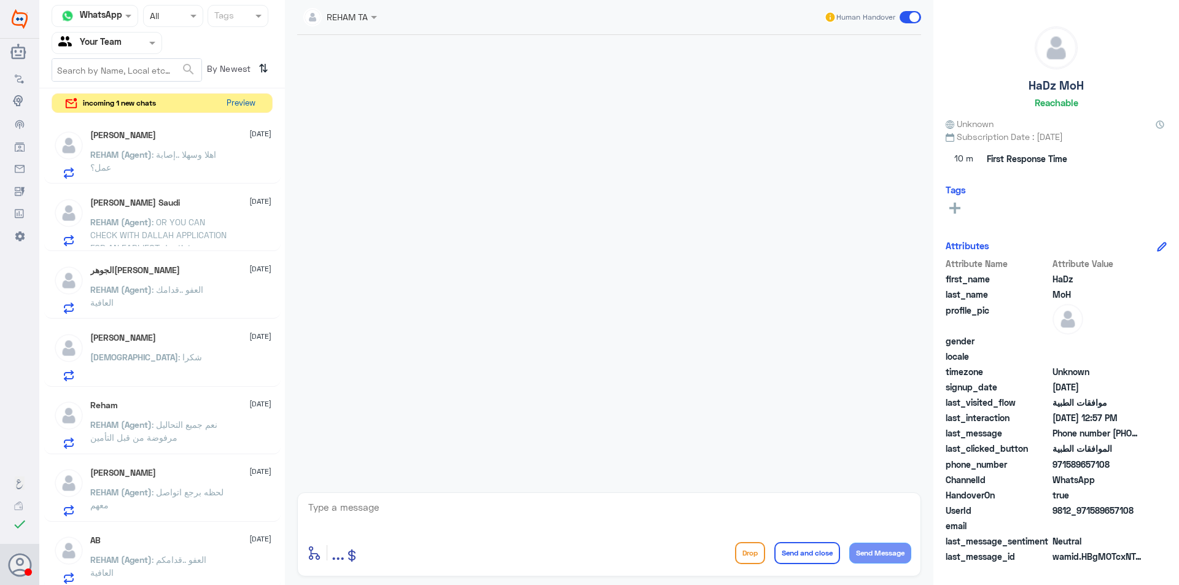
click at [246, 103] on button "Preview" at bounding box center [241, 103] width 38 height 19
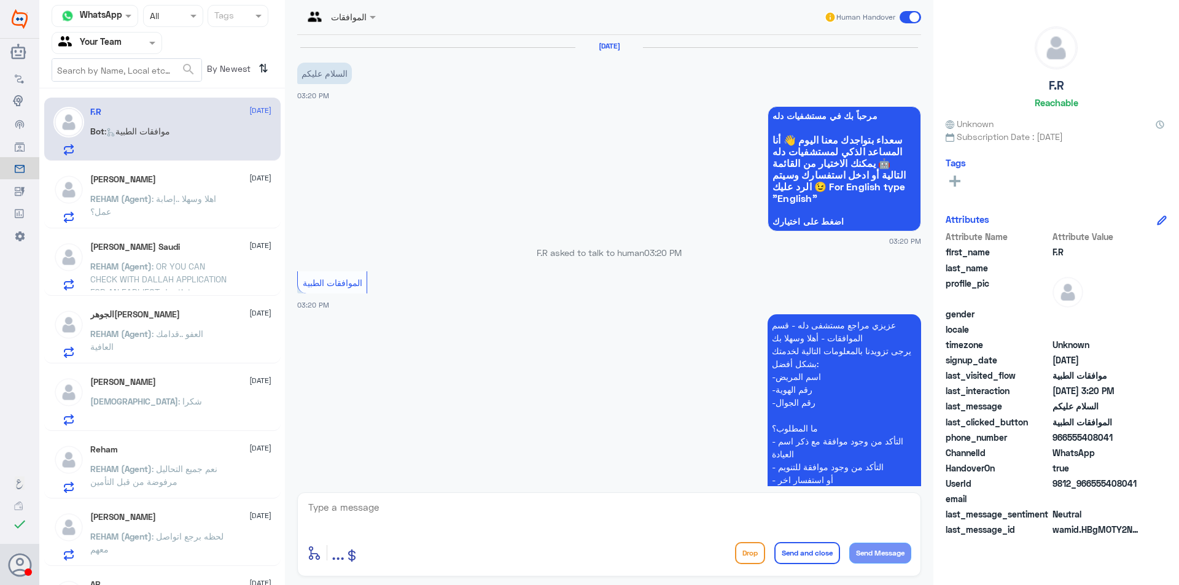
click at [152, 275] on span ": OR YOU CAN CHECK WITH DALLAH APPLICATION FOR AN EARLIEST dentist appointment" at bounding box center [158, 285] width 136 height 49
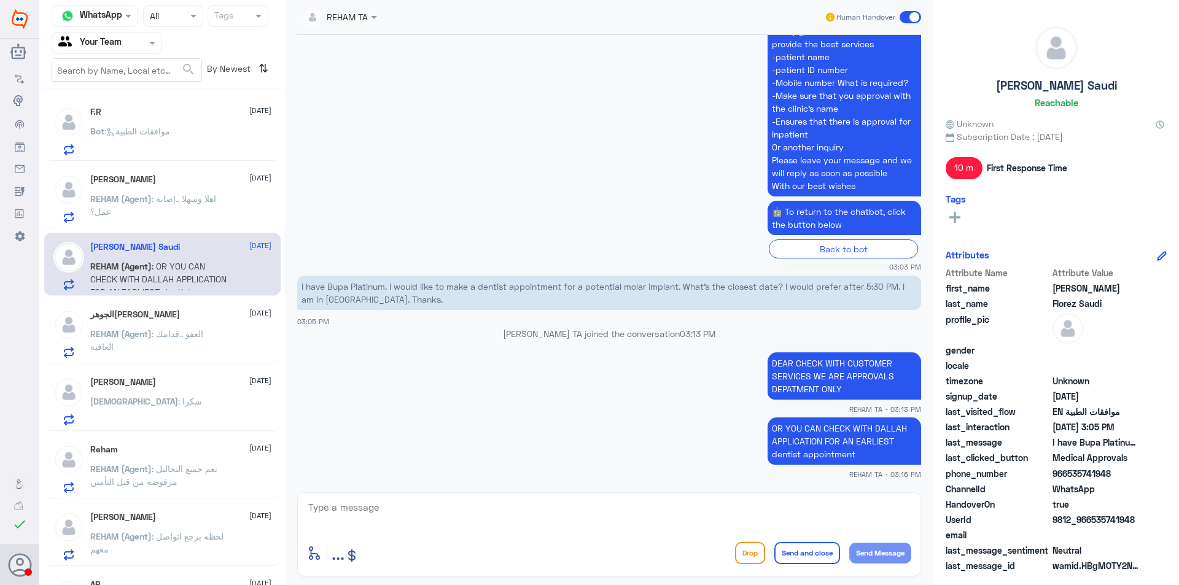
scroll to position [61, 0]
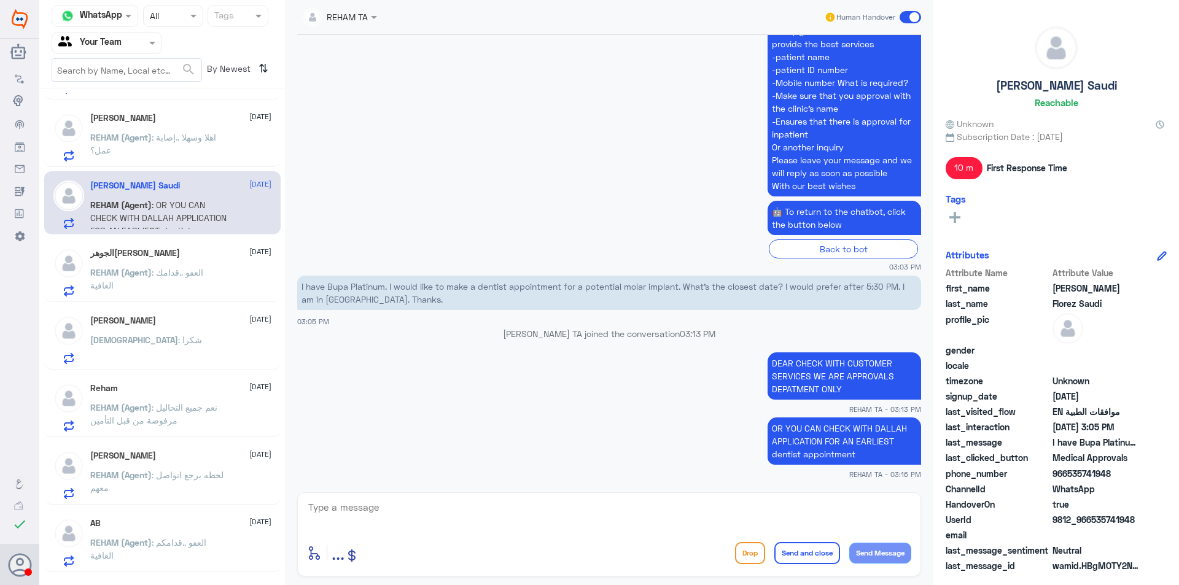
click at [217, 283] on p "REHAM (Agent) : العفو ..قدامك العافية" at bounding box center [159, 281] width 138 height 31
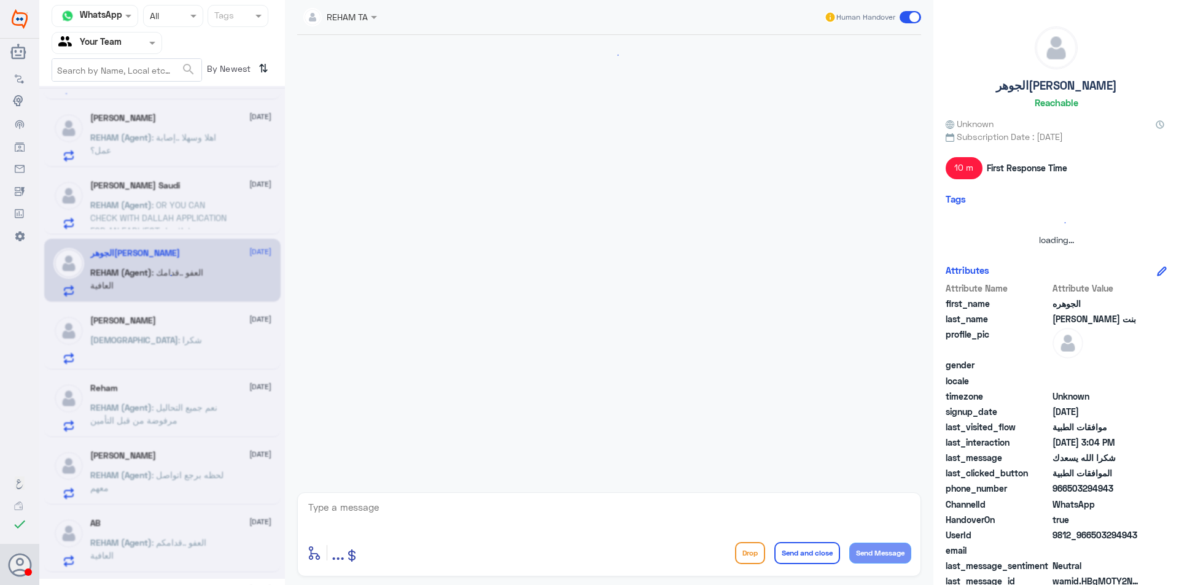
scroll to position [445, 0]
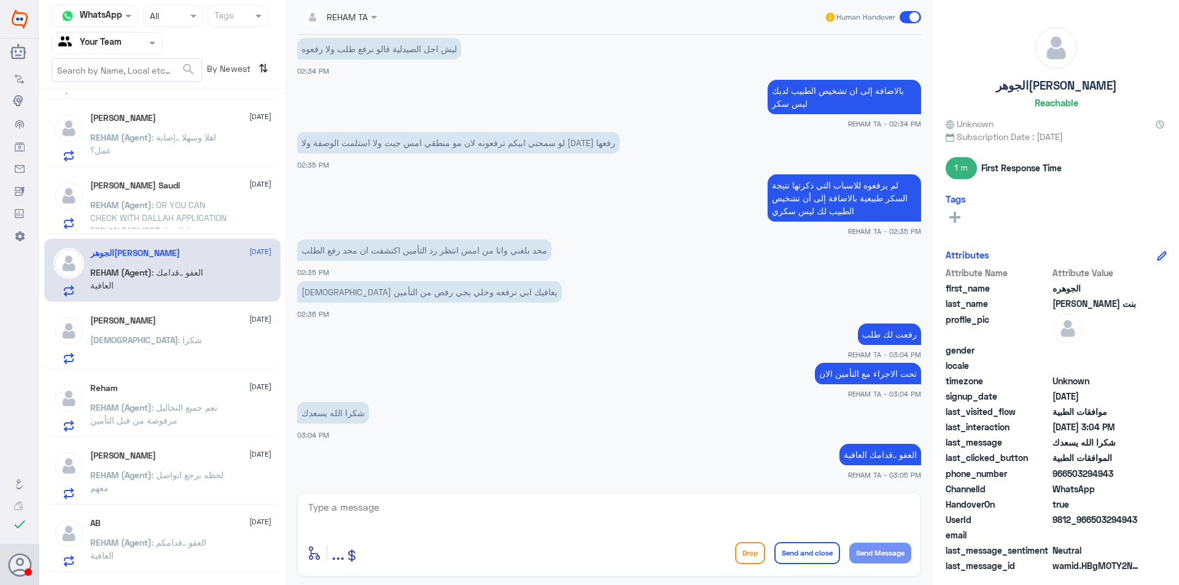
click at [199, 338] on div "Mohammed : شكرا" at bounding box center [180, 351] width 181 height 28
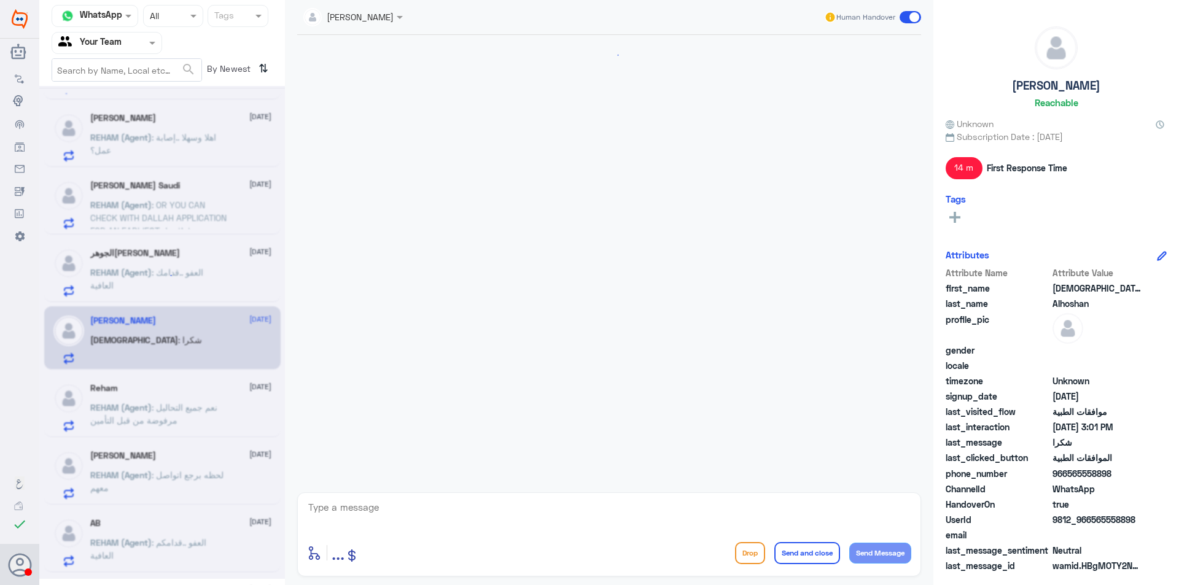
scroll to position [834, 0]
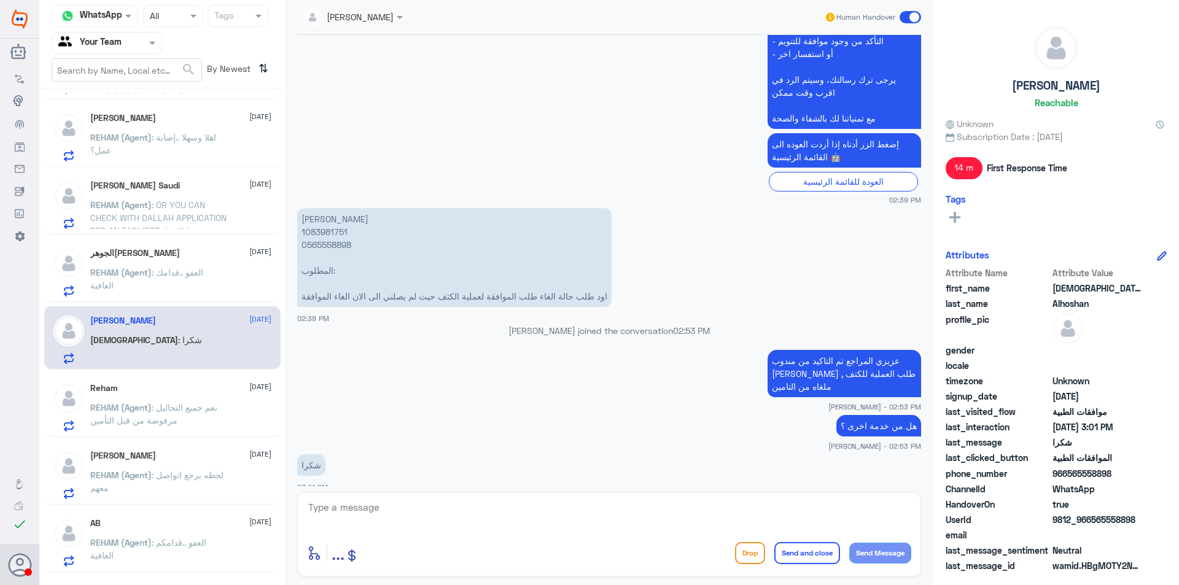
click at [537, 526] on textarea at bounding box center [609, 514] width 604 height 30
type textarea "العفو متمنين لكم دوم الصحة والعافية"
click at [813, 548] on button "Send and close" at bounding box center [808, 553] width 66 height 22
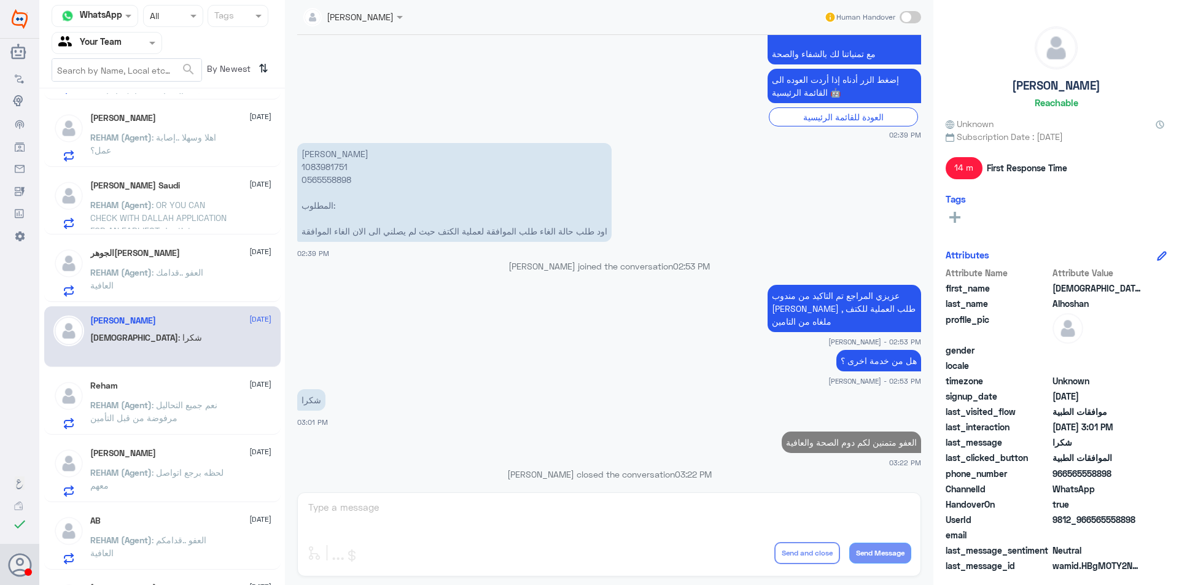
scroll to position [870, 0]
